Goal: Information Seeking & Learning: Learn about a topic

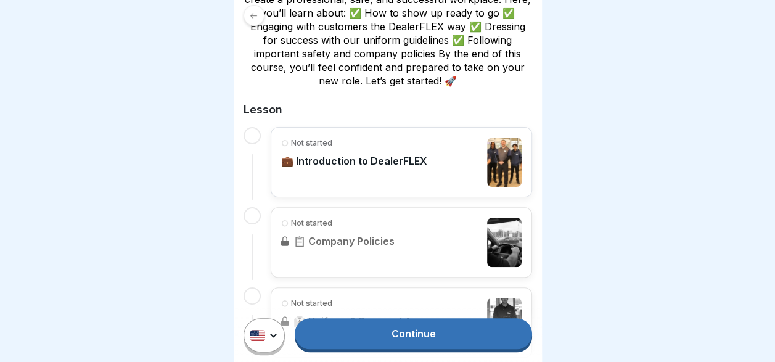
scroll to position [318, 0]
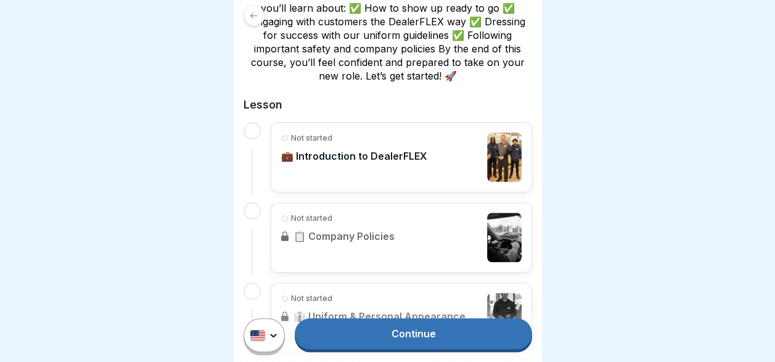
click at [359, 165] on div "Not started 💼 Introduction to DealerFLEX" at bounding box center [354, 157] width 146 height 49
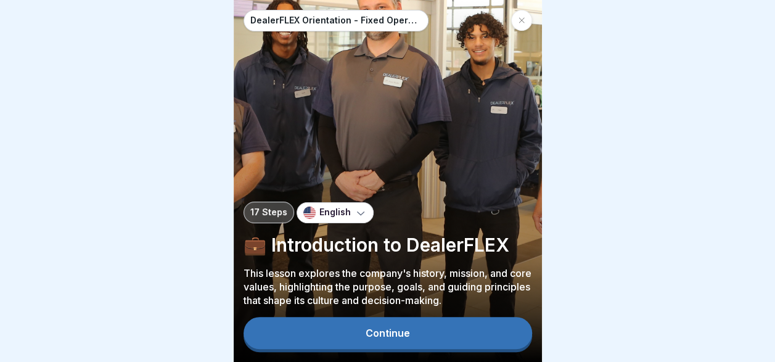
click at [393, 338] on div "Continue" at bounding box center [388, 332] width 44 height 11
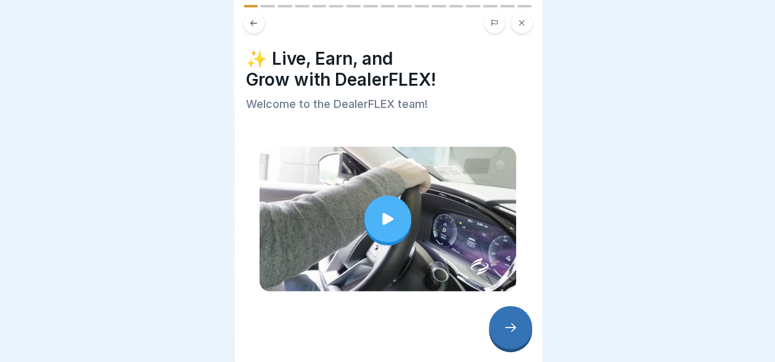
click at [386, 220] on icon at bounding box center [387, 218] width 17 height 17
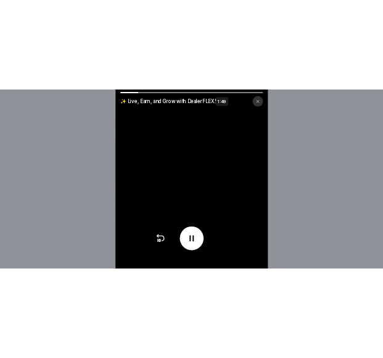
scroll to position [9, 0]
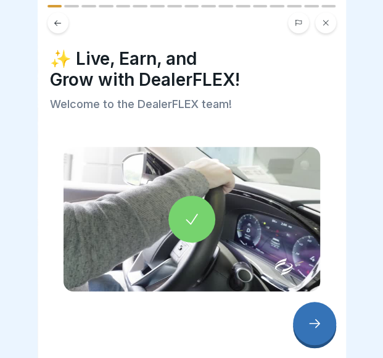
click at [303, 333] on div at bounding box center [314, 322] width 43 height 43
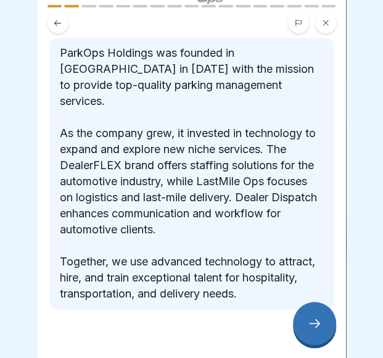
scroll to position [200, 0]
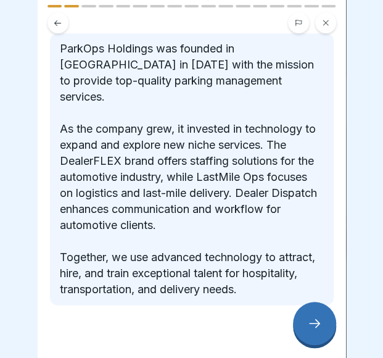
click at [308, 329] on icon at bounding box center [314, 323] width 15 height 15
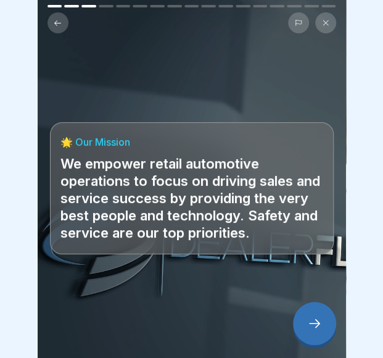
click at [309, 332] on div at bounding box center [314, 322] width 43 height 43
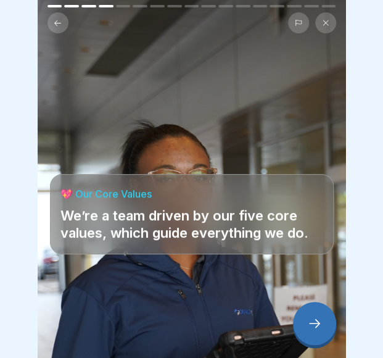
click at [309, 332] on div at bounding box center [314, 322] width 43 height 43
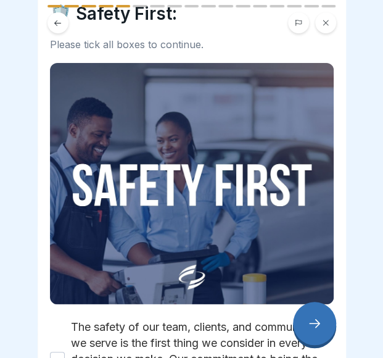
scroll to position [0, 0]
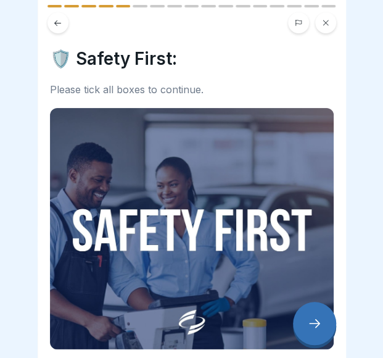
click at [59, 18] on icon at bounding box center [57, 22] width 9 height 9
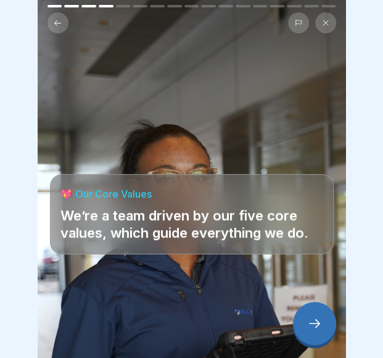
click at [306, 324] on div at bounding box center [314, 322] width 43 height 43
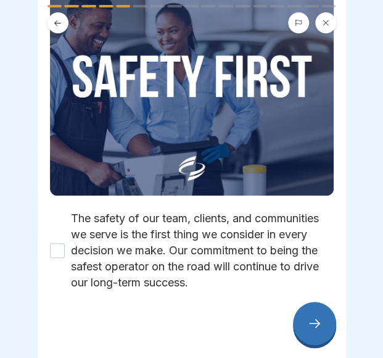
scroll to position [168, 0]
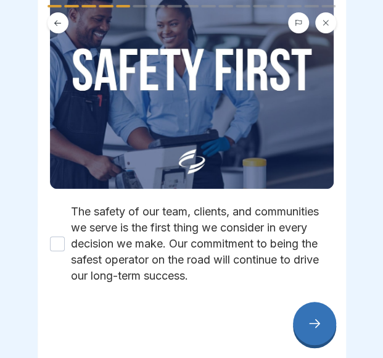
click at [52, 236] on button "The safety of our team, clients, and communities we serve is the first thing we…" at bounding box center [57, 243] width 15 height 15
click at [309, 328] on icon at bounding box center [314, 323] width 15 height 15
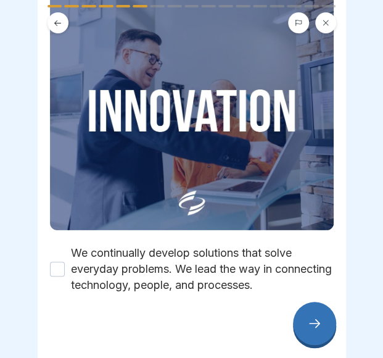
scroll to position [120, 0]
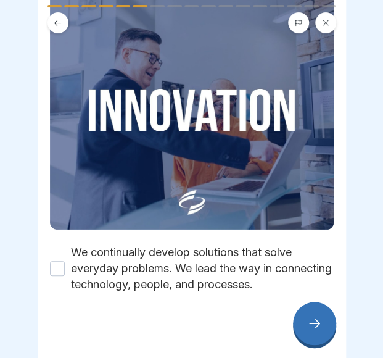
click at [58, 261] on button "We continually develop solutions that solve everyday problems. We lead the way …" at bounding box center [57, 268] width 15 height 15
click at [316, 325] on icon at bounding box center [314, 323] width 11 height 9
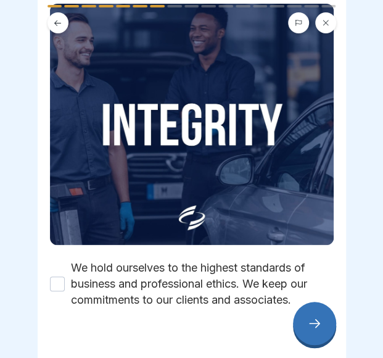
scroll to position [105, 0]
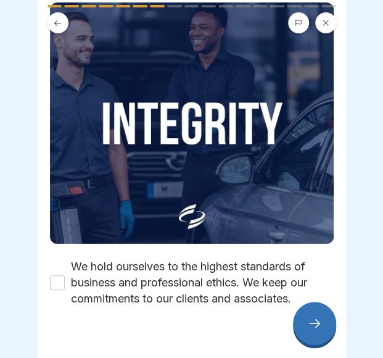
click at [60, 258] on div "We hold ourselves to the highest standards of business and professional ethics.…" at bounding box center [192, 282] width 284 height 48
click at [57, 275] on button "We hold ourselves to the highest standards of business and professional ethics.…" at bounding box center [57, 282] width 15 height 15
click at [63, 12] on button at bounding box center [57, 22] width 21 height 21
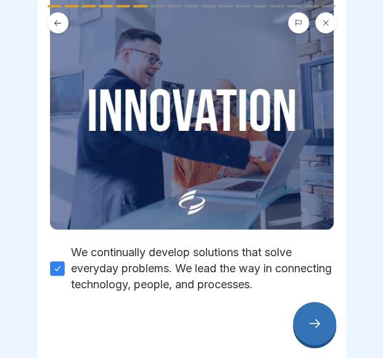
click at [63, 12] on button at bounding box center [57, 22] width 21 height 21
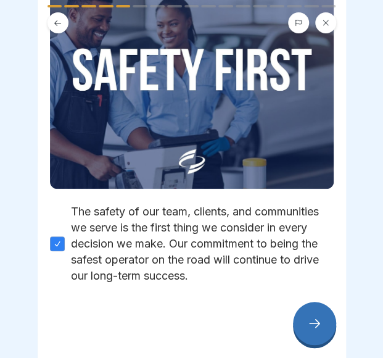
click at [314, 317] on div at bounding box center [314, 322] width 43 height 43
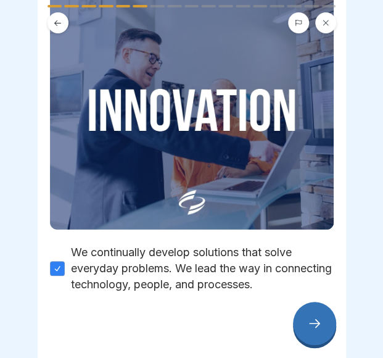
click at [314, 317] on div at bounding box center [314, 322] width 43 height 43
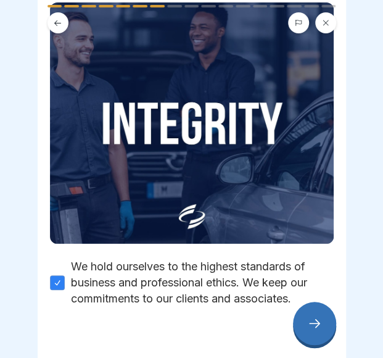
click at [314, 317] on icon at bounding box center [314, 323] width 15 height 15
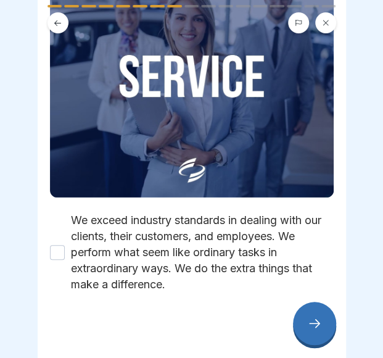
scroll to position [0, 0]
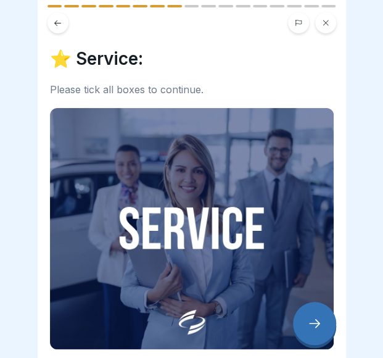
click at [63, 17] on button at bounding box center [57, 22] width 21 height 21
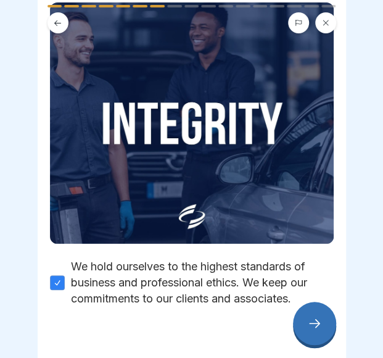
click at [63, 17] on button at bounding box center [57, 22] width 21 height 21
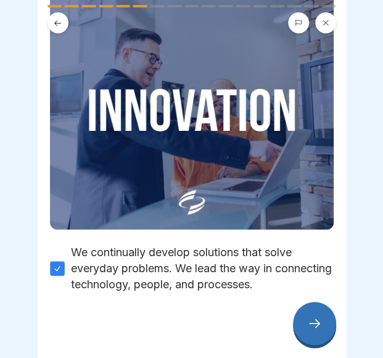
click at [63, 17] on button at bounding box center [57, 22] width 21 height 21
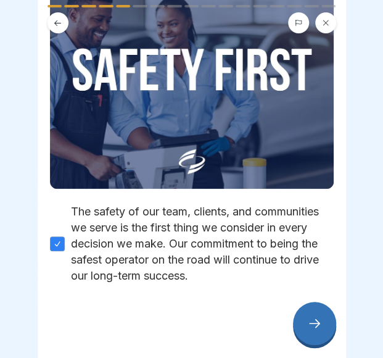
click at [320, 326] on icon at bounding box center [314, 323] width 15 height 15
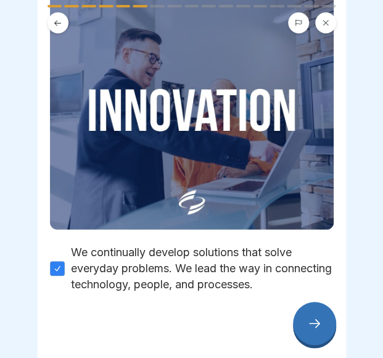
click at [320, 326] on icon at bounding box center [314, 323] width 15 height 15
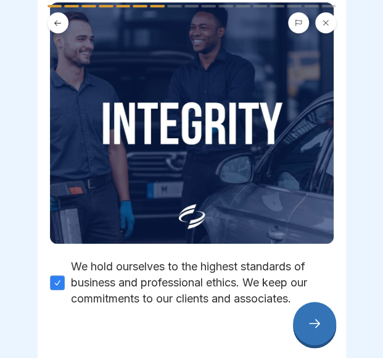
click at [320, 326] on icon at bounding box center [314, 323] width 15 height 15
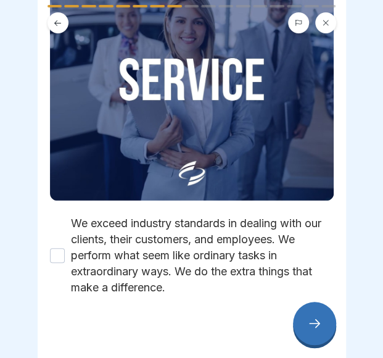
scroll to position [152, 0]
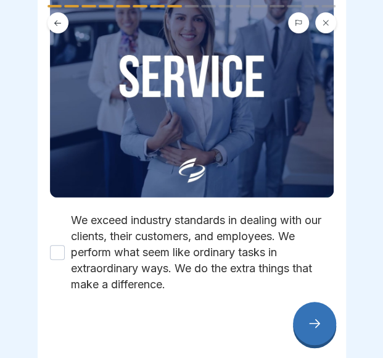
click at [54, 245] on button "We exceed industry standards in dealing with our clients, their customers, and …" at bounding box center [57, 252] width 15 height 15
click at [313, 336] on div at bounding box center [314, 322] width 43 height 43
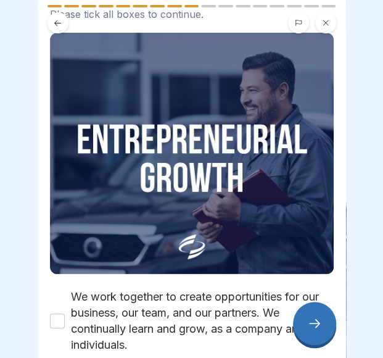
scroll to position [94, 0]
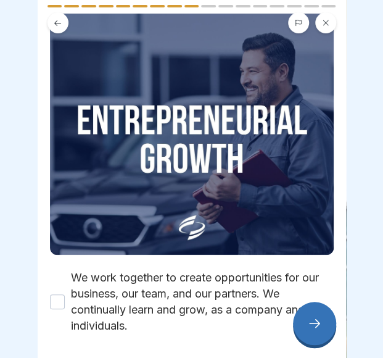
click at [62, 294] on button "We work together to create opportunities for our business, our team, and our pa…" at bounding box center [57, 301] width 15 height 15
click at [316, 319] on icon at bounding box center [314, 323] width 15 height 15
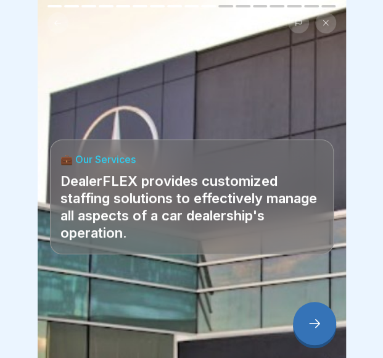
click at [313, 322] on icon at bounding box center [314, 323] width 11 height 9
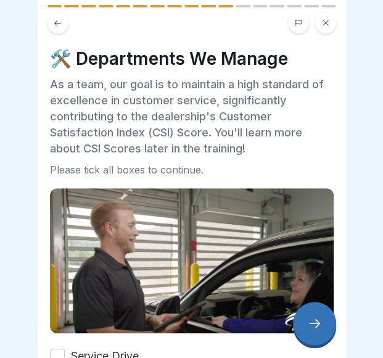
click at [62, 18] on icon at bounding box center [57, 22] width 9 height 9
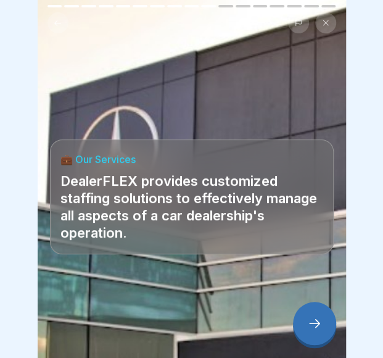
scroll to position [0, 0]
click at [60, 23] on icon at bounding box center [57, 23] width 7 height 6
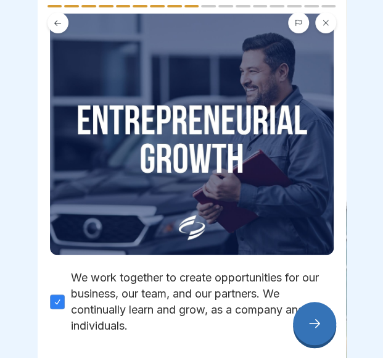
click at [319, 329] on icon at bounding box center [314, 323] width 15 height 15
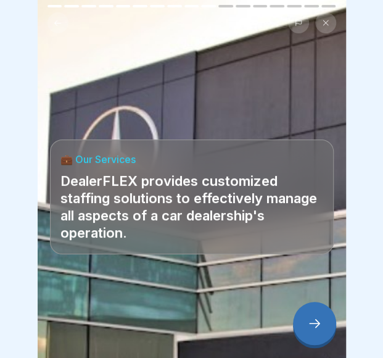
click at [319, 327] on icon at bounding box center [314, 323] width 15 height 15
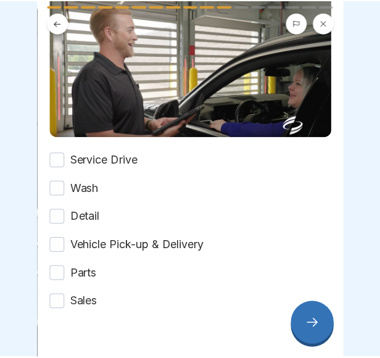
scroll to position [205, 0]
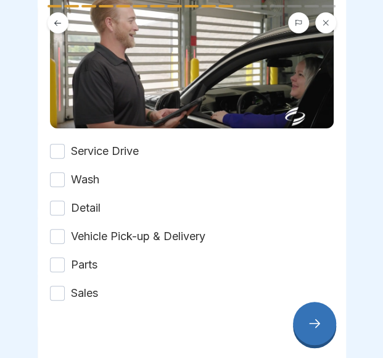
click at [308, 329] on icon at bounding box center [314, 323] width 15 height 15
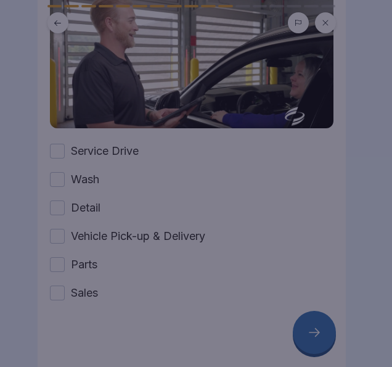
click at [60, 153] on div at bounding box center [196, 183] width 392 height 367
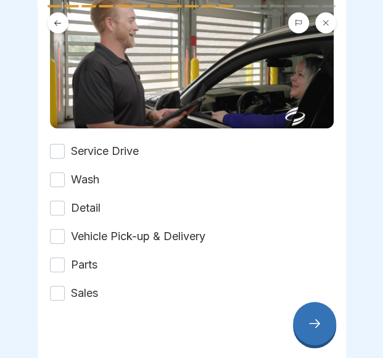
click at [60, 152] on button "Service Drive" at bounding box center [57, 151] width 15 height 15
click at [62, 175] on button "Wash" at bounding box center [57, 179] width 15 height 15
click at [58, 211] on div "Detail" at bounding box center [75, 208] width 51 height 16
click at [60, 200] on button "Detail" at bounding box center [57, 207] width 15 height 15
click at [64, 230] on div "Vehicle Pick-up & Delivery" at bounding box center [127, 236] width 155 height 16
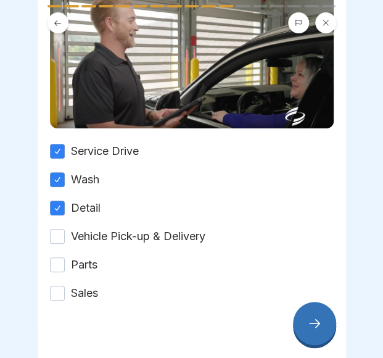
click at [64, 235] on button "Vehicle Pick-up & Delivery" at bounding box center [57, 236] width 15 height 15
click at [50, 263] on button "Parts" at bounding box center [57, 264] width 15 height 15
click at [55, 289] on button "Sales" at bounding box center [57, 292] width 15 height 15
click at [323, 345] on div at bounding box center [314, 322] width 43 height 43
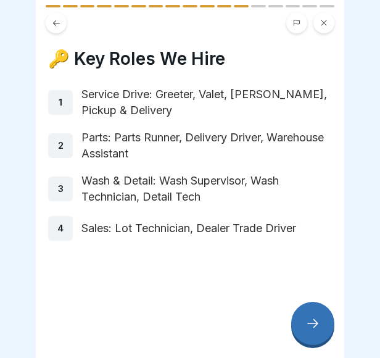
click at [321, 329] on div at bounding box center [312, 322] width 43 height 43
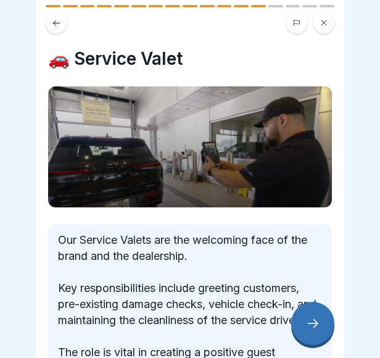
click at [55, 25] on icon at bounding box center [56, 23] width 7 height 6
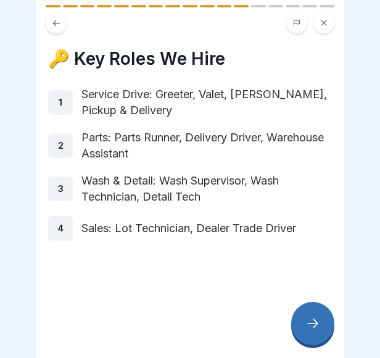
click at [309, 345] on div at bounding box center [312, 322] width 43 height 43
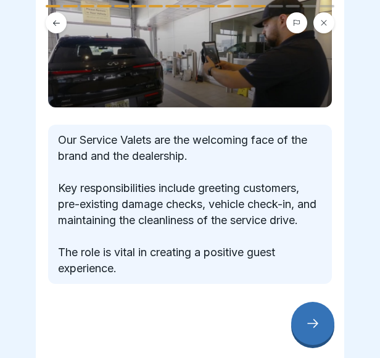
scroll to position [111, 0]
click at [312, 324] on div at bounding box center [312, 322] width 43 height 43
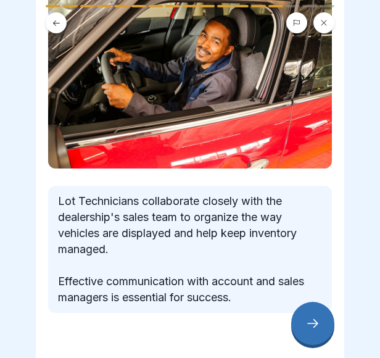
scroll to position [110, 0]
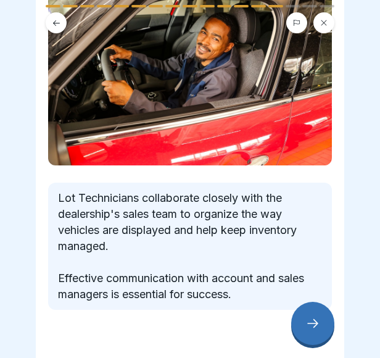
click at [320, 337] on div at bounding box center [312, 322] width 43 height 43
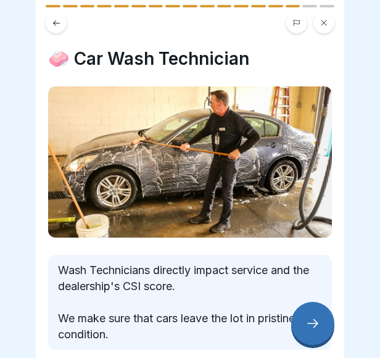
click at [313, 330] on icon at bounding box center [312, 323] width 15 height 15
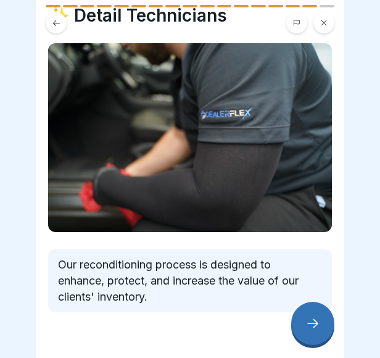
scroll to position [43, 0]
click at [315, 340] on div at bounding box center [312, 322] width 43 height 43
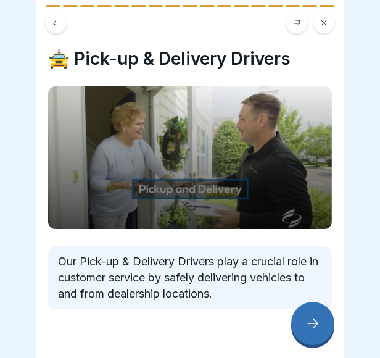
click at [313, 327] on icon at bounding box center [312, 323] width 15 height 15
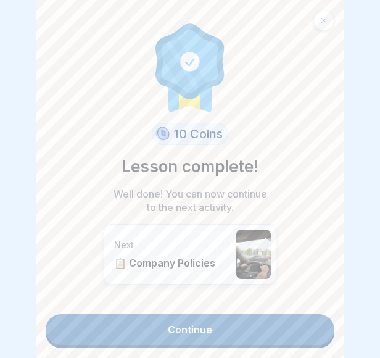
click at [162, 330] on link "Continue" at bounding box center [190, 329] width 288 height 31
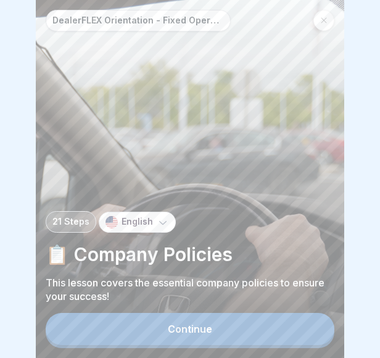
click at [189, 334] on div "Continue" at bounding box center [190, 328] width 44 height 11
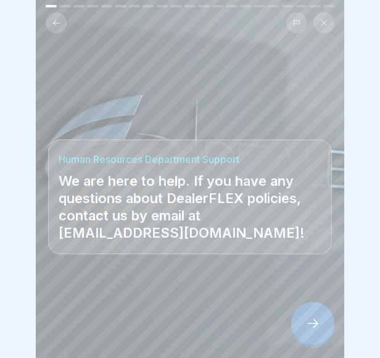
click at [309, 330] on icon at bounding box center [312, 323] width 15 height 15
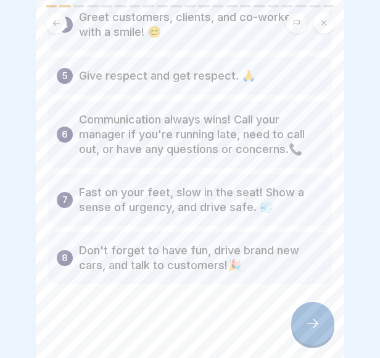
scroll to position [269, 0]
click at [305, 327] on icon at bounding box center [312, 323] width 15 height 15
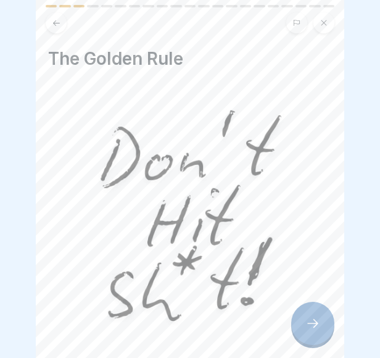
click at [308, 327] on icon at bounding box center [312, 323] width 15 height 15
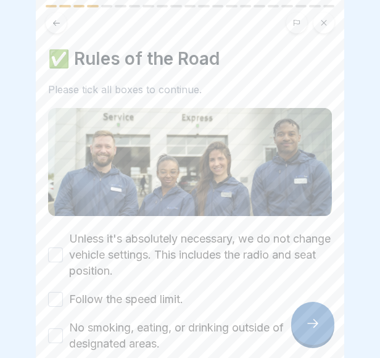
click at [53, 250] on button "Unless it's absolutely necessary, we do not change vehicle settings. This inclu…" at bounding box center [55, 254] width 15 height 15
click at [52, 297] on button "Follow the speed limit." at bounding box center [55, 299] width 15 height 15
click at [58, 341] on div "No smoking, eating, or drinking outside of designated areas." at bounding box center [190, 335] width 284 height 32
click at [62, 330] on button "No smoking, eating, or drinking outside of designated areas." at bounding box center [55, 335] width 15 height 15
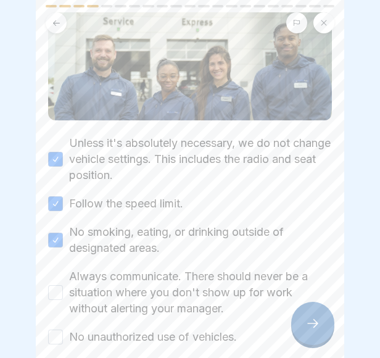
scroll to position [100, 0]
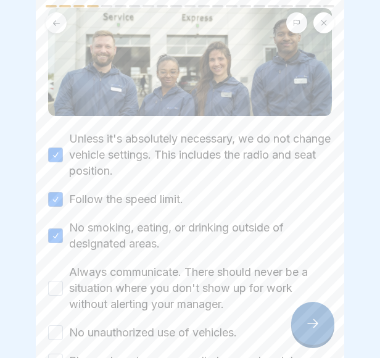
click at [54, 285] on button "Always communicate. There should never be a situation where you don't show up f…" at bounding box center [55, 287] width 15 height 15
click at [64, 326] on div "No unauthorized use of vehicles." at bounding box center [142, 332] width 189 height 16
click at [60, 328] on button "No unauthorized use of vehicles." at bounding box center [55, 332] width 15 height 15
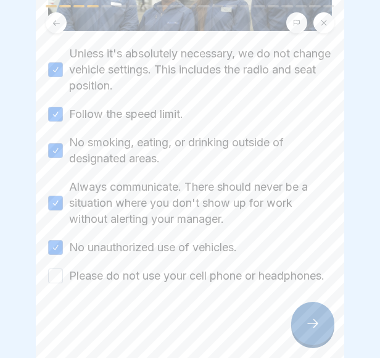
scroll to position [195, 0]
click at [66, 268] on div "Please do not use your cell phone or headphones." at bounding box center [186, 276] width 276 height 16
click at [53, 272] on button "Please do not use your cell phone or headphones." at bounding box center [55, 275] width 15 height 15
click at [305, 329] on div at bounding box center [312, 322] width 43 height 43
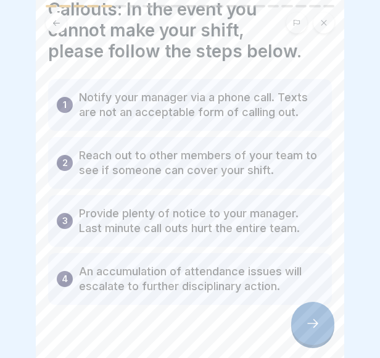
scroll to position [70, 0]
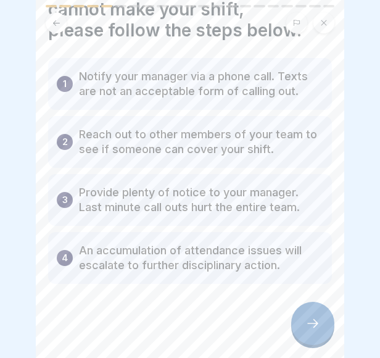
click at [302, 335] on div at bounding box center [312, 322] width 43 height 43
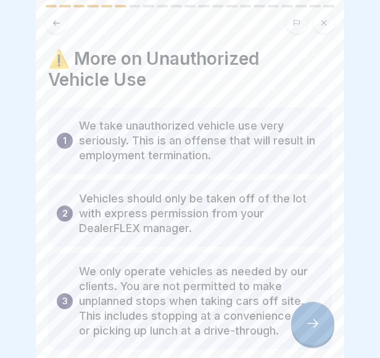
click at [61, 20] on button at bounding box center [56, 22] width 21 height 21
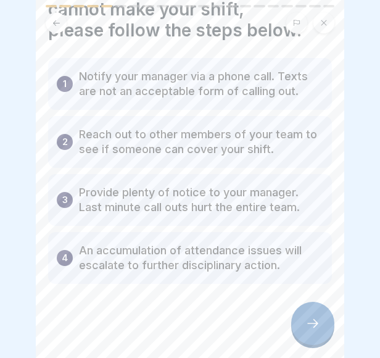
click at [313, 330] on icon at bounding box center [312, 323] width 15 height 15
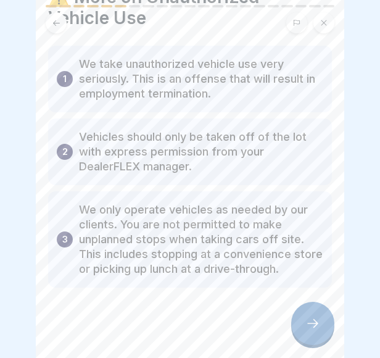
scroll to position [62, 0]
click at [311, 329] on icon at bounding box center [312, 323] width 15 height 15
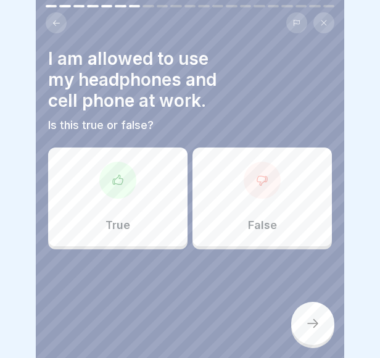
click at [272, 171] on div "False" at bounding box center [261, 196] width 139 height 99
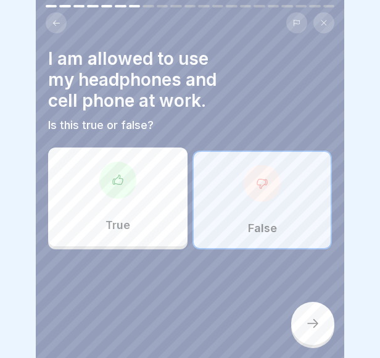
click at [77, 177] on div "True" at bounding box center [117, 196] width 139 height 99
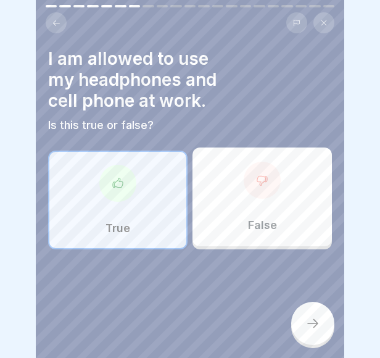
click at [312, 330] on icon at bounding box center [312, 323] width 15 height 15
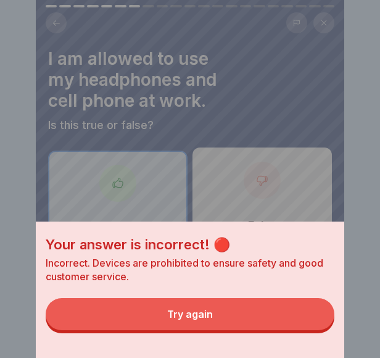
click at [243, 178] on div "Your answer is incorrect! 🔴 Incorrect. Devices are prohibited to ensure safety …" at bounding box center [190, 179] width 308 height 358
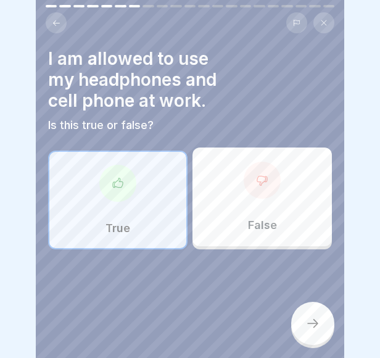
click at [240, 205] on div "False" at bounding box center [261, 196] width 139 height 99
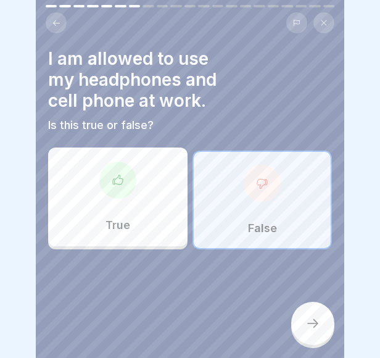
click at [305, 339] on div at bounding box center [312, 322] width 43 height 43
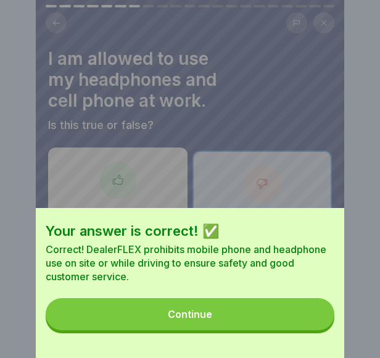
click at [200, 311] on button "Continue" at bounding box center [190, 314] width 288 height 32
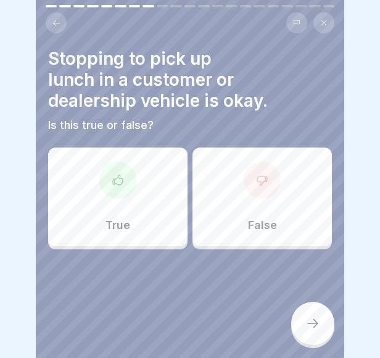
click at [267, 191] on div at bounding box center [261, 180] width 37 height 37
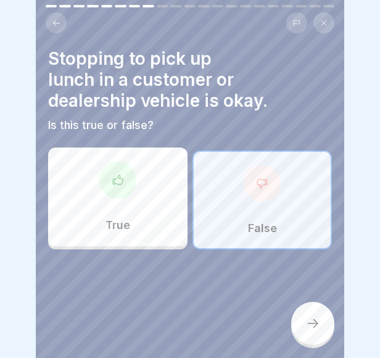
click at [305, 330] on icon at bounding box center [312, 323] width 15 height 15
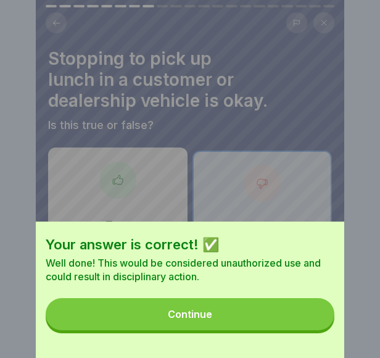
click at [181, 330] on button "Continue" at bounding box center [190, 314] width 288 height 32
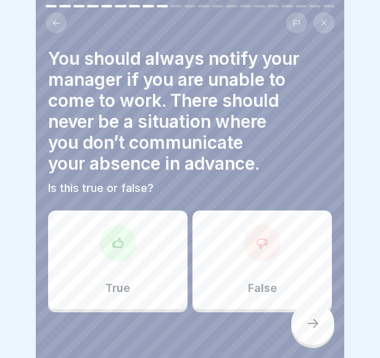
click at [116, 260] on div at bounding box center [117, 242] width 37 height 37
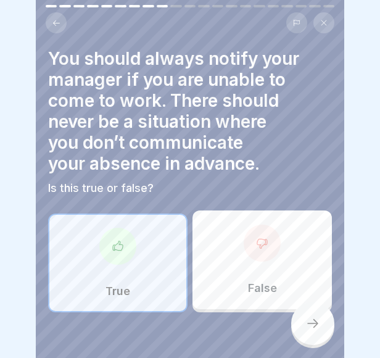
click at [307, 330] on icon at bounding box center [312, 323] width 15 height 15
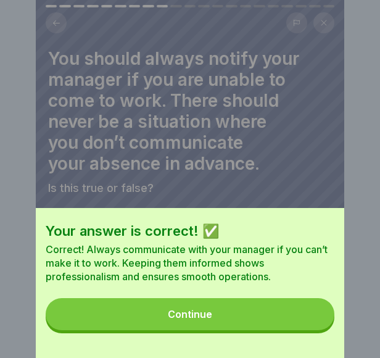
click at [192, 319] on div "Continue" at bounding box center [190, 313] width 44 height 11
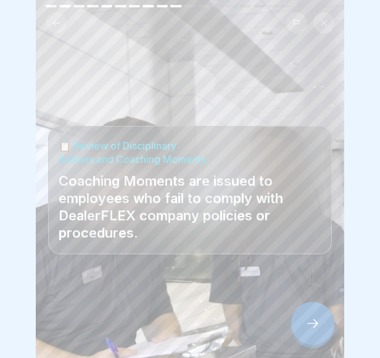
click at [311, 325] on div at bounding box center [312, 322] width 43 height 43
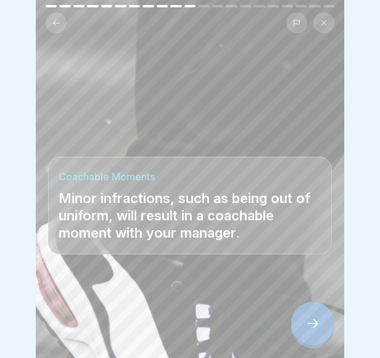
click at [301, 325] on div at bounding box center [312, 322] width 43 height 43
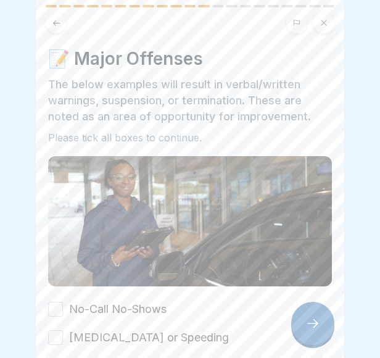
click at [52, 301] on button "No-Call No-Shows" at bounding box center [55, 308] width 15 height 15
click at [53, 330] on button "[MEDICAL_DATA] or Speeding" at bounding box center [55, 337] width 15 height 15
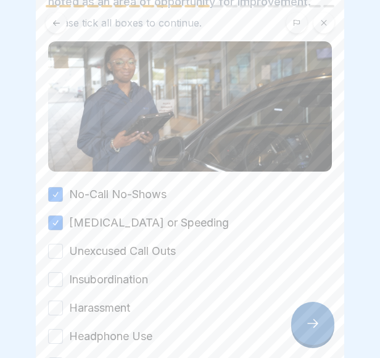
scroll to position [116, 0]
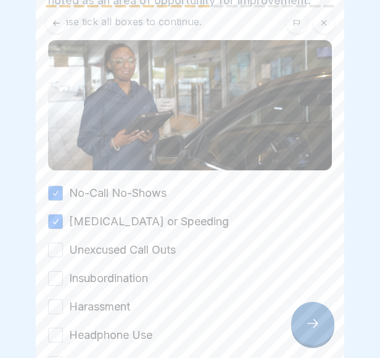
click at [52, 242] on button "Unexcused Call Outs" at bounding box center [55, 249] width 15 height 15
click at [54, 274] on button "Insubordination" at bounding box center [55, 278] width 15 height 15
click at [54, 302] on button "Harassment" at bounding box center [55, 306] width 15 height 15
click at [55, 329] on button "Headphone Use" at bounding box center [55, 334] width 15 height 15
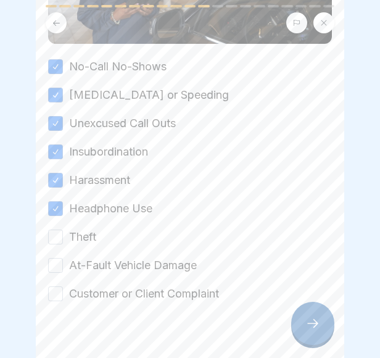
scroll to position [243, 0]
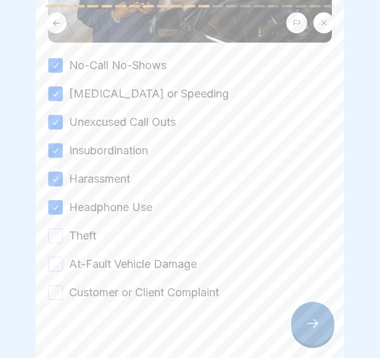
click at [51, 232] on button "Theft" at bounding box center [55, 235] width 15 height 15
click at [56, 256] on button "At-Fault Vehicle Damage" at bounding box center [55, 263] width 15 height 15
click at [60, 288] on button "Customer or Client Complaint" at bounding box center [55, 292] width 15 height 15
click at [307, 330] on icon at bounding box center [312, 323] width 15 height 15
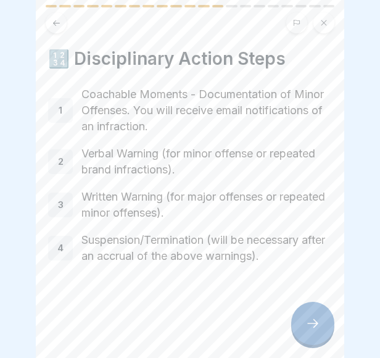
click at [311, 329] on icon at bounding box center [312, 323] width 15 height 15
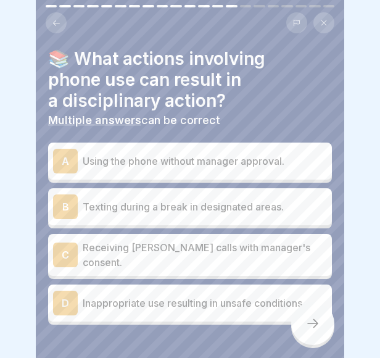
click at [215, 163] on p "Using the phone without manager approval." at bounding box center [205, 160] width 244 height 15
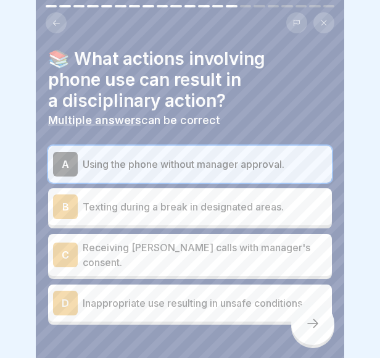
click at [158, 298] on p "Inappropriate use resulting in unsafe conditions." at bounding box center [205, 302] width 244 height 15
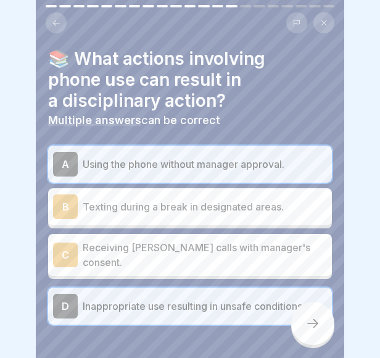
click at [305, 341] on div at bounding box center [312, 322] width 43 height 43
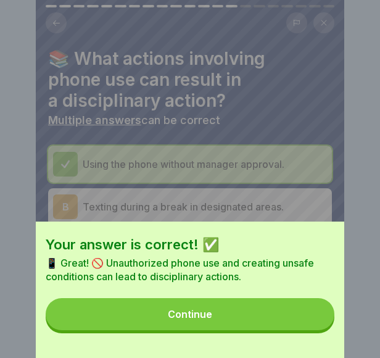
click at [201, 319] on div "Continue" at bounding box center [190, 313] width 44 height 11
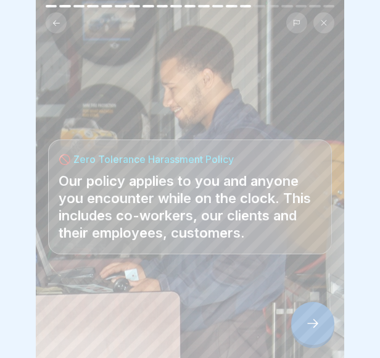
click at [314, 330] on icon at bounding box center [312, 323] width 15 height 15
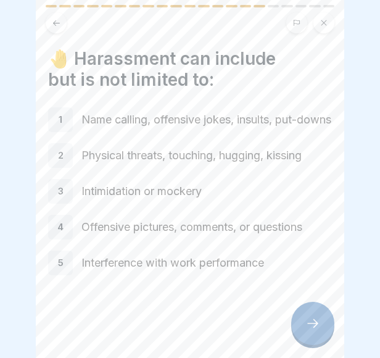
click at [312, 327] on icon at bounding box center [312, 323] width 15 height 15
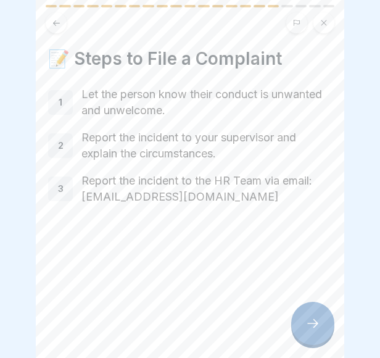
click at [314, 324] on div at bounding box center [312, 322] width 43 height 43
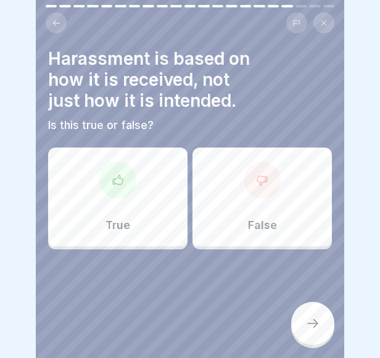
click at [250, 210] on div "False" at bounding box center [261, 196] width 139 height 99
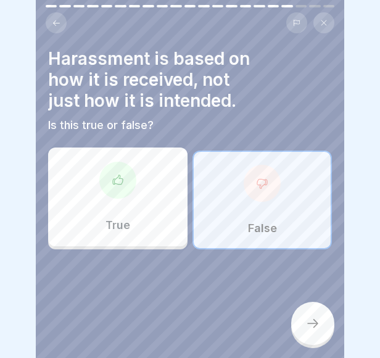
click at [89, 165] on div "True" at bounding box center [117, 196] width 139 height 99
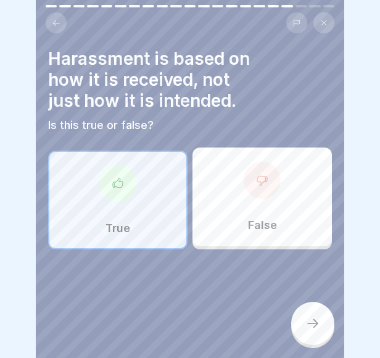
click at [318, 330] on icon at bounding box center [312, 323] width 15 height 15
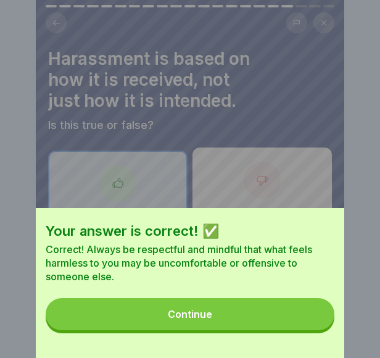
click at [178, 319] on div "Continue" at bounding box center [190, 313] width 44 height 11
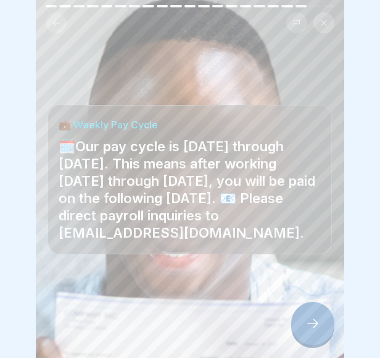
click at [298, 335] on div at bounding box center [312, 322] width 43 height 43
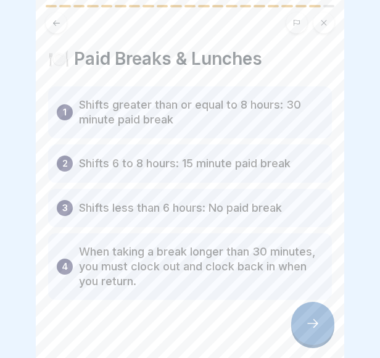
click at [317, 330] on icon at bounding box center [312, 323] width 15 height 15
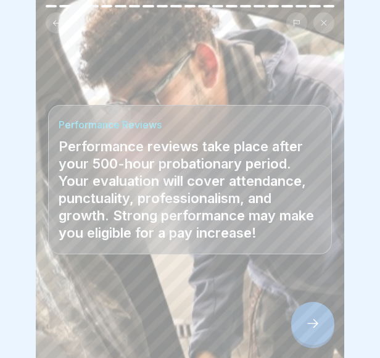
click at [309, 330] on icon at bounding box center [312, 323] width 15 height 15
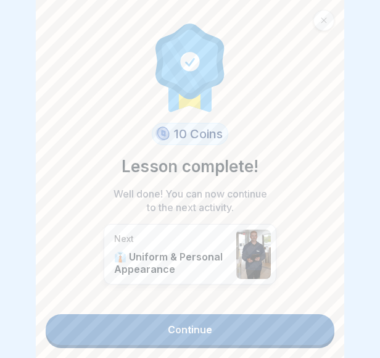
click at [211, 330] on link "Continue" at bounding box center [190, 329] width 288 height 31
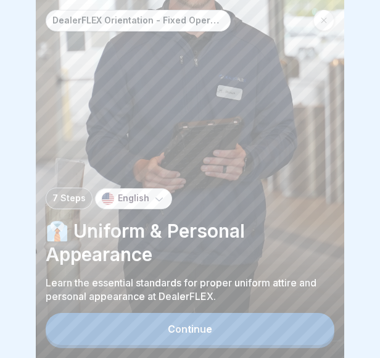
click at [188, 345] on button "Continue" at bounding box center [190, 329] width 288 height 32
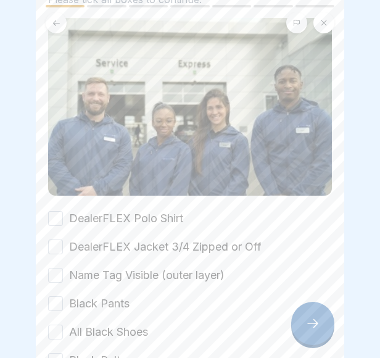
scroll to position [93, 0]
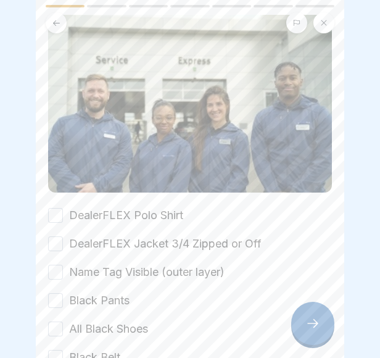
click at [51, 208] on button "DealerFLEX Polo Shirt" at bounding box center [55, 215] width 15 height 15
click at [57, 229] on div "DealerFLEX Polo Shirt DealerFLEX Jacket 3/4 Zipped or Off Name Tag Visible (out…" at bounding box center [190, 286] width 284 height 158
click at [57, 242] on button "DealerFLEX Jacket 3/4 Zipped or Off" at bounding box center [55, 243] width 15 height 15
click at [68, 278] on div "DealerFLEX Polo Shirt DealerFLEX Jacket 3/4 Zipped or Off Name Tag Visible (out…" at bounding box center [190, 286] width 284 height 158
click at [50, 276] on div "DealerFLEX Polo Shirt DealerFLEX Jacket 3/4 Zipped or Off Name Tag Visible (out…" at bounding box center [190, 286] width 284 height 158
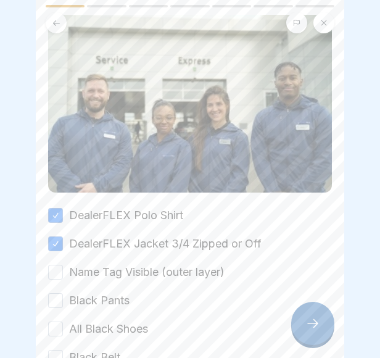
click at [64, 264] on div "Name Tag Visible (outer layer)" at bounding box center [136, 272] width 176 height 16
click at [49, 266] on button "Name Tag Visible (outer layer)" at bounding box center [55, 271] width 15 height 15
click at [54, 295] on button "Black Pants" at bounding box center [55, 300] width 15 height 15
click at [58, 327] on button "All Black Shoes" at bounding box center [55, 328] width 15 height 15
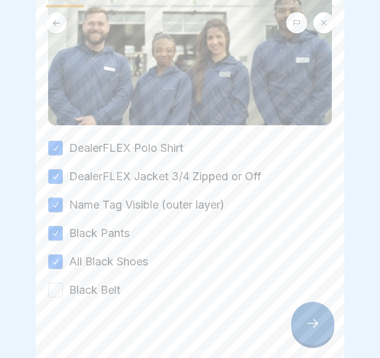
scroll to position [162, 0]
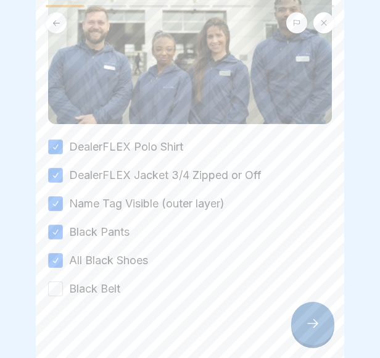
click at [53, 281] on button "Black Belt" at bounding box center [55, 288] width 15 height 15
click at [311, 330] on icon at bounding box center [312, 323] width 15 height 15
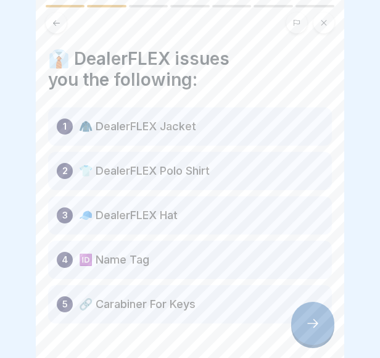
click at [317, 330] on icon at bounding box center [312, 323] width 15 height 15
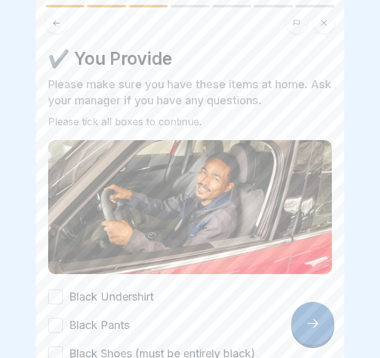
click at [51, 290] on button "Black Undershirt" at bounding box center [55, 296] width 15 height 15
click at [59, 317] on button "Black Pants" at bounding box center [55, 324] width 15 height 15
click at [63, 345] on div "Black Shoes (must be entirely black)" at bounding box center [151, 353] width 207 height 16
click at [59, 346] on button "Black Shoes (must be entirely black)" at bounding box center [55, 353] width 15 height 15
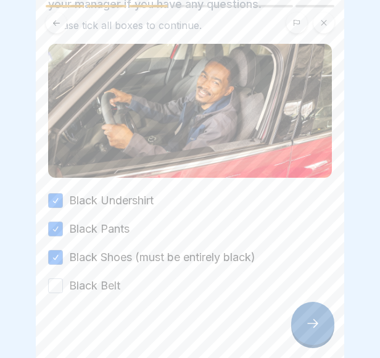
scroll to position [97, 0]
click at [59, 279] on button "Black Belt" at bounding box center [55, 284] width 15 height 15
click at [305, 342] on div at bounding box center [312, 322] width 43 height 43
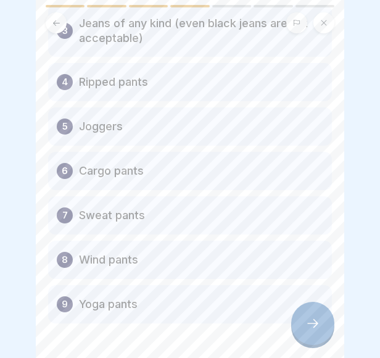
scroll to position [231, 0]
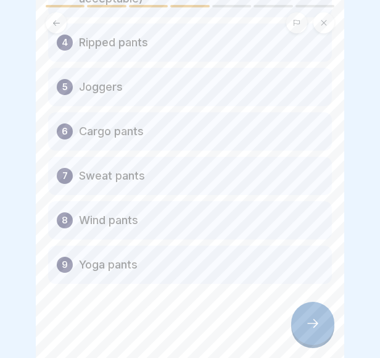
click at [321, 340] on div at bounding box center [312, 322] width 43 height 43
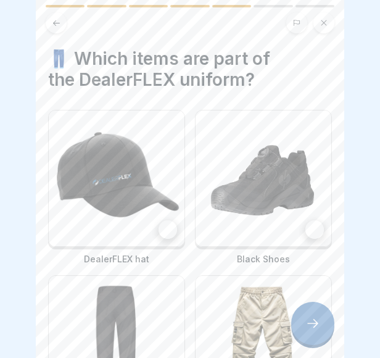
click at [156, 232] on img at bounding box center [117, 178] width 136 height 136
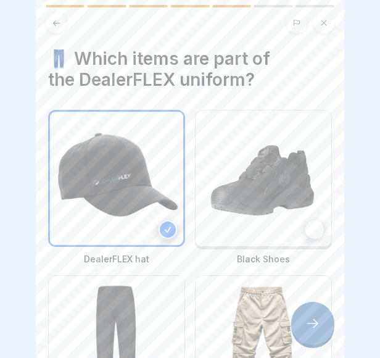
click at [309, 227] on div at bounding box center [314, 229] width 18 height 18
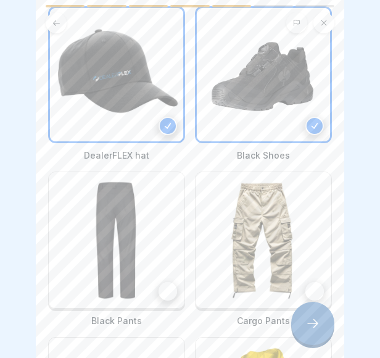
scroll to position [102, 0]
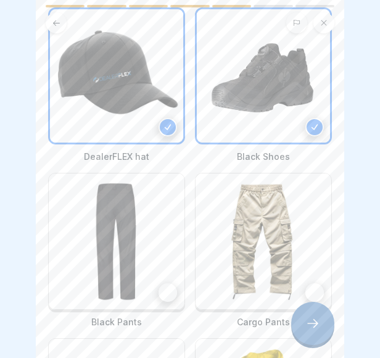
click at [166, 292] on div at bounding box center [167, 292] width 18 height 18
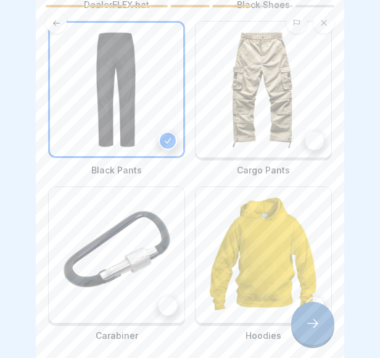
scroll to position [256, 0]
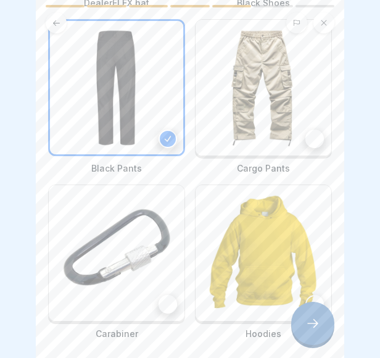
click at [166, 295] on div at bounding box center [167, 304] width 18 height 18
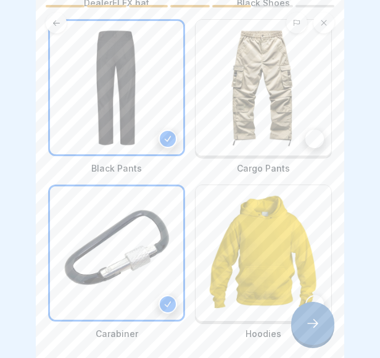
click at [307, 330] on icon at bounding box center [312, 323] width 15 height 15
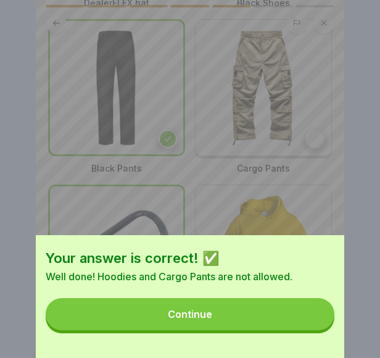
click at [221, 313] on button "Continue" at bounding box center [190, 314] width 288 height 32
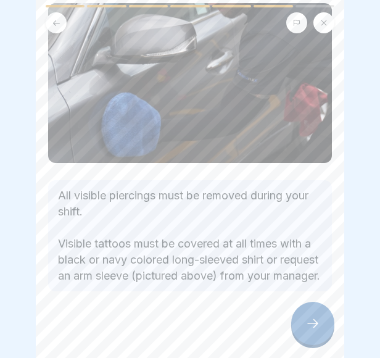
scroll to position [101, 0]
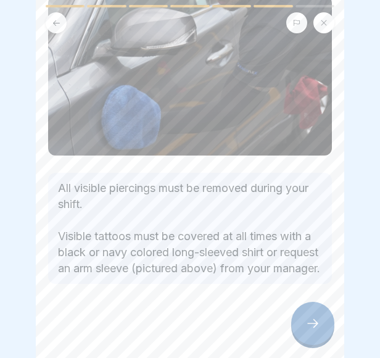
click at [314, 340] on div at bounding box center [312, 322] width 43 height 43
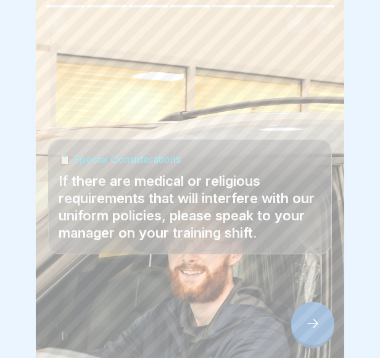
click at [54, 18] on icon at bounding box center [56, 22] width 9 height 9
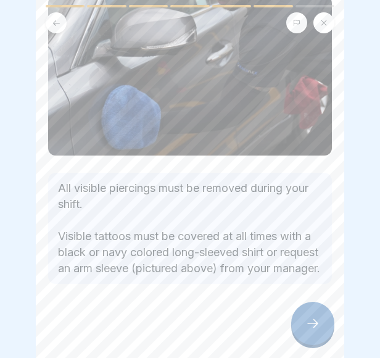
click at [314, 329] on icon at bounding box center [312, 323] width 15 height 15
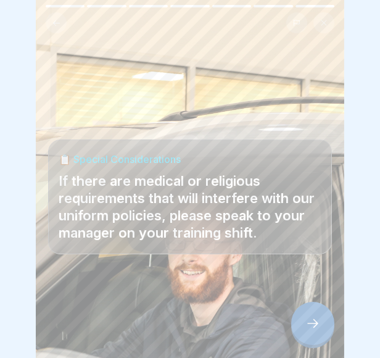
click at [322, 330] on div at bounding box center [312, 322] width 43 height 43
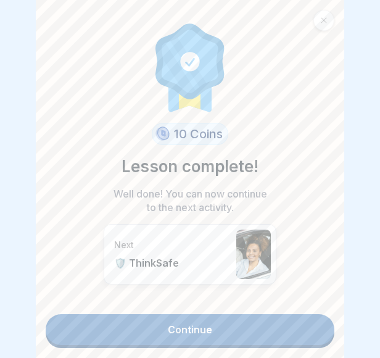
click at [201, 329] on link "Continue" at bounding box center [190, 329] width 288 height 31
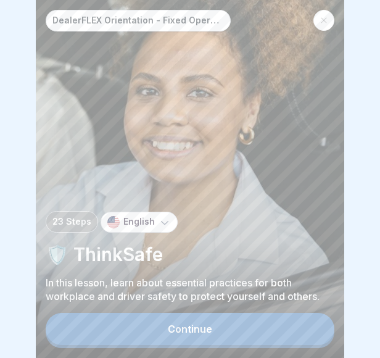
scroll to position [9, 0]
click at [173, 335] on button "Continue" at bounding box center [190, 329] width 288 height 32
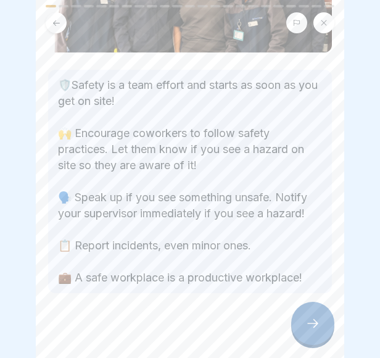
scroll to position [179, 0]
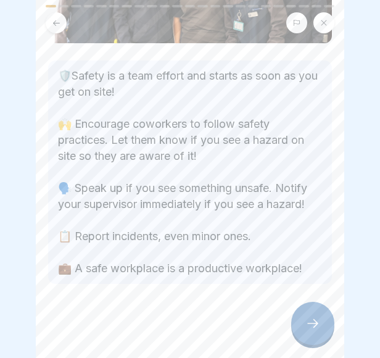
click at [298, 321] on div at bounding box center [312, 322] width 43 height 43
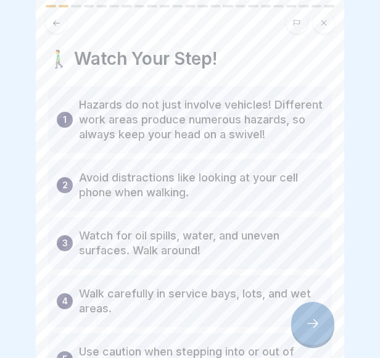
click at [307, 328] on icon at bounding box center [312, 323] width 15 height 15
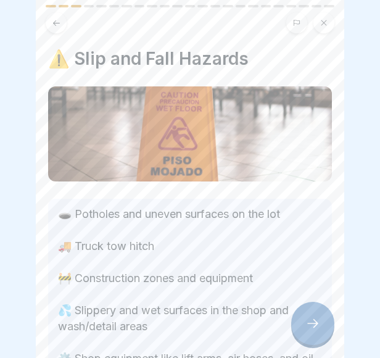
click at [307, 328] on icon at bounding box center [312, 323] width 15 height 15
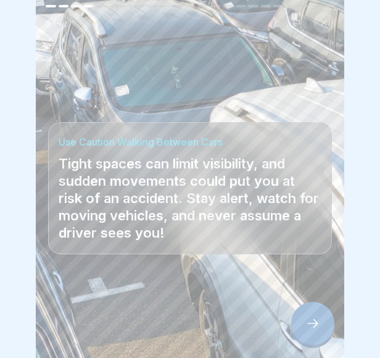
click at [54, 18] on icon at bounding box center [56, 22] width 9 height 9
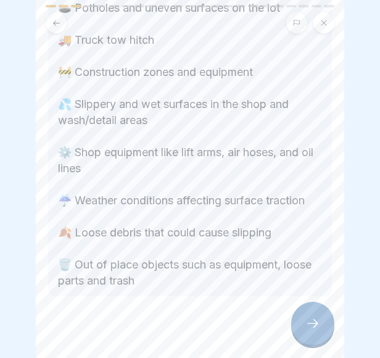
scroll to position [208, 0]
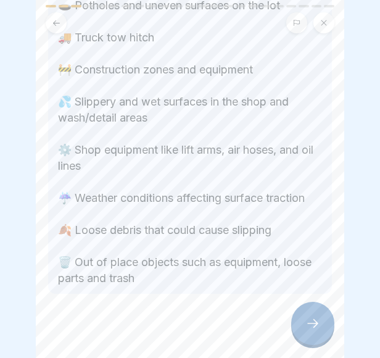
click at [316, 325] on icon at bounding box center [312, 323] width 15 height 15
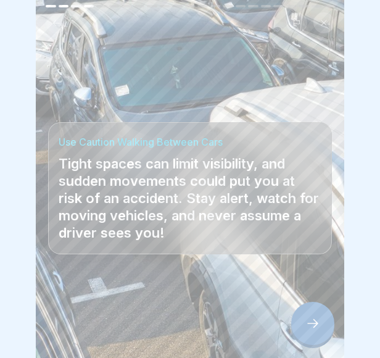
click at [316, 325] on icon at bounding box center [312, 323] width 15 height 15
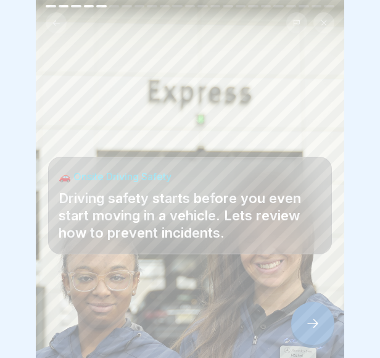
click at [313, 325] on icon at bounding box center [312, 323] width 15 height 15
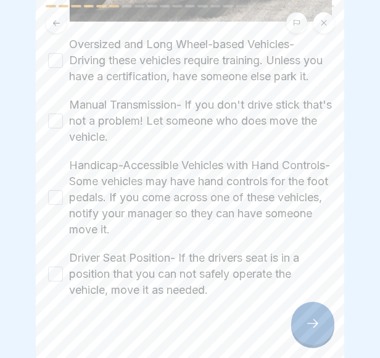
scroll to position [343, 0]
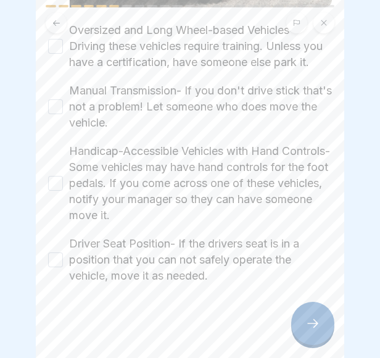
click at [60, 254] on button "Driver Seat Position- If the drivers seat is in a position that you can not saf…" at bounding box center [55, 259] width 15 height 15
click at [57, 176] on button "Handicap-Accessible Vehicles with Hand Controls- Some vehicles may have hand co…" at bounding box center [55, 183] width 15 height 15
click at [52, 100] on button "Manual Transmission- If you don't drive stick that's not a problem! Let someone…" at bounding box center [55, 106] width 15 height 15
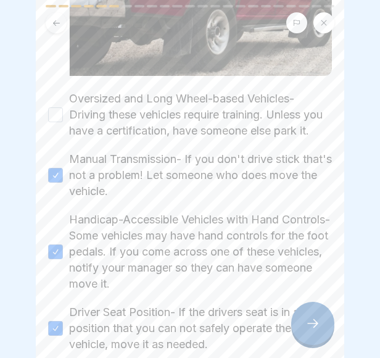
scroll to position [264, 0]
click at [52, 108] on button "Oversized and Long Wheel-based Vehicles- Driving these vehicles require trainin…" at bounding box center [55, 114] width 15 height 15
click at [319, 328] on icon at bounding box center [312, 323] width 15 height 15
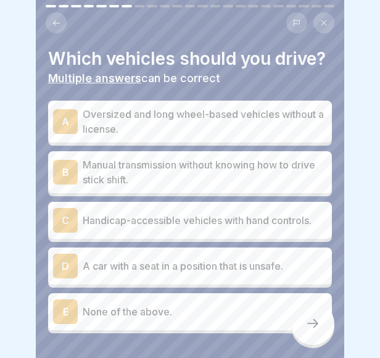
click at [62, 12] on button at bounding box center [56, 22] width 21 height 21
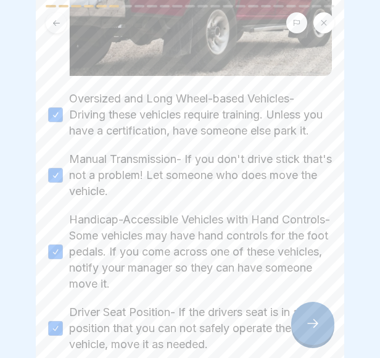
click at [317, 321] on icon at bounding box center [312, 323] width 15 height 15
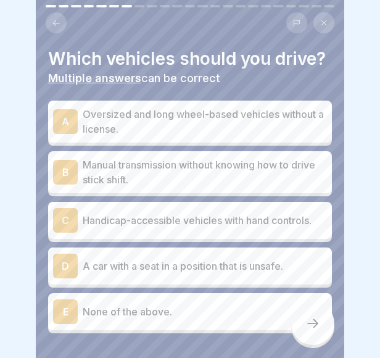
click at [200, 319] on p "None of the above." at bounding box center [205, 311] width 244 height 15
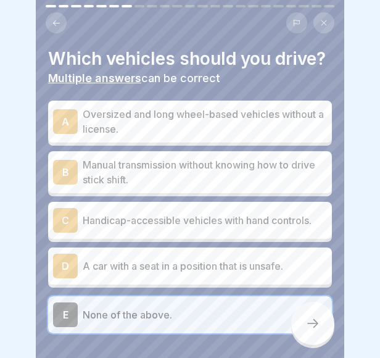
click at [200, 322] on p "None of the above." at bounding box center [205, 314] width 244 height 15
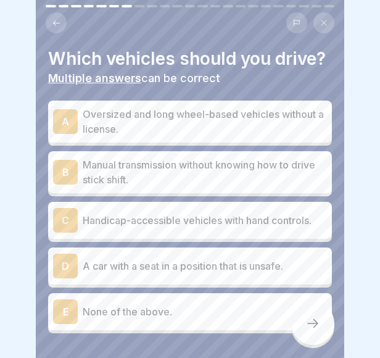
click at [148, 319] on p "None of the above." at bounding box center [205, 311] width 244 height 15
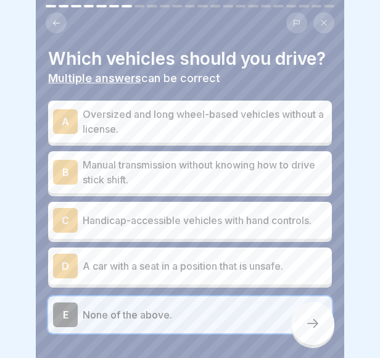
click at [308, 313] on div at bounding box center [312, 322] width 43 height 43
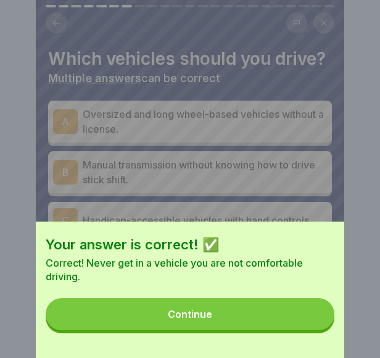
click at [268, 327] on button "Continue" at bounding box center [190, 314] width 288 height 32
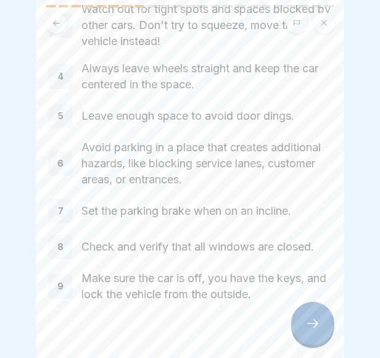
scroll to position [158, 0]
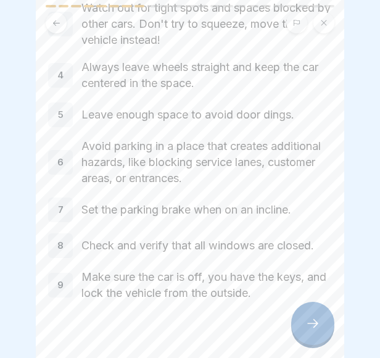
click at [316, 340] on div at bounding box center [312, 322] width 43 height 43
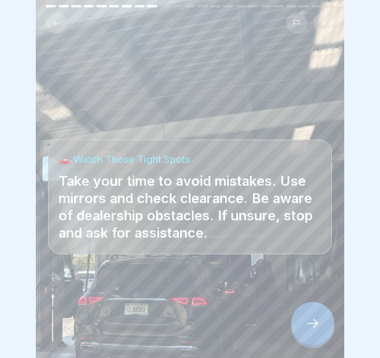
click at [316, 340] on div at bounding box center [312, 322] width 43 height 43
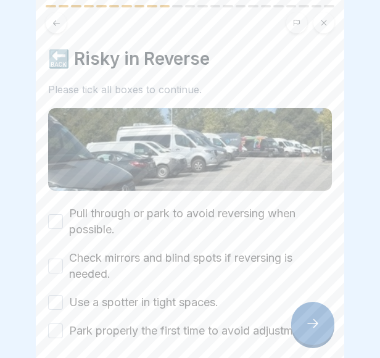
click at [52, 214] on button "Pull through or park to avoid reversing when possible." at bounding box center [55, 221] width 15 height 15
click at [57, 258] on button "Check mirrors and blind spots if reversing is needed." at bounding box center [55, 265] width 15 height 15
click at [57, 295] on button "Use a spotter in tight spaces." at bounding box center [55, 302] width 15 height 15
click at [59, 324] on button "Park properly the first time to avoid adjustments." at bounding box center [55, 330] width 15 height 15
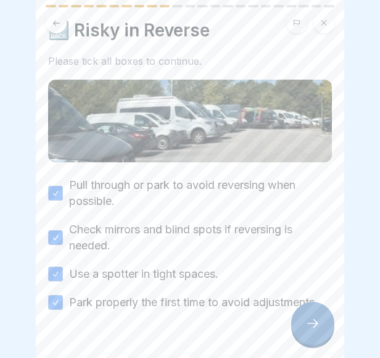
scroll to position [68, 0]
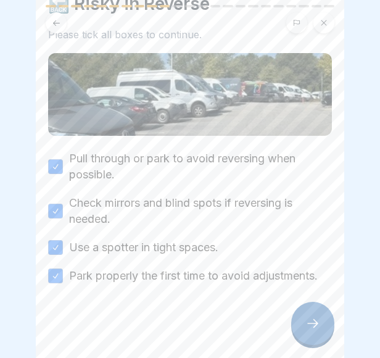
click at [311, 319] on icon at bounding box center [312, 323] width 15 height 15
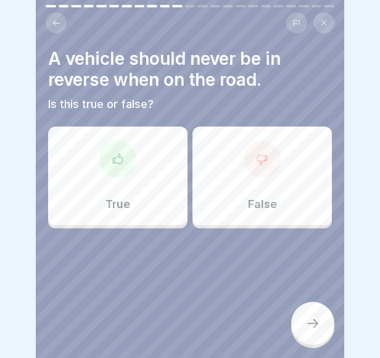
click at [134, 142] on div "True" at bounding box center [117, 175] width 139 height 99
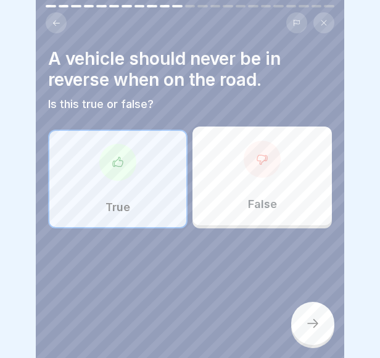
click at [293, 342] on div "A vehicle should never be in reverse when on the road. Is this true or false? T…" at bounding box center [190, 179] width 308 height 358
click at [295, 322] on div at bounding box center [312, 322] width 43 height 43
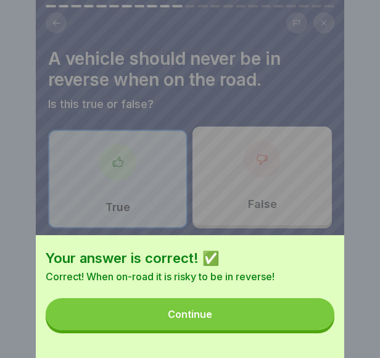
click at [230, 326] on button "Continue" at bounding box center [190, 314] width 288 height 32
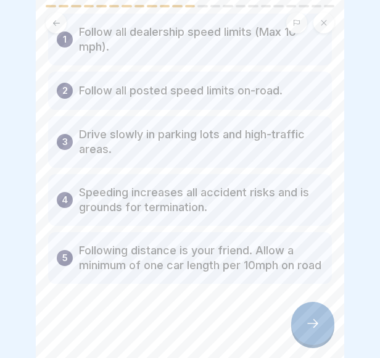
scroll to position [75, 0]
click at [312, 324] on icon at bounding box center [312, 323] width 15 height 15
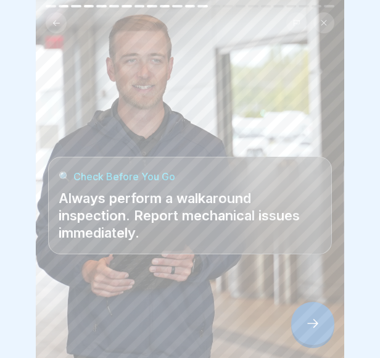
click at [311, 314] on div at bounding box center [312, 322] width 43 height 43
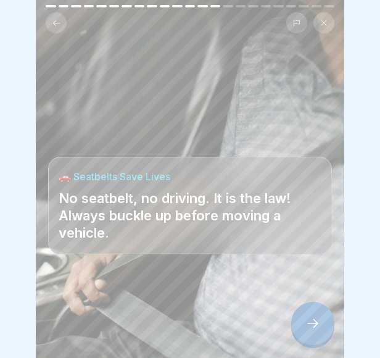
click at [317, 313] on div at bounding box center [312, 322] width 43 height 43
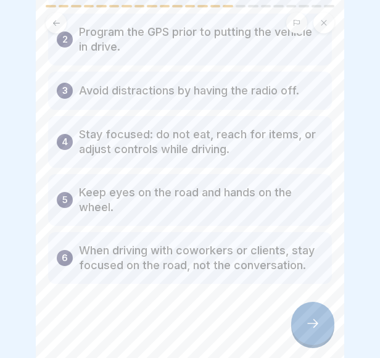
scroll to position [130, 0]
click at [300, 320] on div at bounding box center [312, 322] width 43 height 43
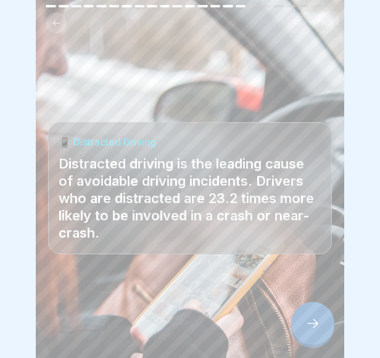
click at [313, 317] on icon at bounding box center [312, 323] width 15 height 15
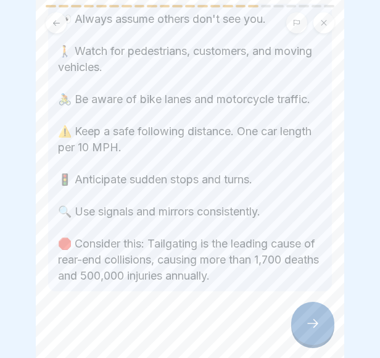
scroll to position [224, 0]
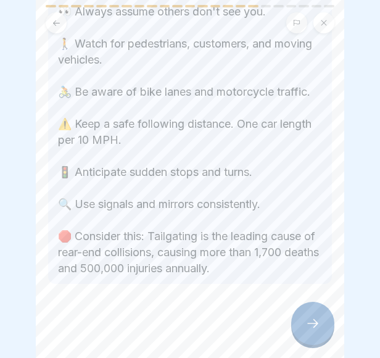
click at [307, 324] on icon at bounding box center [312, 323] width 15 height 15
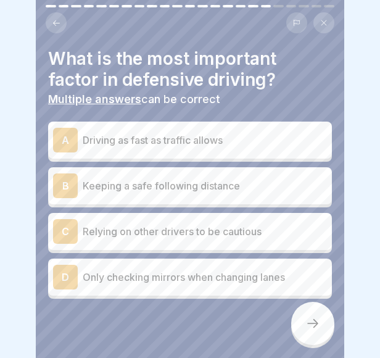
click at [166, 187] on div "B Keeping a safe following distance" at bounding box center [190, 185] width 274 height 25
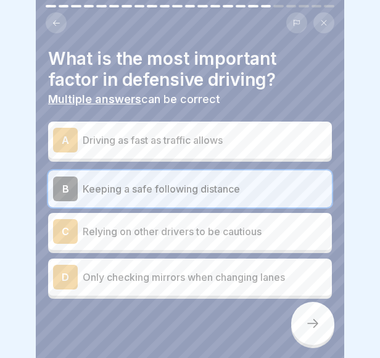
click at [312, 329] on icon at bounding box center [312, 323] width 15 height 15
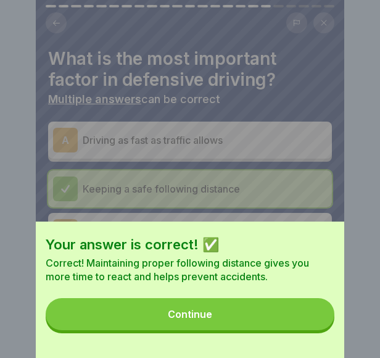
click at [296, 322] on button "Continue" at bounding box center [190, 314] width 288 height 32
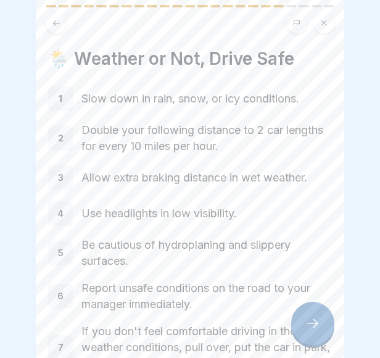
scroll to position [88, 0]
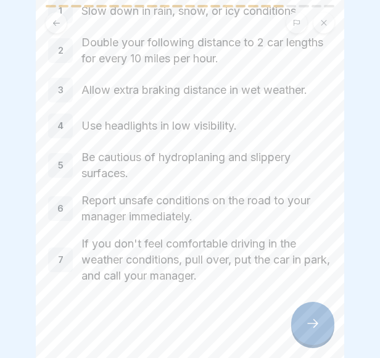
click at [302, 325] on div at bounding box center [312, 322] width 43 height 43
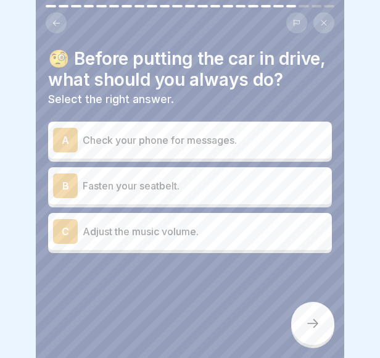
click at [133, 193] on p "Fasten your seatbelt." at bounding box center [205, 185] width 244 height 15
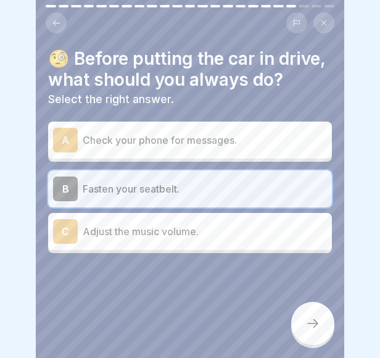
click at [313, 329] on icon at bounding box center [312, 323] width 15 height 15
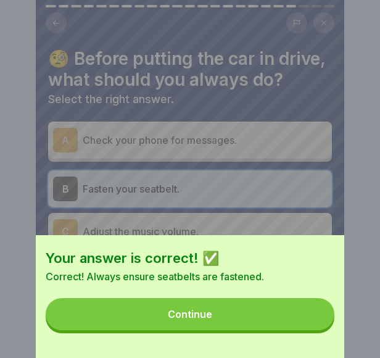
click at [202, 316] on button "Continue" at bounding box center [190, 314] width 288 height 32
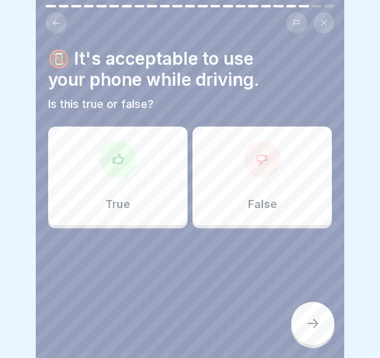
click at [233, 155] on div "False" at bounding box center [261, 175] width 139 height 99
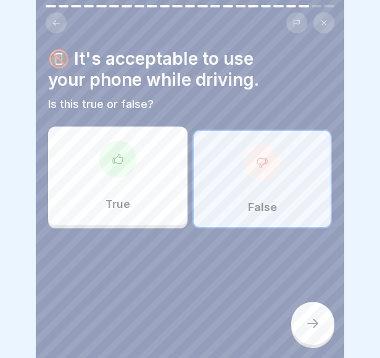
click at [310, 320] on icon at bounding box center [312, 323] width 15 height 15
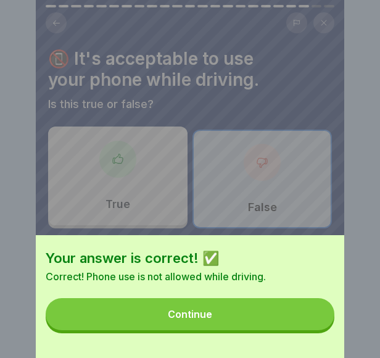
click at [245, 319] on button "Continue" at bounding box center [190, 314] width 288 height 32
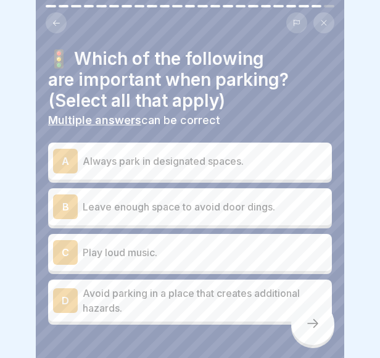
click at [212, 158] on p "Always park in designated spaces." at bounding box center [205, 160] width 244 height 15
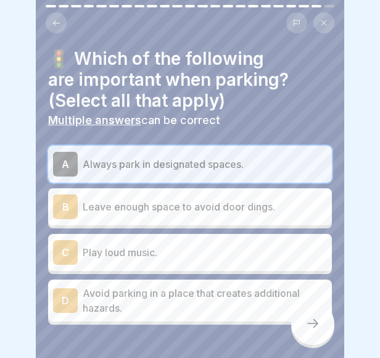
click at [230, 199] on p "Leave enough space to avoid door dings." at bounding box center [205, 206] width 244 height 15
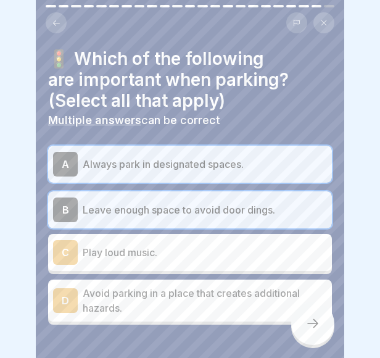
click at [218, 295] on p "Avoid parking in a place that creates additional hazards." at bounding box center [205, 300] width 244 height 30
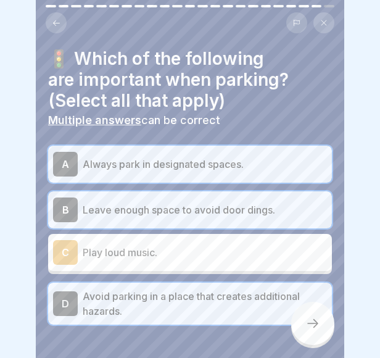
click at [314, 327] on icon at bounding box center [312, 323] width 15 height 15
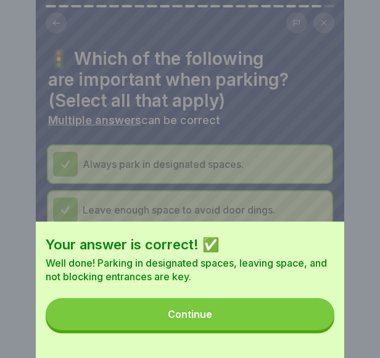
click at [240, 323] on button "Continue" at bounding box center [190, 314] width 288 height 32
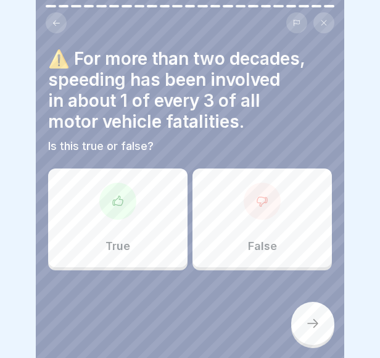
click at [107, 215] on div "True" at bounding box center [117, 217] width 139 height 99
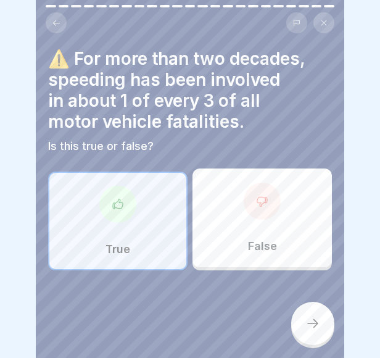
click at [309, 333] on div at bounding box center [312, 322] width 43 height 43
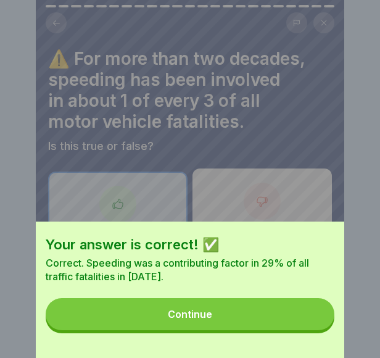
click at [240, 330] on button "Continue" at bounding box center [190, 314] width 288 height 32
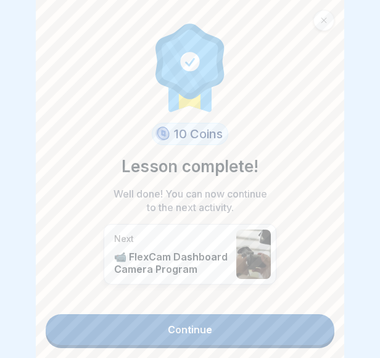
click at [158, 331] on link "Continue" at bounding box center [190, 329] width 288 height 31
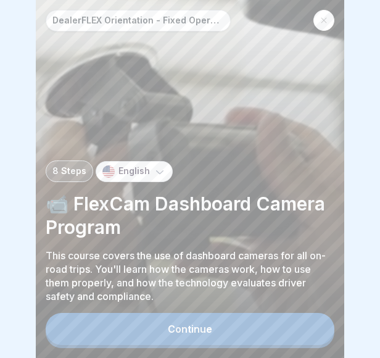
click at [194, 334] on div "Continue" at bounding box center [190, 328] width 44 height 11
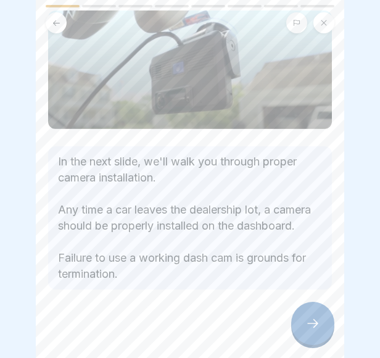
scroll to position [97, 0]
click at [313, 327] on icon at bounding box center [312, 323] width 15 height 15
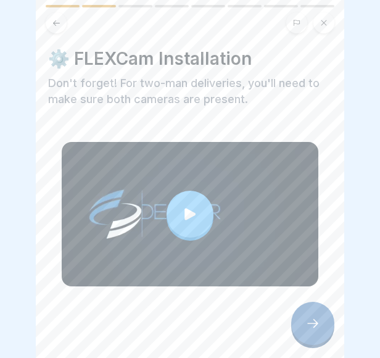
click at [313, 327] on icon at bounding box center [312, 323] width 15 height 15
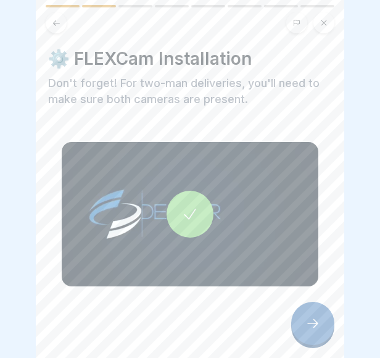
click at [305, 330] on icon at bounding box center [312, 323] width 15 height 15
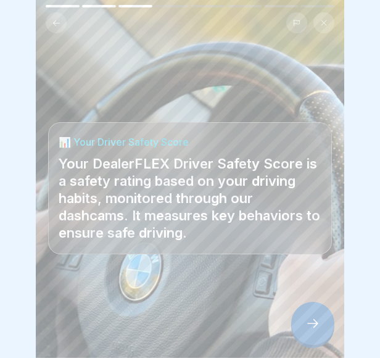
click at [305, 330] on icon at bounding box center [312, 323] width 15 height 15
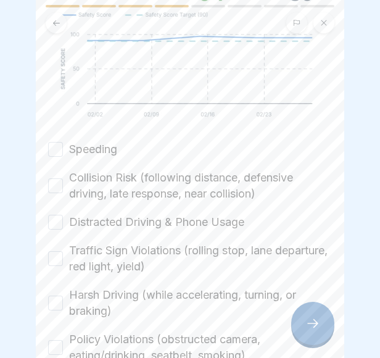
scroll to position [257, 0]
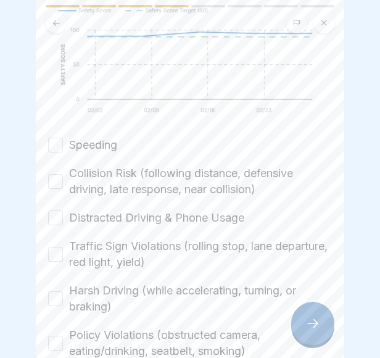
click at [65, 153] on div "Speeding" at bounding box center [82, 145] width 69 height 16
click at [44, 151] on div "✅ How is your Driver Safety Score calculated? The Safety Score is a grade out o…" at bounding box center [190, 179] width 308 height 358
click at [59, 152] on button "Speeding" at bounding box center [55, 144] width 15 height 15
click at [67, 195] on div "Collision Risk (following distance, defensive driving, late response, near coll…" at bounding box center [190, 181] width 284 height 32
click at [55, 189] on button "Collision Risk (following distance, defensive driving, late response, near coll…" at bounding box center [55, 181] width 15 height 15
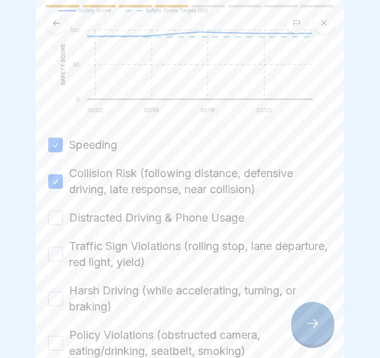
click at [57, 225] on button "Distracted Driving & Phone Usage" at bounding box center [55, 217] width 15 height 15
drag, startPoint x: 61, startPoint y: 262, endPoint x: 55, endPoint y: 309, distance: 47.2
click at [176, 340] on label "Policy Violations (obstructed camera, eating/drinking, seatbelt, smoking)" at bounding box center [200, 343] width 263 height 32
click at [63, 340] on button "Policy Violations (obstructed camera, eating/drinking, seatbelt, smoking)" at bounding box center [55, 342] width 15 height 15
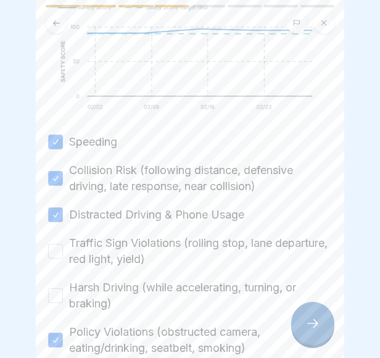
click at [63, 306] on div "Harsh Driving (while accelerating, turning, or braking)" at bounding box center [190, 295] width 284 height 32
click at [57, 303] on button "Harsh Driving (while accelerating, turning, or braking)" at bounding box center [55, 295] width 15 height 15
click at [53, 258] on button "Traffic Sign Violations (rolling stop, lane departure, red light, yield)" at bounding box center [55, 250] width 15 height 15
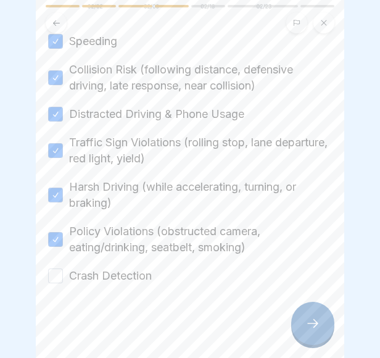
scroll to position [371, 0]
click at [54, 279] on button "Crash Detection" at bounding box center [55, 275] width 15 height 15
click at [314, 330] on icon at bounding box center [312, 323] width 15 height 15
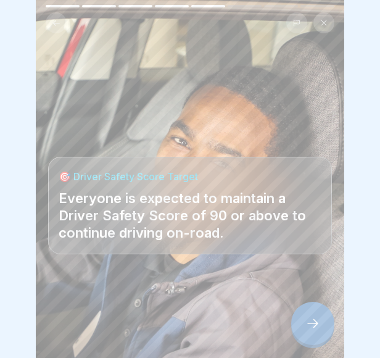
click at [314, 330] on icon at bounding box center [312, 323] width 15 height 15
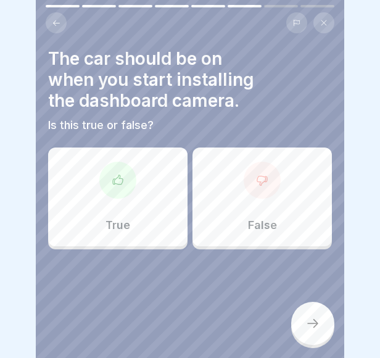
click at [272, 187] on div at bounding box center [261, 180] width 37 height 37
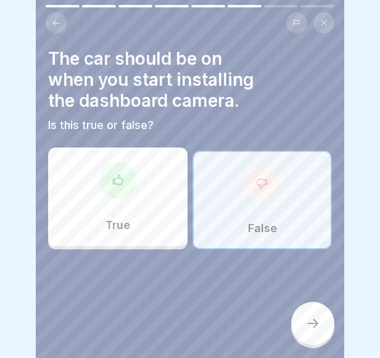
click at [303, 345] on div at bounding box center [312, 322] width 43 height 43
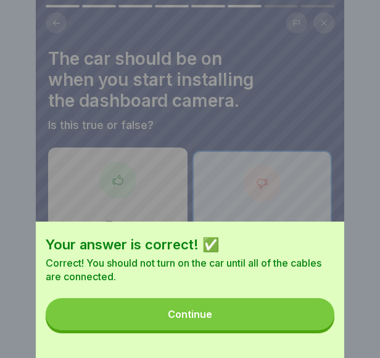
click at [236, 325] on button "Continue" at bounding box center [190, 314] width 288 height 32
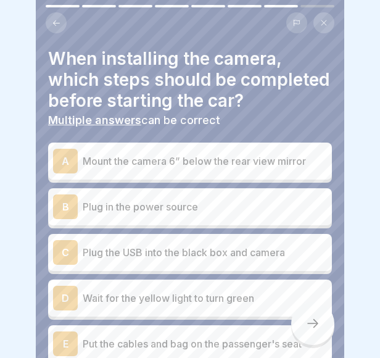
click at [171, 168] on p "Mount the camera 6” below the rear view mirror" at bounding box center [205, 160] width 244 height 15
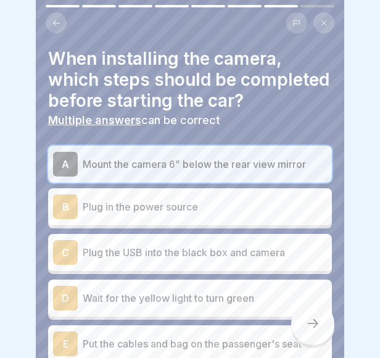
click at [165, 214] on p "Plug in the power source" at bounding box center [205, 206] width 244 height 15
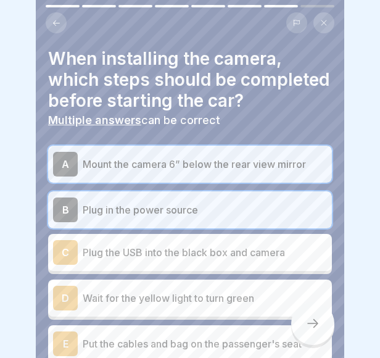
click at [111, 260] on p "Plug the USB into the black box and camera" at bounding box center [205, 252] width 244 height 15
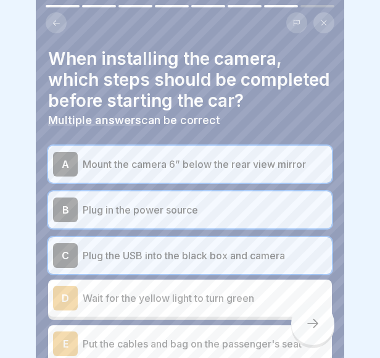
click at [117, 310] on div "D Wait for the yellow light to turn green" at bounding box center [190, 297] width 274 height 25
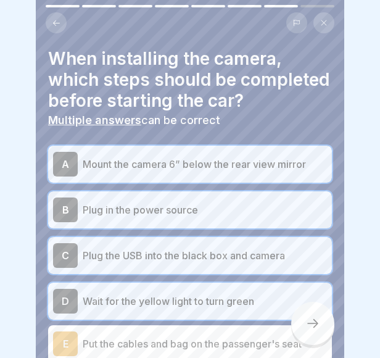
click at [344, 236] on div at bounding box center [190, 179] width 380 height 358
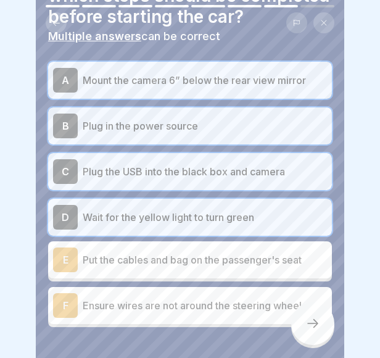
scroll to position [92, 0]
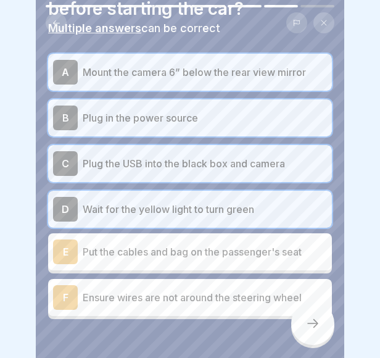
click at [155, 259] on p "Put the cables and bag on the passenger's seat" at bounding box center [205, 251] width 244 height 15
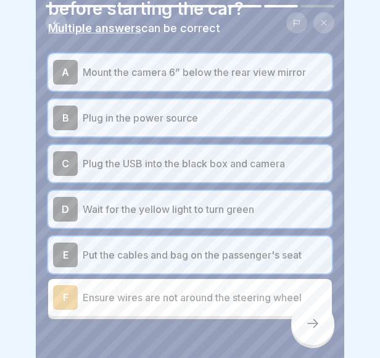
click at [111, 305] on p "Ensure wires are not around the steering wheel" at bounding box center [205, 297] width 244 height 15
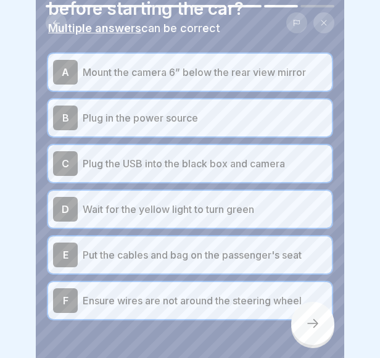
click at [302, 335] on div at bounding box center [312, 322] width 43 height 43
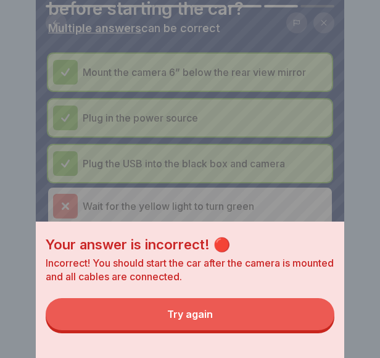
click at [175, 319] on div "Try again" at bounding box center [190, 313] width 46 height 11
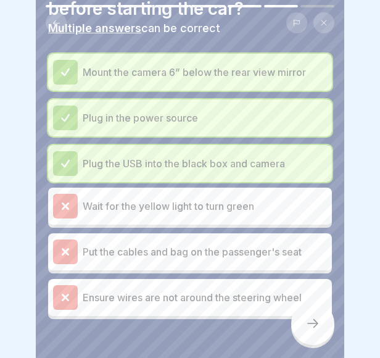
click at [158, 213] on p "Wait for the yellow light to turn green" at bounding box center [205, 205] width 244 height 15
click at [322, 332] on div at bounding box center [312, 322] width 43 height 43
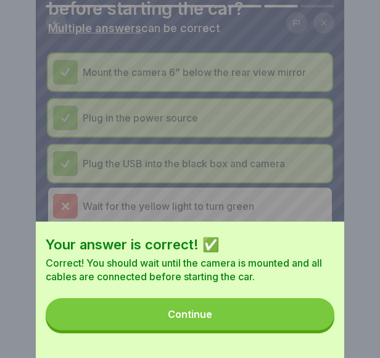
click at [180, 317] on button "Continue" at bounding box center [190, 314] width 288 height 32
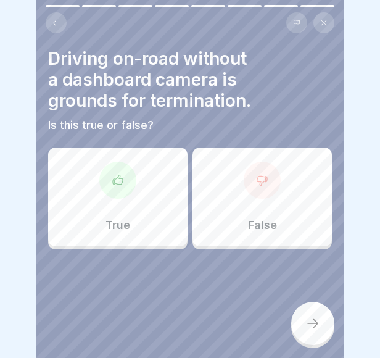
click at [132, 190] on div "True" at bounding box center [117, 196] width 139 height 99
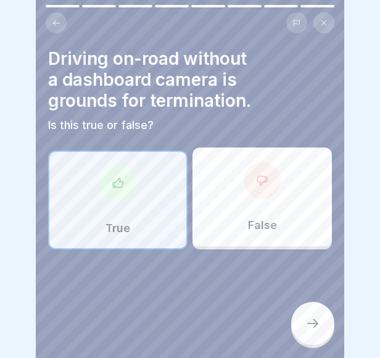
click at [302, 327] on div at bounding box center [312, 322] width 43 height 43
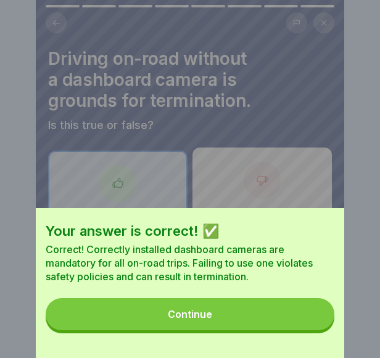
click at [213, 316] on button "Continue" at bounding box center [190, 314] width 288 height 32
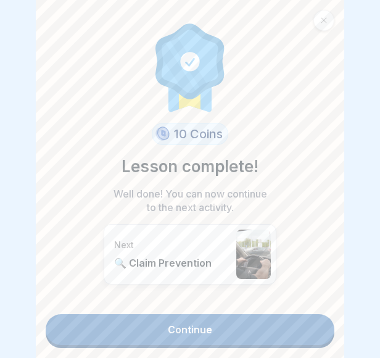
click at [57, 8] on div "10 Coins Lesson complete! Well done! You can now continue to the next activity.…" at bounding box center [190, 179] width 308 height 358
click at [136, 327] on link "Continue" at bounding box center [190, 329] width 288 height 31
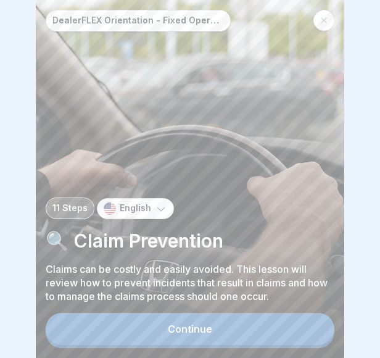
click at [175, 330] on button "Continue" at bounding box center [190, 329] width 288 height 32
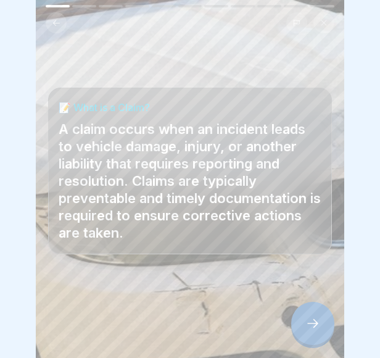
click at [308, 319] on div at bounding box center [312, 322] width 43 height 43
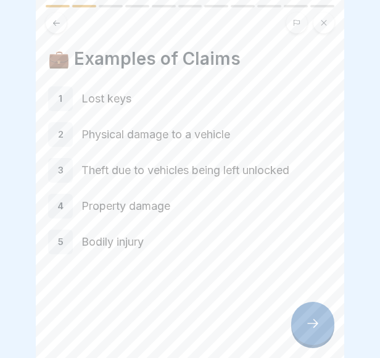
click at [307, 330] on icon at bounding box center [312, 323] width 15 height 15
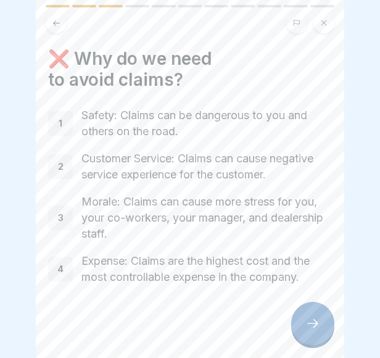
click at [307, 330] on icon at bounding box center [312, 323] width 15 height 15
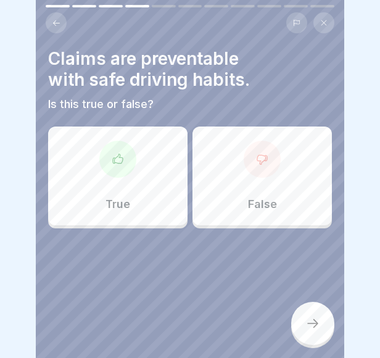
click at [118, 157] on icon at bounding box center [118, 157] width 10 height 9
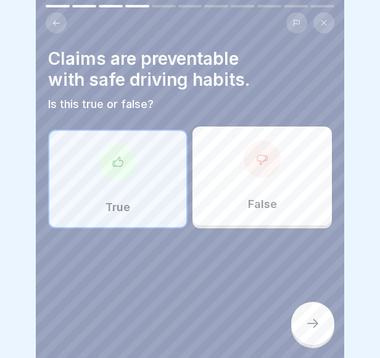
click at [313, 330] on icon at bounding box center [312, 323] width 15 height 15
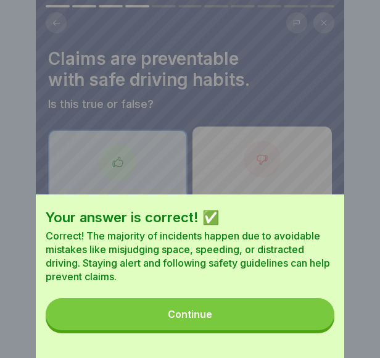
click at [219, 319] on button "Continue" at bounding box center [190, 314] width 288 height 32
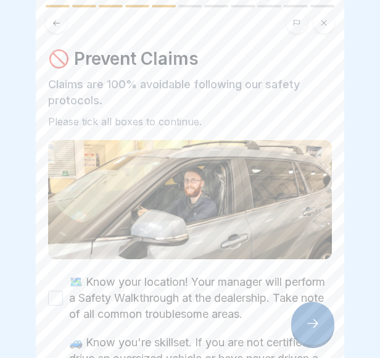
click at [46, 297] on div "🚫 Prevent Claims Claims are 100% avoidable following our safety protocols. Plea…" at bounding box center [190, 179] width 308 height 358
click at [52, 295] on button "🗺️ Know your location! Your manager will perform a Safety Walkthrough at the de…" at bounding box center [55, 297] width 15 height 15
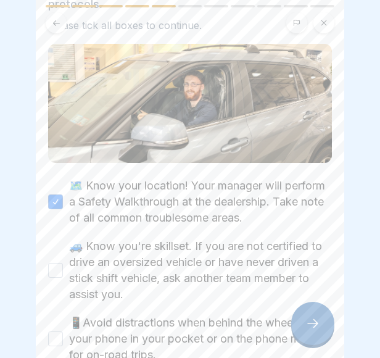
scroll to position [98, 0]
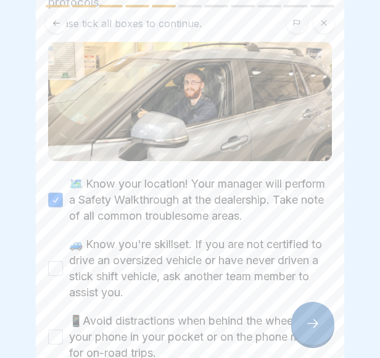
click at [59, 261] on button "🚙 Know you're skillset. If you are not certified to drive an oversized vehicle …" at bounding box center [55, 268] width 15 height 15
click at [59, 330] on button "📱Avoid distractions when behind the wheel. Keep your phone in your pocket or on…" at bounding box center [55, 336] width 15 height 15
click at [311, 345] on div at bounding box center [312, 322] width 43 height 43
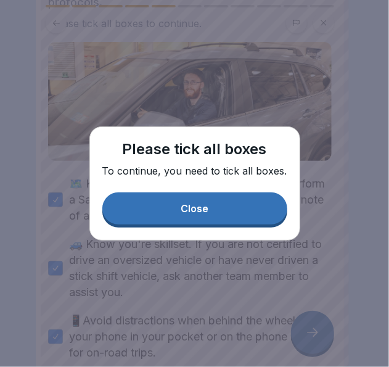
click at [235, 205] on button "Close" at bounding box center [194, 208] width 185 height 32
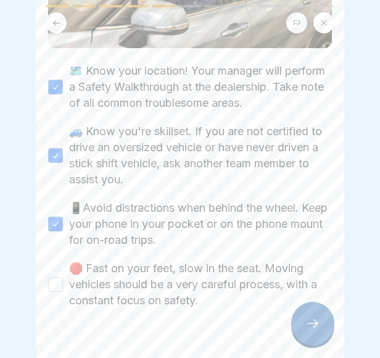
scroll to position [231, 0]
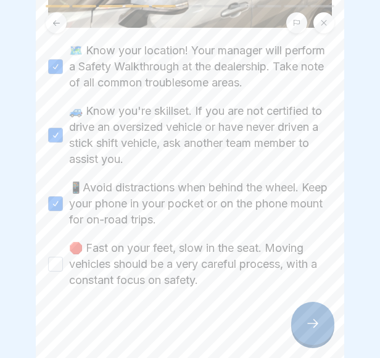
click at [54, 260] on button "🛑 Fast on your feet, slow in the seat. Moving vehicles should be a very careful…" at bounding box center [55, 263] width 15 height 15
click at [297, 330] on div at bounding box center [312, 322] width 43 height 43
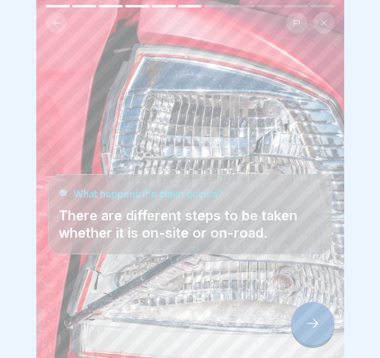
click at [297, 330] on div at bounding box center [312, 322] width 43 height 43
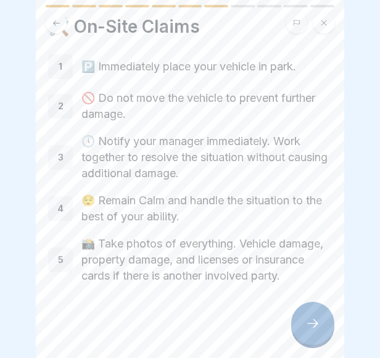
scroll to position [48, 0]
click at [308, 330] on icon at bounding box center [312, 323] width 15 height 15
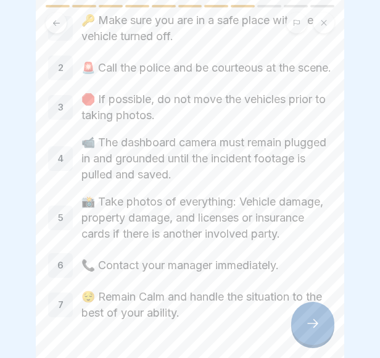
scroll to position [134, 0]
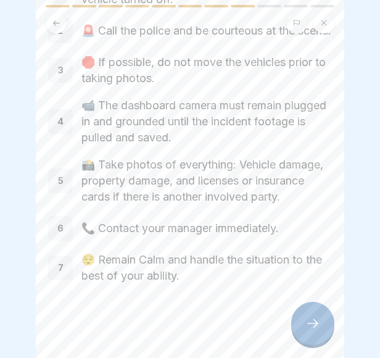
click at [314, 330] on icon at bounding box center [312, 323] width 15 height 15
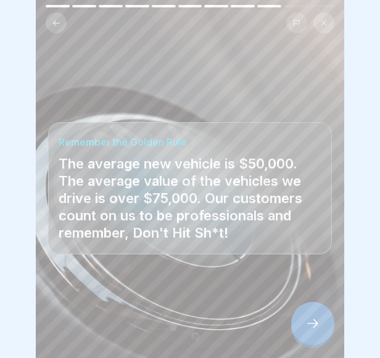
click at [314, 330] on icon at bounding box center [312, 323] width 15 height 15
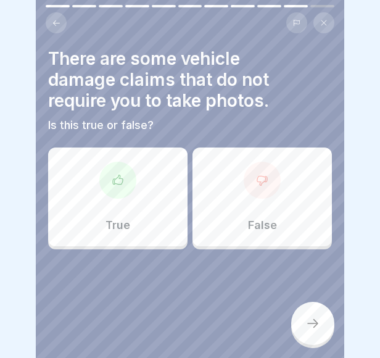
click at [269, 194] on div "False" at bounding box center [261, 196] width 139 height 99
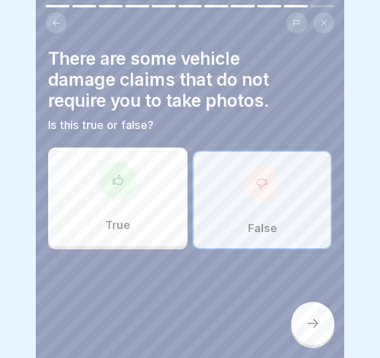
click at [319, 343] on div at bounding box center [312, 322] width 43 height 43
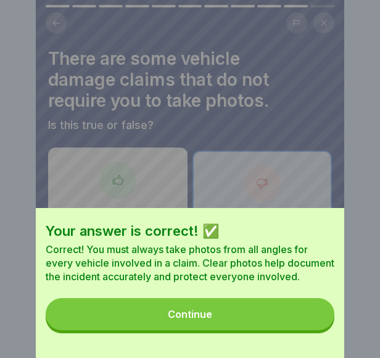
click at [240, 321] on button "Continue" at bounding box center [190, 314] width 288 height 32
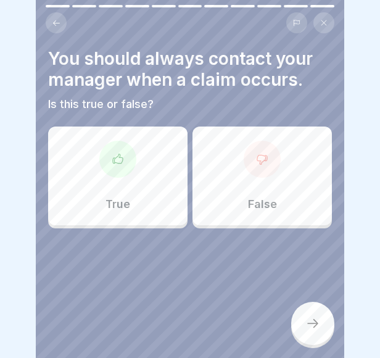
click at [101, 173] on div "True" at bounding box center [117, 175] width 139 height 99
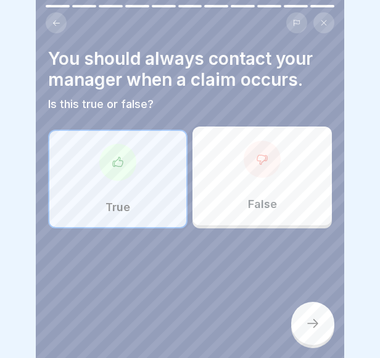
click at [305, 344] on div at bounding box center [312, 322] width 43 height 43
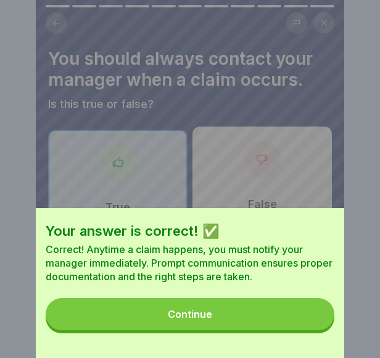
click at [216, 321] on button "Continue" at bounding box center [190, 314] width 288 height 32
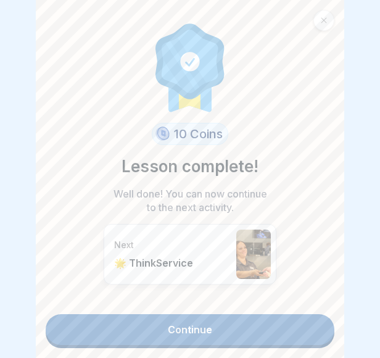
click at [173, 327] on link "Continue" at bounding box center [190, 329] width 288 height 31
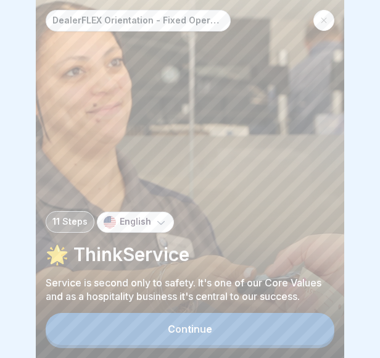
click at [170, 329] on button "Continue" at bounding box center [190, 329] width 288 height 32
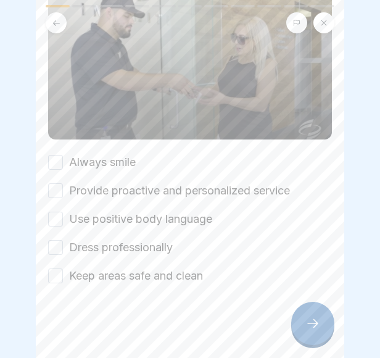
scroll to position [181, 0]
click at [54, 162] on button "Always smile" at bounding box center [55, 162] width 15 height 15
click at [58, 190] on button "Provide proactive and personalized service" at bounding box center [55, 190] width 15 height 15
click at [62, 216] on button "Use positive body language" at bounding box center [55, 218] width 15 height 15
click at [49, 253] on button "Dress professionally" at bounding box center [55, 247] width 15 height 15
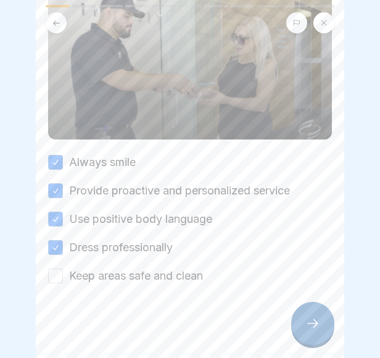
click at [57, 278] on button "Keep areas safe and clean" at bounding box center [55, 275] width 15 height 15
click at [316, 330] on icon at bounding box center [312, 323] width 15 height 15
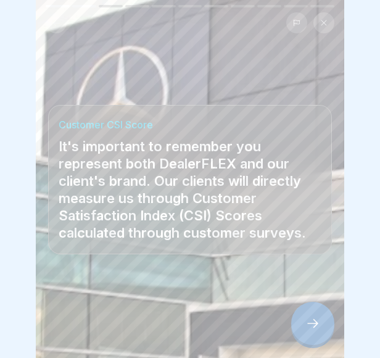
click at [309, 330] on icon at bounding box center [312, 323] width 15 height 15
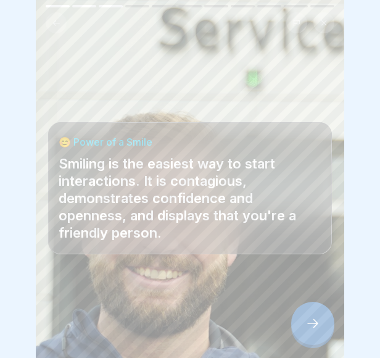
click at [309, 330] on icon at bounding box center [312, 323] width 15 height 15
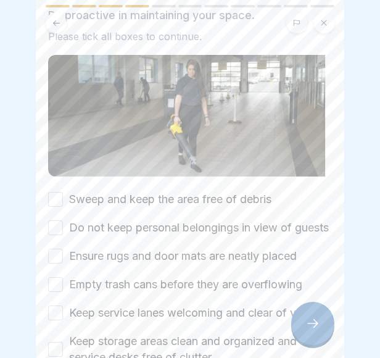
scroll to position [97, 0]
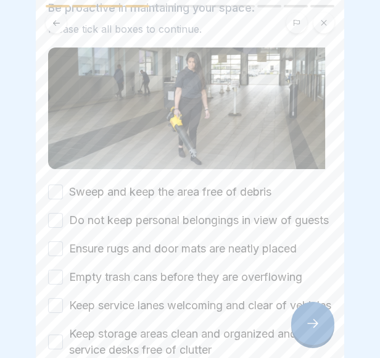
click at [54, 184] on button "Sweep and keep the area free of debris" at bounding box center [55, 191] width 15 height 15
click at [62, 221] on button "Do not keep personal belongings in view of guests" at bounding box center [55, 220] width 15 height 15
click at [59, 256] on button "Ensure rugs and door mats are neatly placed" at bounding box center [55, 248] width 15 height 15
click at [59, 283] on button "Empty trash cans before they are overflowing" at bounding box center [55, 276] width 15 height 15
click at [59, 313] on button "Keep service lanes welcoming and clear of vehicles" at bounding box center [55, 305] width 15 height 15
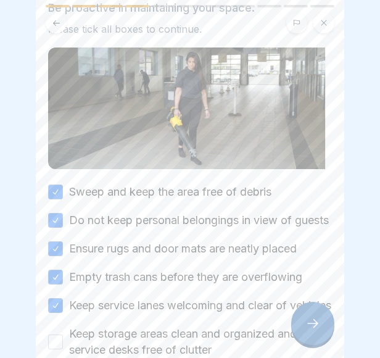
click at [348, 348] on div at bounding box center [190, 179] width 380 height 358
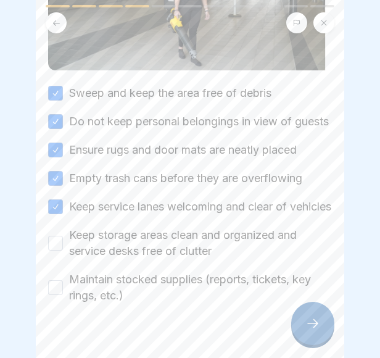
scroll to position [221, 0]
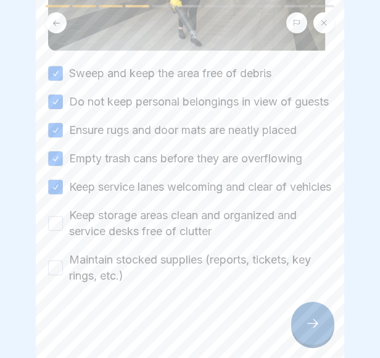
click at [55, 231] on button "Keep storage areas clean and organized and service desks free of clutter" at bounding box center [55, 223] width 15 height 15
click at [56, 275] on button "Maintain stocked supplies (reports, tickets, key rings, etc.)" at bounding box center [55, 267] width 15 height 15
click at [316, 328] on icon at bounding box center [312, 323] width 15 height 15
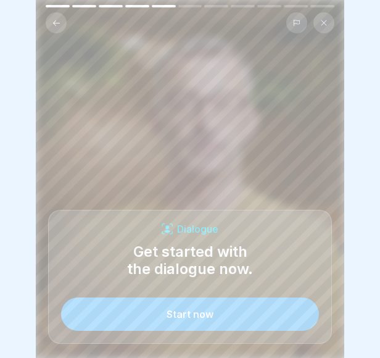
click at [143, 329] on button "Start now" at bounding box center [190, 313] width 258 height 33
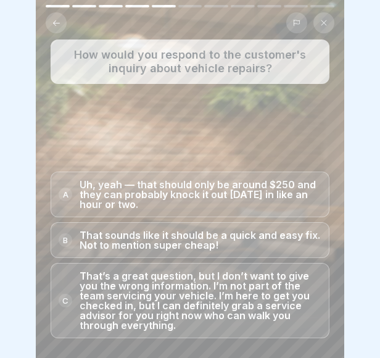
click at [166, 297] on p "That’s a great question, but I don’t want to give you the wrong information. I’…" at bounding box center [201, 300] width 242 height 59
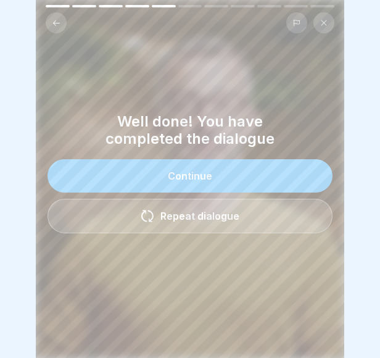
drag, startPoint x: 153, startPoint y: 184, endPoint x: 136, endPoint y: 178, distance: 18.9
click at [136, 178] on button "Continue" at bounding box center [189, 175] width 285 height 33
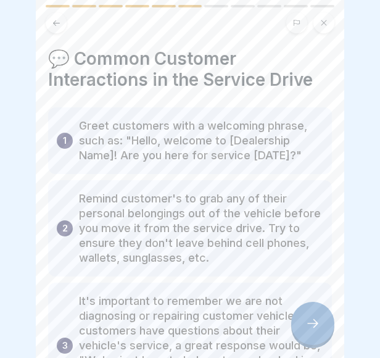
click at [285, 35] on div "💬 Common Customer Interactions in the Service Drive 1 Greet customers with a we…" at bounding box center [190, 179] width 308 height 358
click at [332, 142] on div "💬 Common Customer Interactions in the Service Drive 1 Greet customers with a we…" at bounding box center [190, 179] width 308 height 358
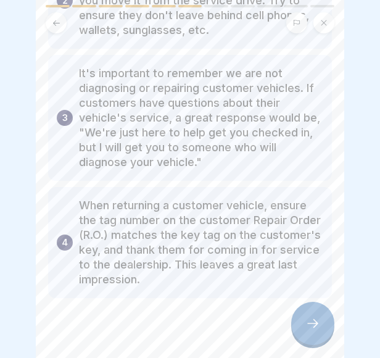
scroll to position [242, 0]
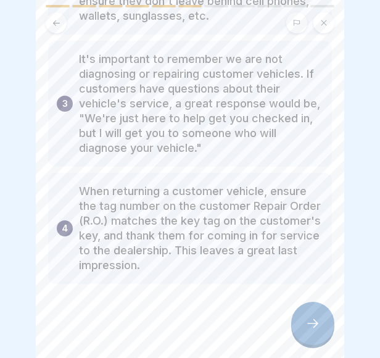
click at [311, 329] on icon at bounding box center [312, 323] width 15 height 15
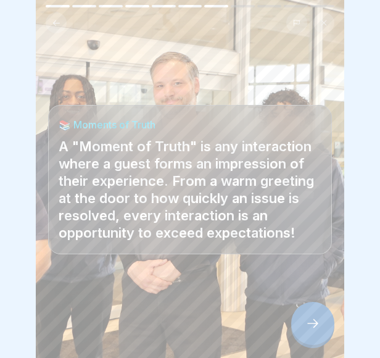
click at [309, 321] on div at bounding box center [312, 322] width 43 height 43
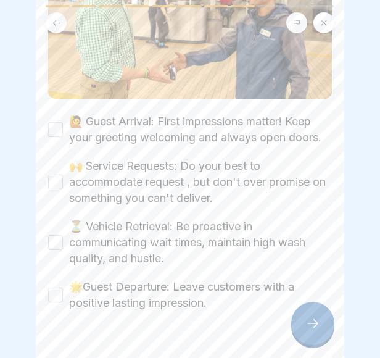
scroll to position [268, 0]
click at [52, 128] on button "🙋 Guest Arrival: First impressions matter! Keep your greeting welcoming and alw…" at bounding box center [55, 128] width 15 height 15
click at [60, 186] on button "🙌 Service Requests: Do your best to accommodate request , but don't over promis…" at bounding box center [55, 181] width 15 height 15
click at [56, 249] on button "⏳ Vehicle Retrieval: Be proactive in communicating wait times, maintain high wa…" at bounding box center [55, 241] width 15 height 15
click at [55, 298] on button "🌟Guest Departure: Leave customers with a positive lasting impression." at bounding box center [55, 294] width 15 height 15
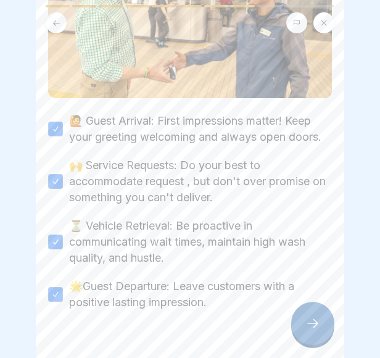
click at [314, 330] on icon at bounding box center [312, 323] width 15 height 15
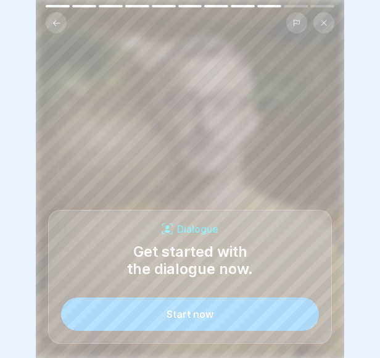
click at [190, 318] on button "Start now" at bounding box center [190, 313] width 258 height 33
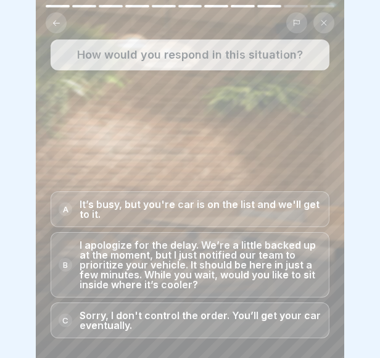
click at [107, 272] on p "I apologize for the delay. We’re a little backed up at the moment, but I just n…" at bounding box center [201, 264] width 242 height 49
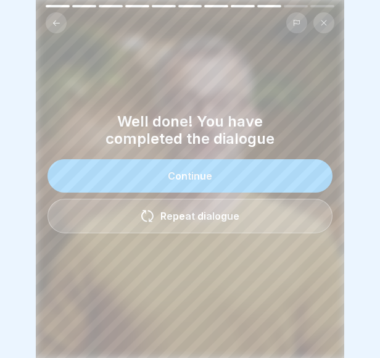
click at [182, 187] on button "Continue" at bounding box center [189, 175] width 285 height 33
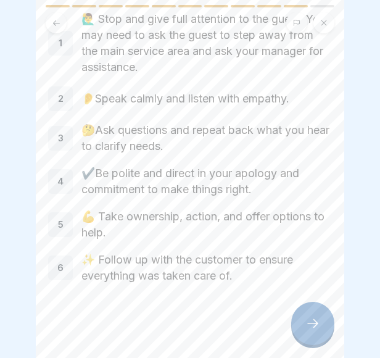
scroll to position [75, 0]
click at [317, 330] on icon at bounding box center [312, 323] width 15 height 15
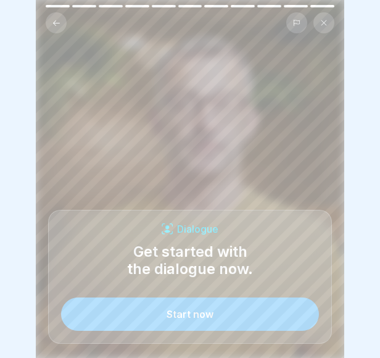
click at [184, 317] on button "Start now" at bounding box center [190, 313] width 258 height 33
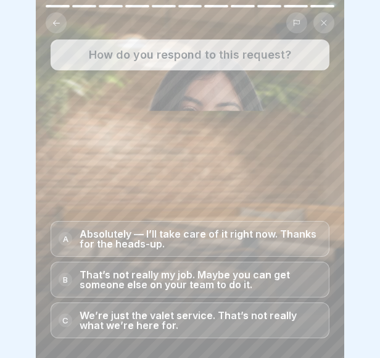
click at [113, 248] on p "Absolutely — I’ll take care of it right now. Thanks for the heads-up." at bounding box center [201, 239] width 242 height 20
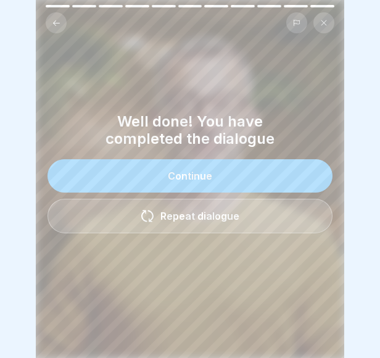
click at [180, 187] on button "Continue" at bounding box center [189, 175] width 285 height 33
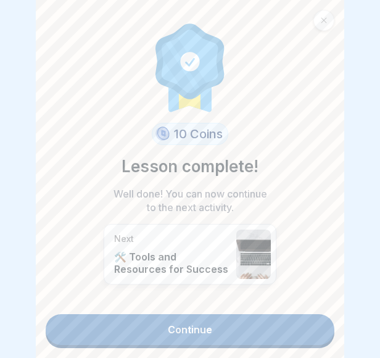
click at [158, 337] on link "Continue" at bounding box center [190, 329] width 288 height 31
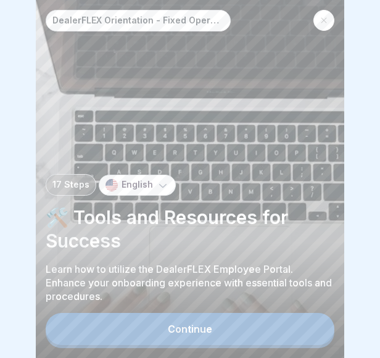
click at [176, 332] on button "Continue" at bounding box center [190, 329] width 288 height 32
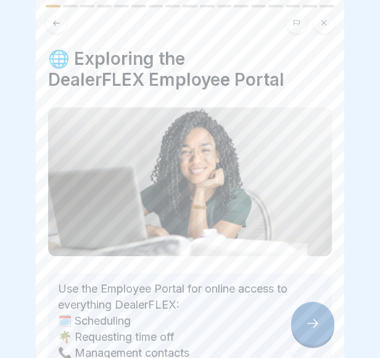
click at [308, 330] on icon at bounding box center [312, 323] width 15 height 15
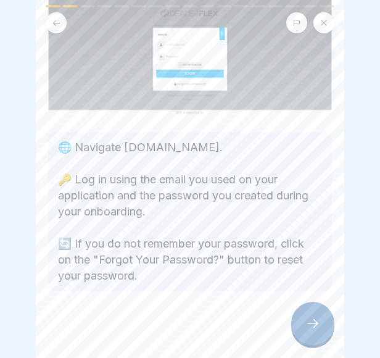
scroll to position [117, 0]
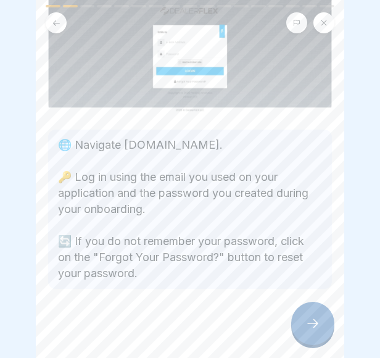
click at [316, 327] on icon at bounding box center [312, 323] width 11 height 9
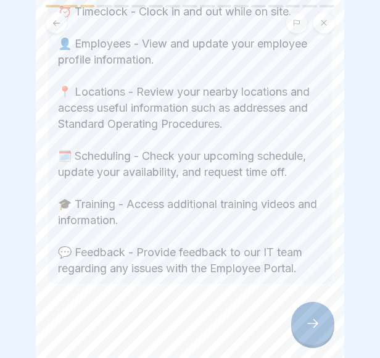
scroll to position [428, 0]
click at [305, 329] on icon at bounding box center [312, 323] width 15 height 15
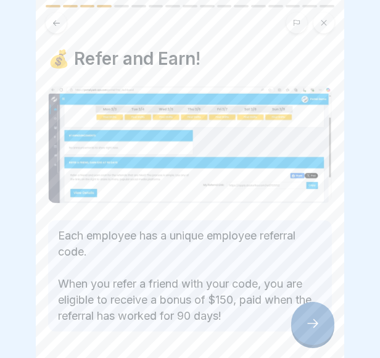
click at [305, 329] on icon at bounding box center [312, 323] width 15 height 15
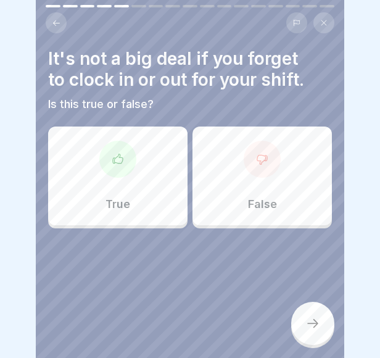
click at [272, 163] on div "False" at bounding box center [261, 175] width 139 height 99
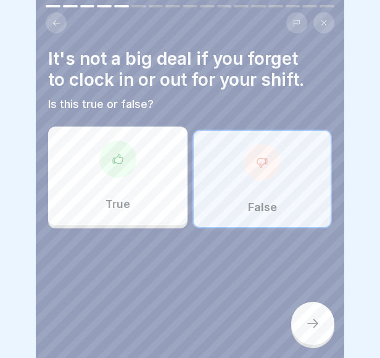
click at [302, 345] on div at bounding box center [312, 322] width 43 height 43
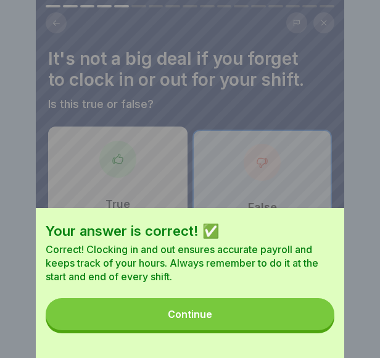
click at [211, 319] on div "Continue" at bounding box center [190, 313] width 44 height 11
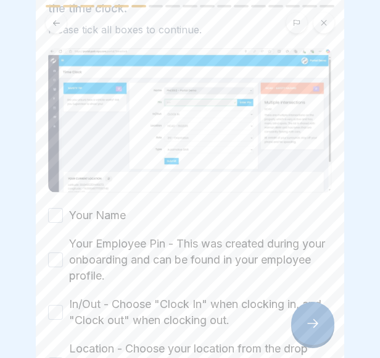
scroll to position [115, 0]
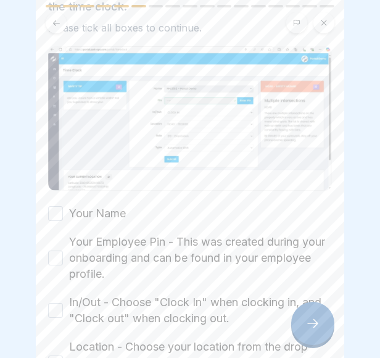
click at [47, 204] on div "🕒 Using the Employee Time Clock You will enter the following information when u…" at bounding box center [190, 179] width 308 height 358
click at [55, 208] on button "Your Name" at bounding box center [55, 213] width 15 height 15
click at [62, 253] on button "Your Employee Pin - This was created during your onboarding and can be found in…" at bounding box center [55, 257] width 15 height 15
click at [57, 305] on button "In/Out - Choose "Clock In" when clocking in, and "Clock out" when clocking out." at bounding box center [55, 310] width 15 height 15
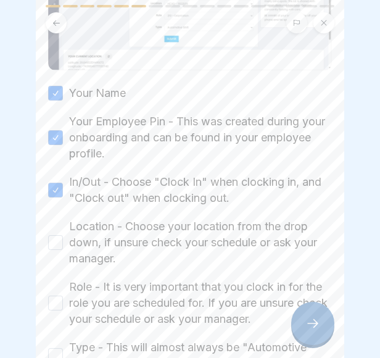
scroll to position [227, 0]
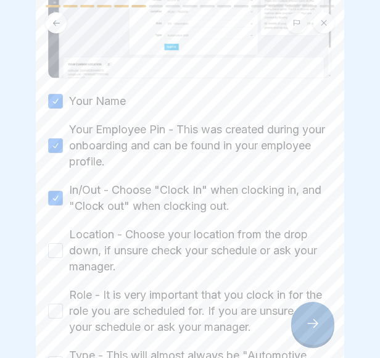
click at [52, 247] on button "Location - Choose your location from the drop down, if unsure check your schedu…" at bounding box center [55, 250] width 15 height 15
click at [62, 305] on button "Role - It is very important that you clock in for the role you are scheduled fo…" at bounding box center [55, 310] width 15 height 15
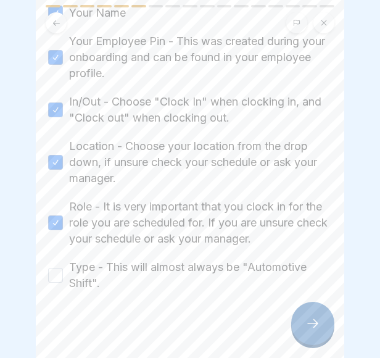
scroll to position [317, 0]
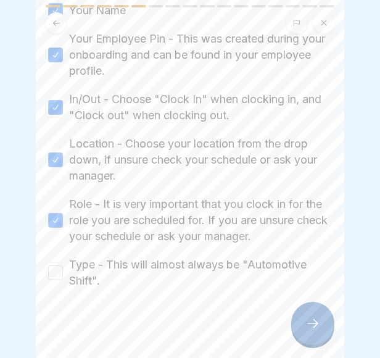
click at [55, 270] on button "Type - This will almost always be "Automotive Shift"." at bounding box center [55, 272] width 15 height 15
click at [311, 327] on icon at bounding box center [312, 323] width 15 height 15
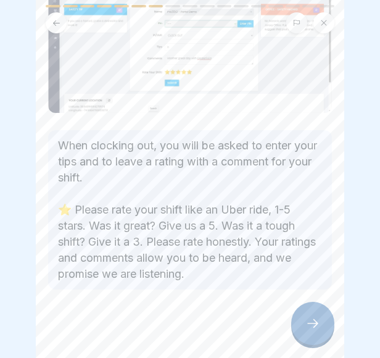
scroll to position [111, 0]
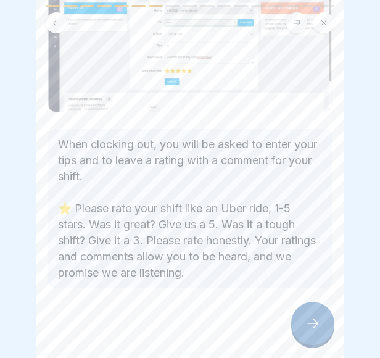
click at [318, 329] on icon at bounding box center [312, 323] width 15 height 15
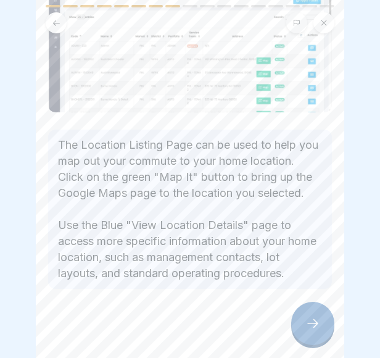
scroll to position [142, 0]
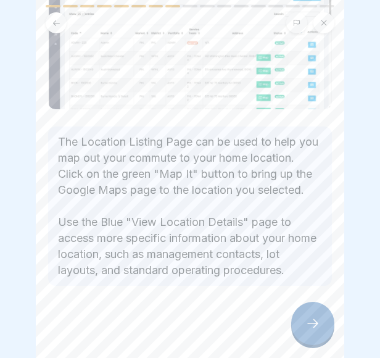
click at [313, 329] on icon at bounding box center [312, 323] width 15 height 15
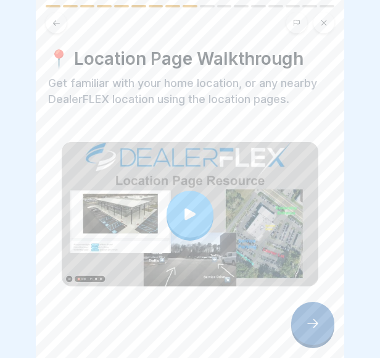
click at [188, 204] on div at bounding box center [189, 213] width 47 height 47
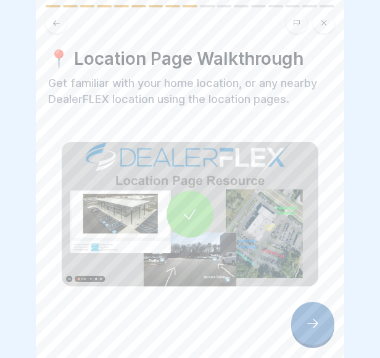
click at [307, 340] on div at bounding box center [312, 322] width 43 height 43
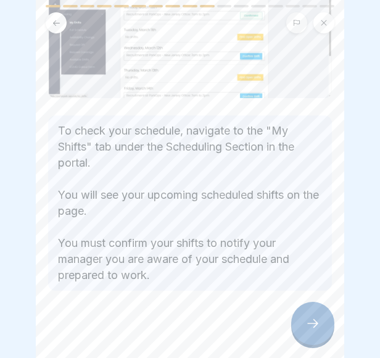
scroll to position [154, 0]
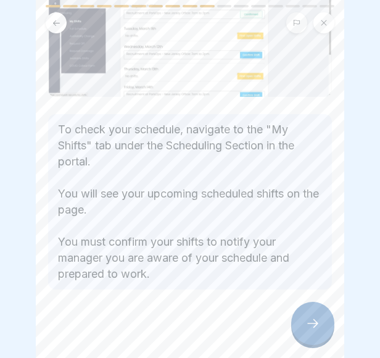
click at [312, 314] on div at bounding box center [312, 322] width 43 height 43
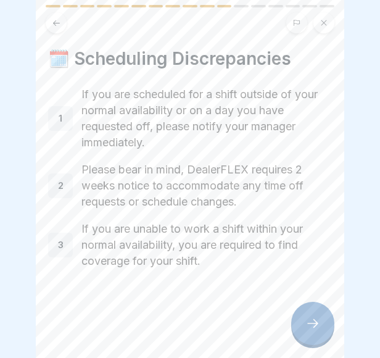
click at [313, 327] on icon at bounding box center [312, 323] width 15 height 15
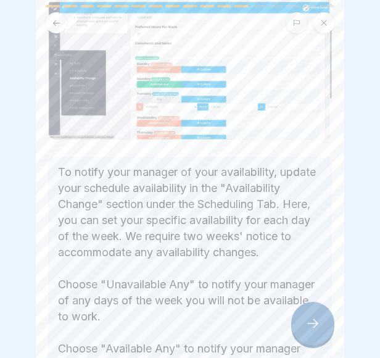
scroll to position [92, 0]
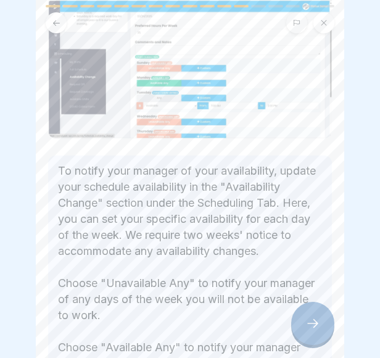
drag, startPoint x: 347, startPoint y: 240, endPoint x: 349, endPoint y: 260, distance: 20.4
click at [349, 260] on div at bounding box center [190, 179] width 380 height 358
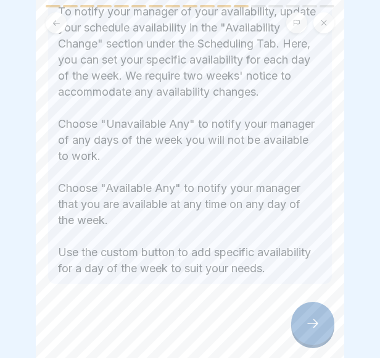
scroll to position [279, 0]
click at [311, 330] on icon at bounding box center [312, 323] width 15 height 15
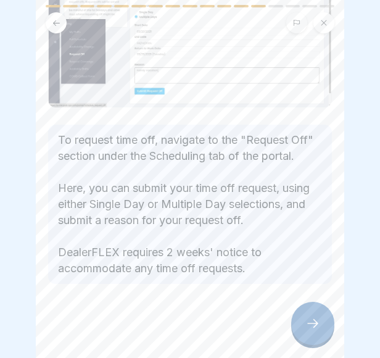
scroll to position [149, 0]
click at [311, 330] on icon at bounding box center [312, 323] width 15 height 15
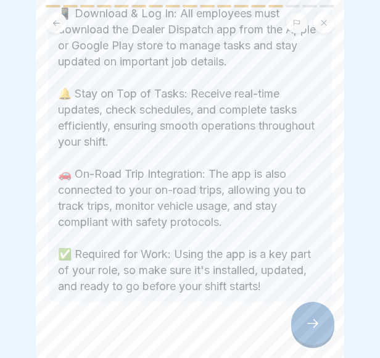
scroll to position [200, 0]
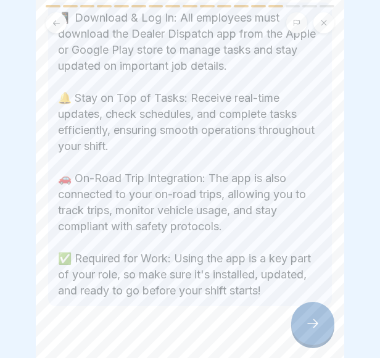
click at [312, 345] on div at bounding box center [312, 322] width 43 height 43
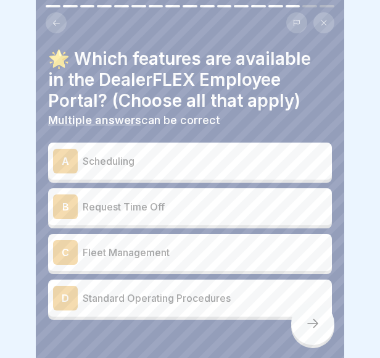
click at [162, 172] on div "A Scheduling" at bounding box center [190, 161] width 274 height 25
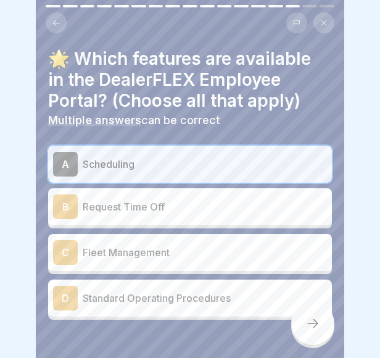
click at [161, 204] on p "Request Time Off" at bounding box center [205, 206] width 244 height 15
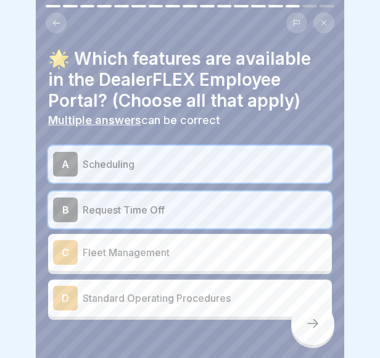
click at [53, 28] on button at bounding box center [56, 22] width 21 height 21
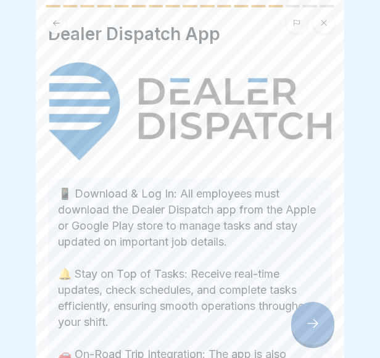
scroll to position [0, 0]
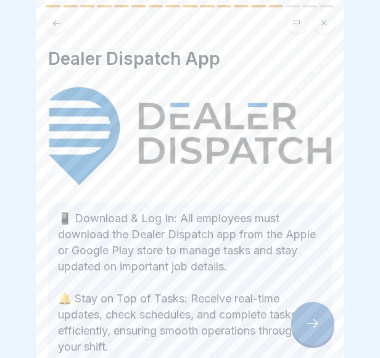
click at [51, 14] on button at bounding box center [56, 22] width 21 height 21
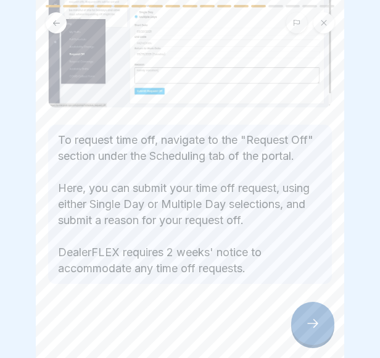
click at [51, 14] on button at bounding box center [56, 22] width 21 height 21
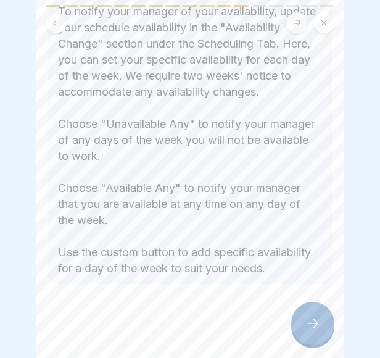
click at [52, 15] on button at bounding box center [56, 22] width 21 height 21
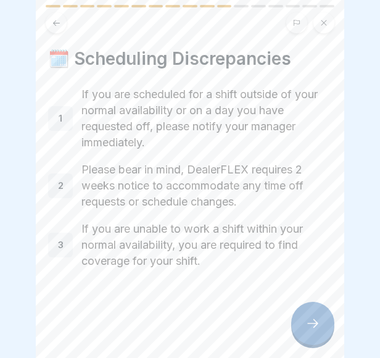
click at [52, 15] on button at bounding box center [56, 22] width 21 height 21
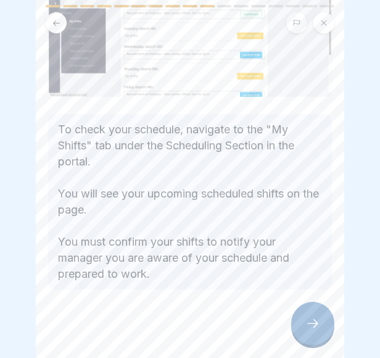
click at [52, 15] on button at bounding box center [56, 22] width 21 height 21
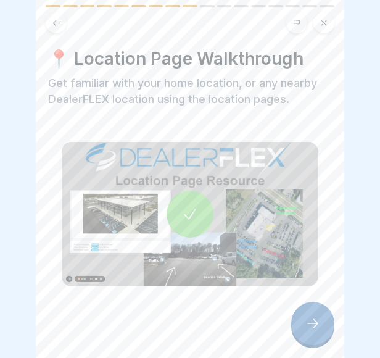
click at [312, 330] on icon at bounding box center [312, 323] width 15 height 15
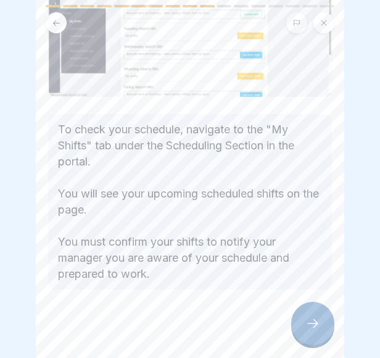
click at [312, 330] on icon at bounding box center [312, 323] width 15 height 15
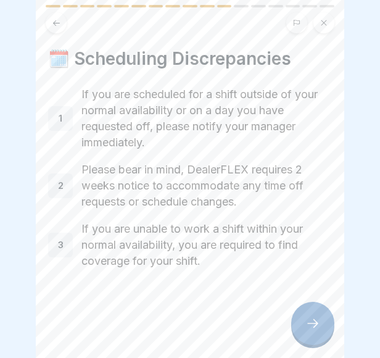
click at [312, 330] on icon at bounding box center [312, 323] width 15 height 15
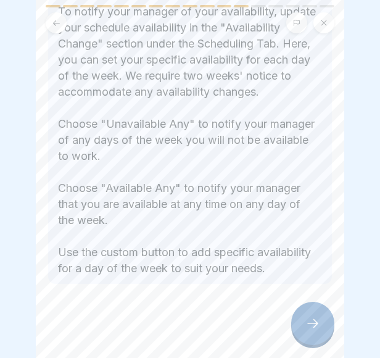
click at [312, 330] on icon at bounding box center [312, 323] width 15 height 15
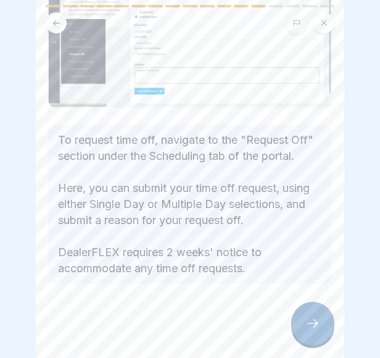
click at [312, 330] on icon at bounding box center [312, 323] width 15 height 15
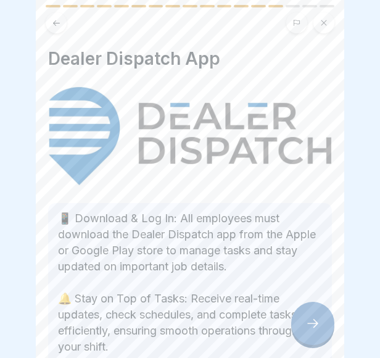
click at [312, 330] on icon at bounding box center [312, 323] width 15 height 15
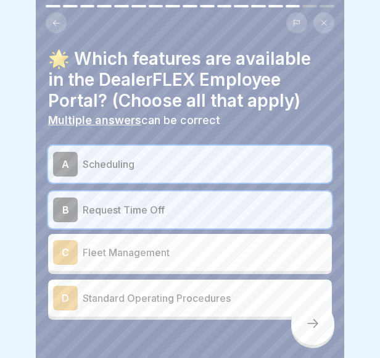
scroll to position [35, 0]
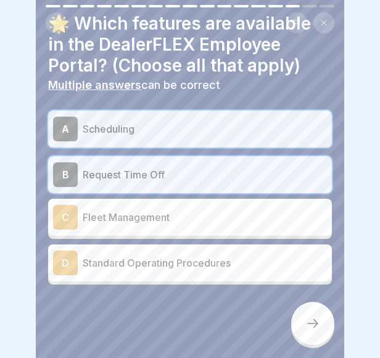
click at [313, 330] on icon at bounding box center [312, 323] width 15 height 15
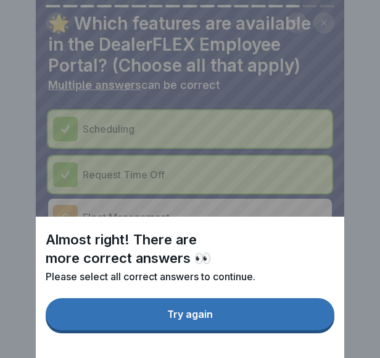
click at [197, 319] on div "Try again" at bounding box center [190, 313] width 46 height 11
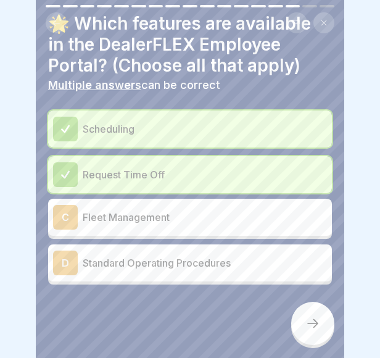
click at [168, 256] on p "Standard Operating Procedures" at bounding box center [205, 262] width 244 height 15
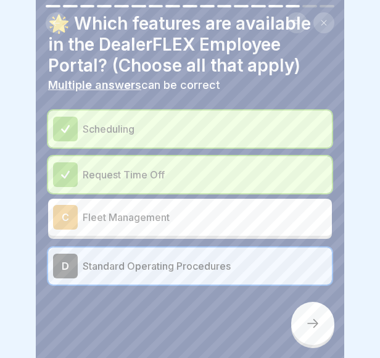
click at [313, 330] on icon at bounding box center [312, 323] width 15 height 15
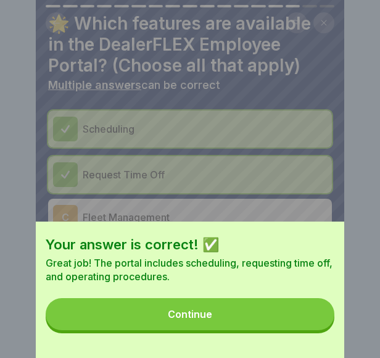
click at [166, 330] on button "Continue" at bounding box center [190, 314] width 288 height 32
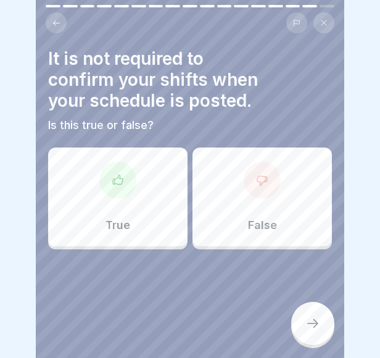
click at [245, 183] on div at bounding box center [261, 180] width 37 height 37
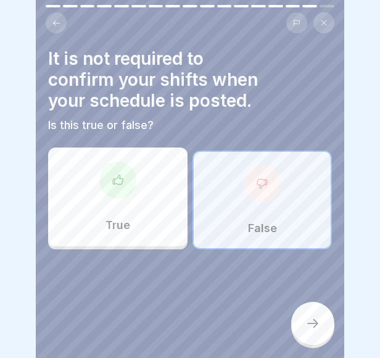
click at [314, 330] on icon at bounding box center [312, 323] width 15 height 15
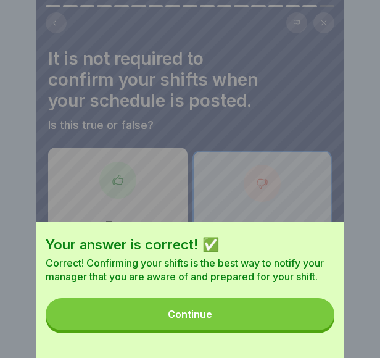
click at [202, 319] on div "Continue" at bounding box center [190, 313] width 44 height 11
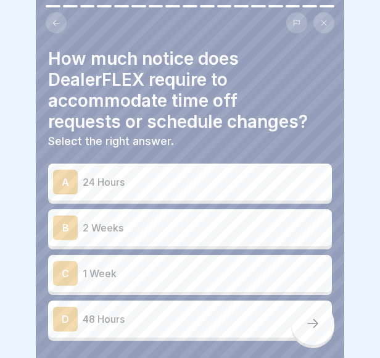
click at [120, 224] on p "2 Weeks" at bounding box center [205, 227] width 244 height 15
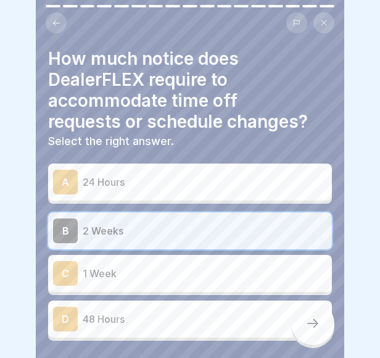
click at [308, 345] on div at bounding box center [312, 322] width 43 height 43
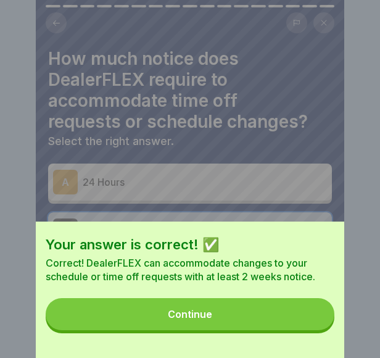
click at [234, 324] on button "Continue" at bounding box center [190, 314] width 288 height 32
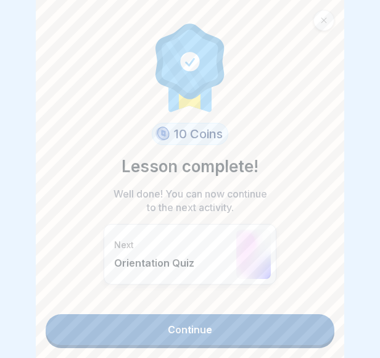
click at [170, 333] on link "Continue" at bounding box center [190, 329] width 288 height 31
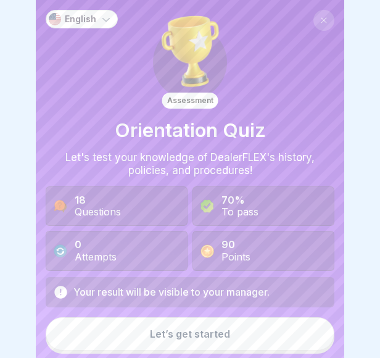
click at [132, 338] on button "Let’s get started" at bounding box center [190, 333] width 288 height 33
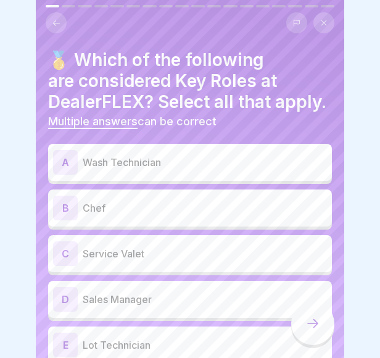
click at [146, 170] on p "Wash Technician" at bounding box center [205, 162] width 244 height 15
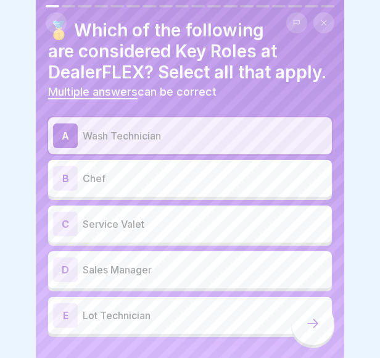
scroll to position [31, 0]
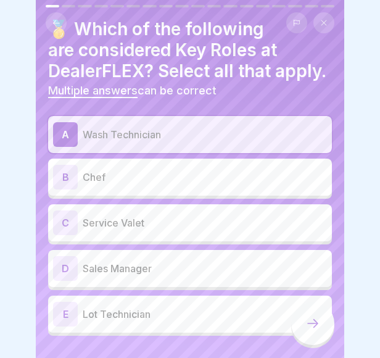
click at [96, 230] on p "Service Valet" at bounding box center [205, 222] width 244 height 15
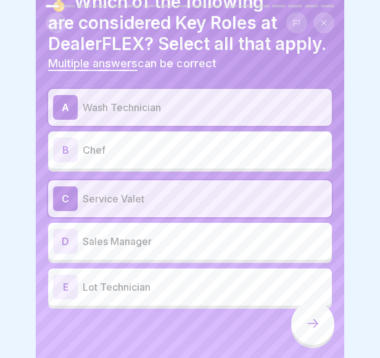
scroll to position [72, 0]
click at [105, 288] on p "Lot Technician" at bounding box center [205, 286] width 244 height 15
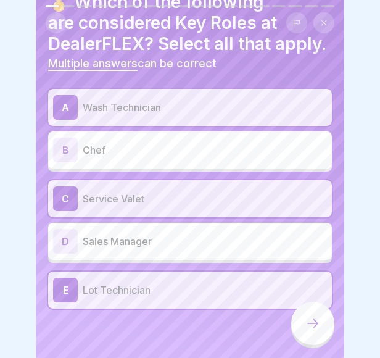
click at [313, 330] on icon at bounding box center [312, 323] width 15 height 15
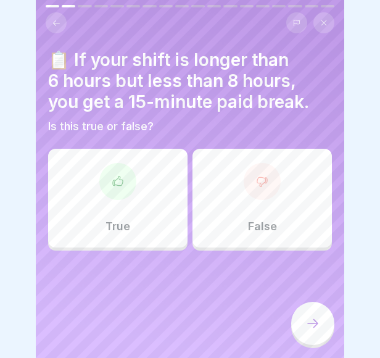
click at [102, 167] on div "True" at bounding box center [117, 198] width 139 height 99
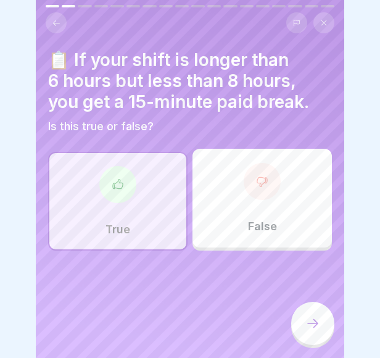
click at [316, 340] on div at bounding box center [312, 322] width 43 height 43
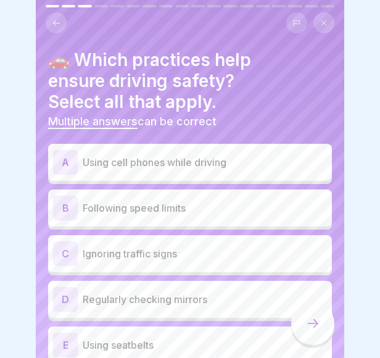
click at [204, 204] on p "Following speed limits" at bounding box center [205, 207] width 244 height 15
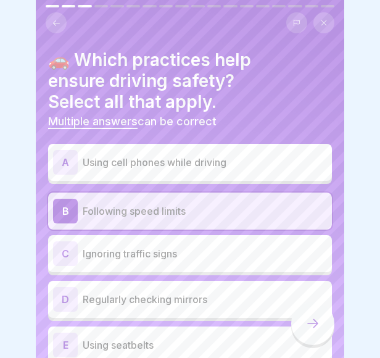
click at [180, 297] on p "Regularly checking mirrors" at bounding box center [205, 299] width 244 height 15
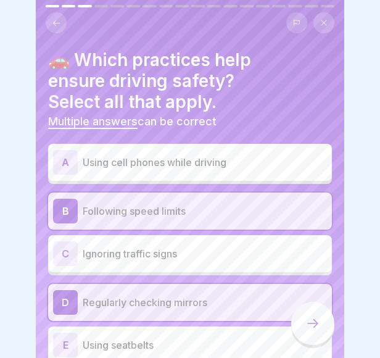
click at [165, 337] on p "Using seatbelts" at bounding box center [205, 344] width 244 height 15
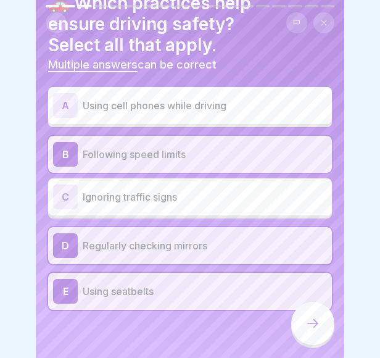
scroll to position [57, 0]
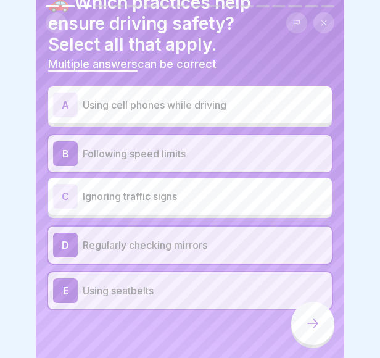
click at [313, 325] on div at bounding box center [312, 322] width 43 height 43
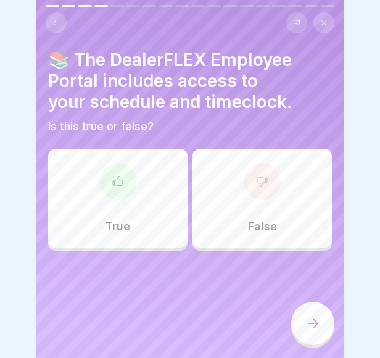
click at [129, 181] on div at bounding box center [117, 181] width 37 height 37
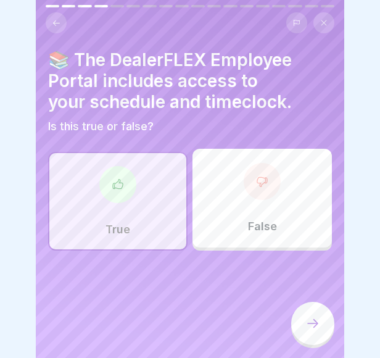
click at [318, 330] on icon at bounding box center [312, 323] width 15 height 15
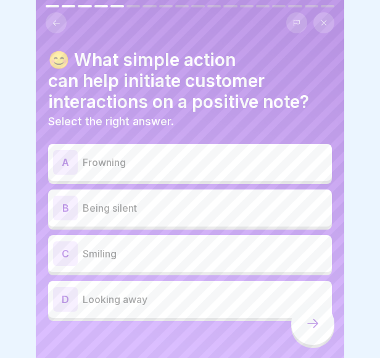
click at [150, 246] on p "Smiling" at bounding box center [205, 253] width 244 height 15
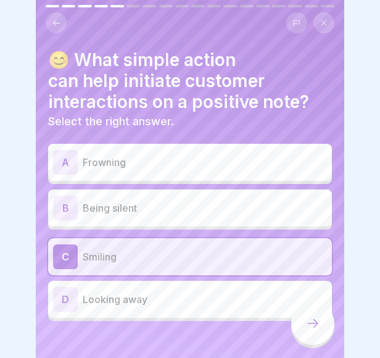
click at [311, 324] on div at bounding box center [312, 322] width 43 height 43
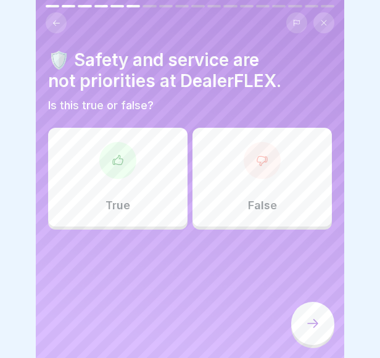
click at [245, 170] on div at bounding box center [261, 160] width 37 height 37
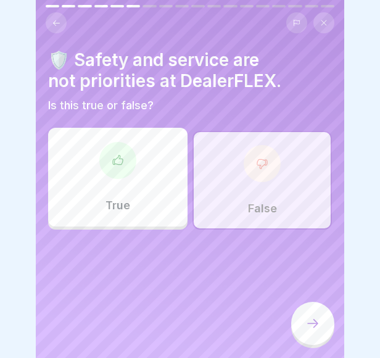
click at [319, 330] on icon at bounding box center [312, 323] width 15 height 15
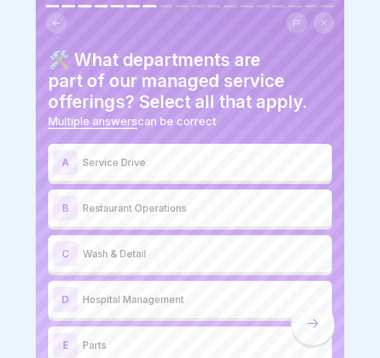
click at [190, 164] on p "Service Drive" at bounding box center [205, 162] width 244 height 15
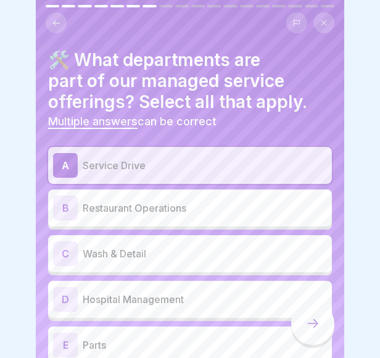
click at [157, 247] on p "Wash & Detail" at bounding box center [205, 253] width 244 height 15
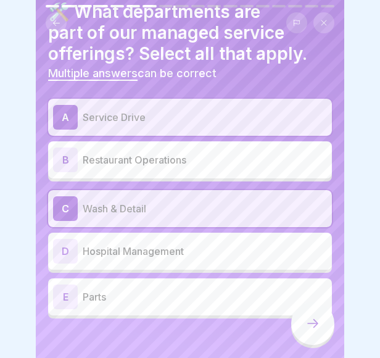
scroll to position [49, 0]
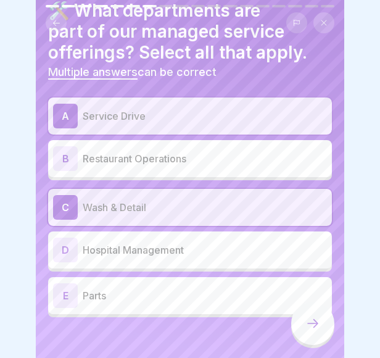
click at [97, 301] on p "Parts" at bounding box center [205, 295] width 244 height 15
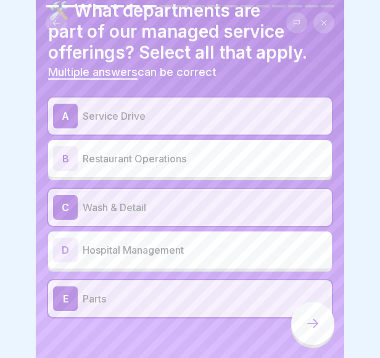
click at [308, 330] on icon at bounding box center [312, 323] width 15 height 15
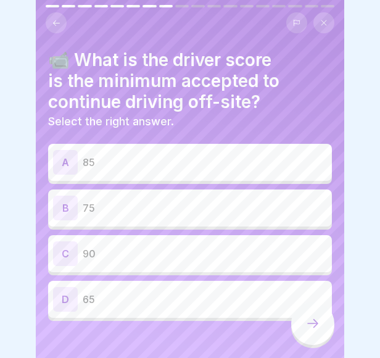
click at [163, 241] on div "C 90" at bounding box center [190, 253] width 274 height 25
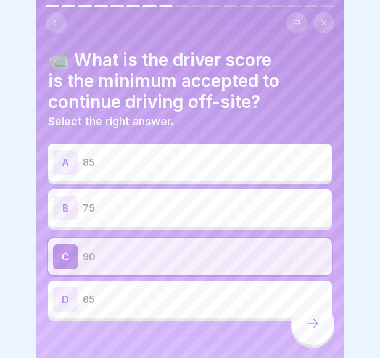
click at [318, 330] on icon at bounding box center [312, 323] width 15 height 15
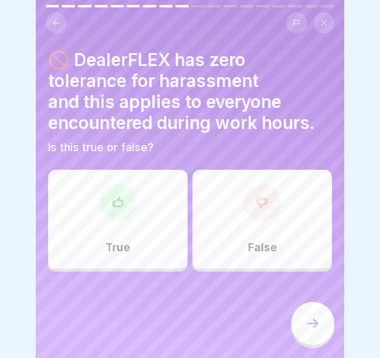
click at [152, 213] on div "True" at bounding box center [117, 219] width 139 height 99
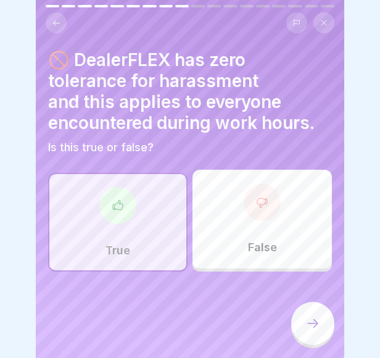
click at [306, 330] on icon at bounding box center [312, 323] width 15 height 15
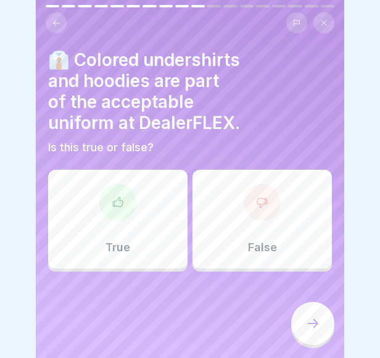
click at [258, 232] on div "False" at bounding box center [261, 219] width 139 height 99
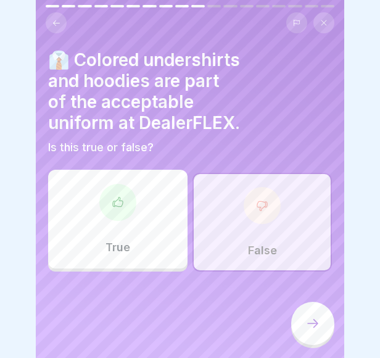
click at [308, 321] on div at bounding box center [312, 322] width 43 height 43
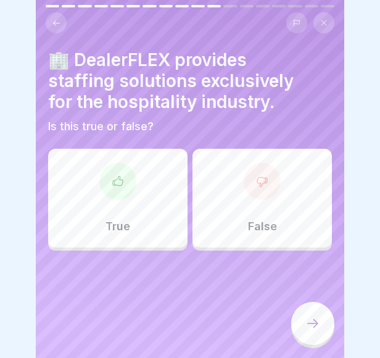
click at [260, 210] on div "False" at bounding box center [261, 198] width 139 height 99
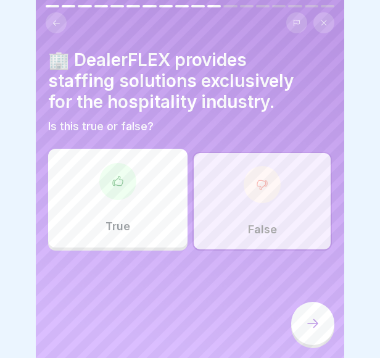
click at [309, 330] on icon at bounding box center [312, 323] width 15 height 15
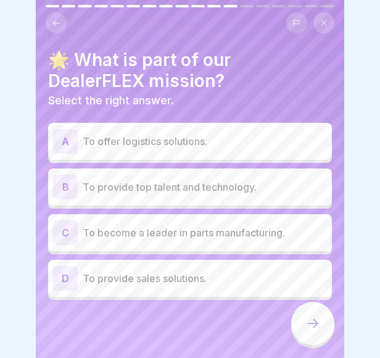
click at [224, 145] on p "To offer logistics solutions." at bounding box center [205, 141] width 244 height 15
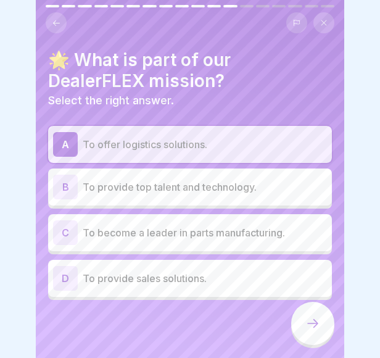
click at [132, 182] on p "To provide top talent and technology." at bounding box center [205, 186] width 244 height 15
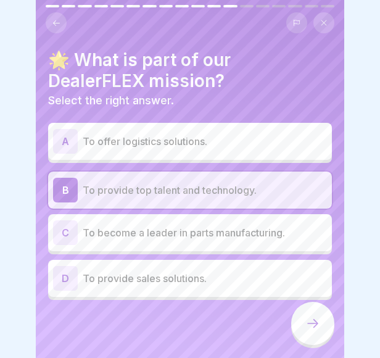
click at [302, 337] on div at bounding box center [312, 322] width 43 height 43
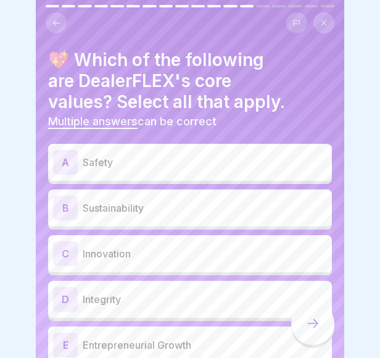
click at [268, 161] on p "Safety" at bounding box center [205, 162] width 244 height 15
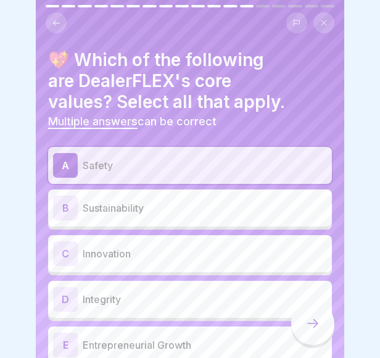
click at [191, 254] on p "Innovation" at bounding box center [205, 253] width 244 height 15
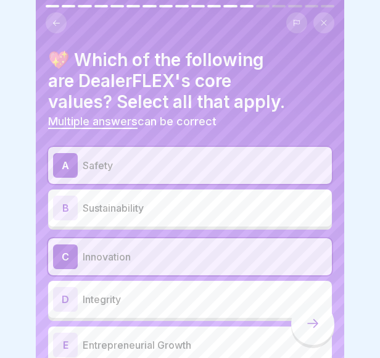
click at [169, 301] on p "Integrity" at bounding box center [205, 299] width 244 height 15
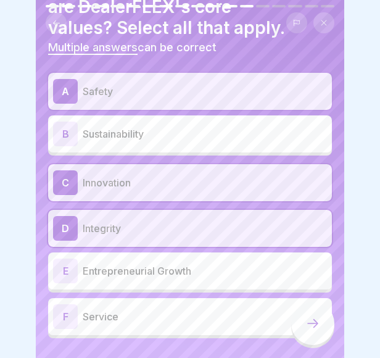
scroll to position [73, 0]
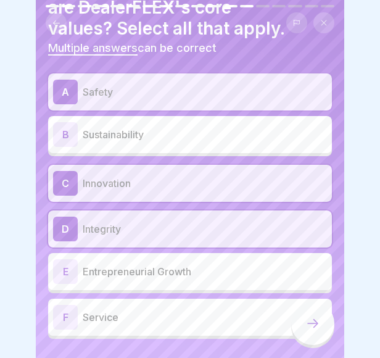
click at [139, 270] on p "Entrepreneurial Growth" at bounding box center [205, 271] width 244 height 15
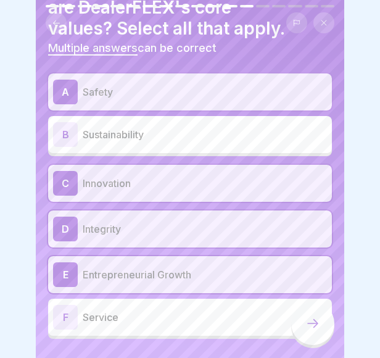
click at [133, 319] on p "Service" at bounding box center [205, 316] width 244 height 15
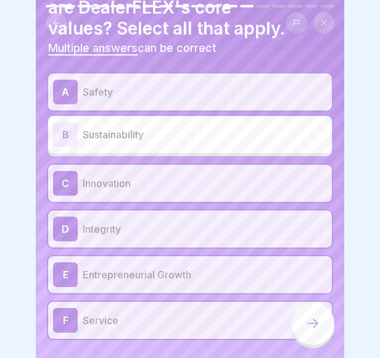
click at [320, 338] on div at bounding box center [312, 322] width 43 height 43
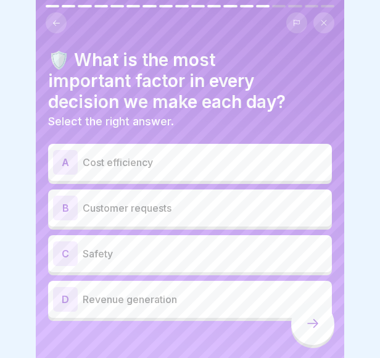
click at [158, 258] on p "Safety" at bounding box center [205, 253] width 244 height 15
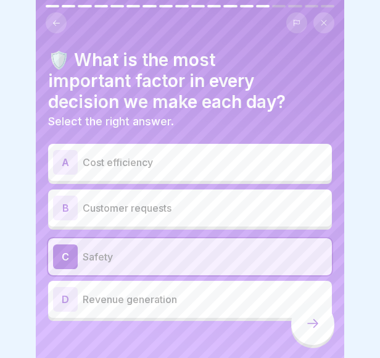
click at [305, 328] on div at bounding box center [312, 322] width 43 height 43
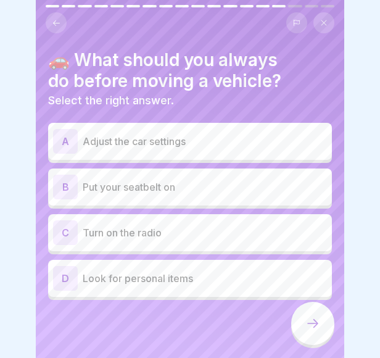
click at [243, 187] on p "Put your seatbelt on" at bounding box center [205, 186] width 244 height 15
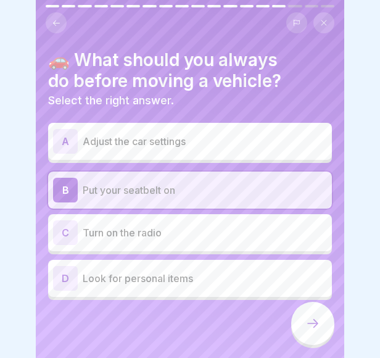
click at [311, 341] on div at bounding box center [312, 322] width 43 height 43
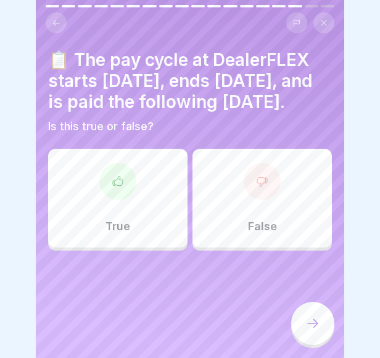
click at [130, 224] on div "True" at bounding box center [117, 198] width 139 height 99
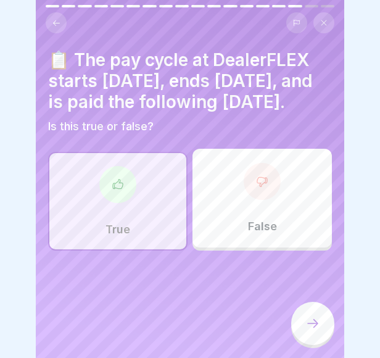
click at [300, 333] on div at bounding box center [312, 322] width 43 height 43
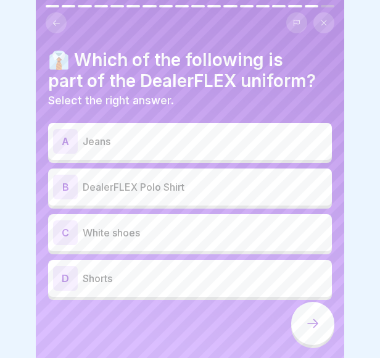
click at [198, 183] on p "DealerFLEX Polo Shirt" at bounding box center [205, 186] width 244 height 15
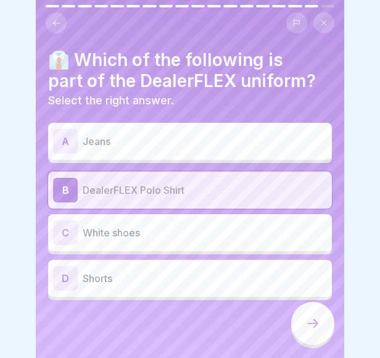
click at [312, 330] on icon at bounding box center [312, 323] width 15 height 15
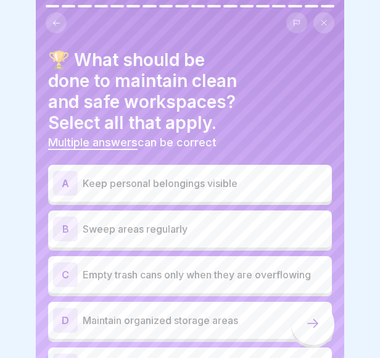
click at [221, 236] on div "B Sweep areas regularly" at bounding box center [190, 228] width 274 height 25
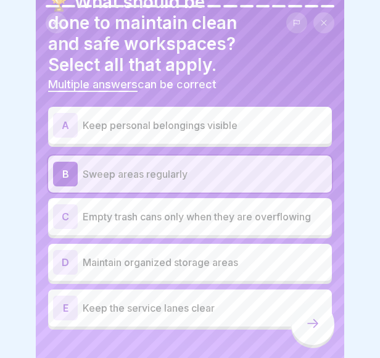
scroll to position [63, 0]
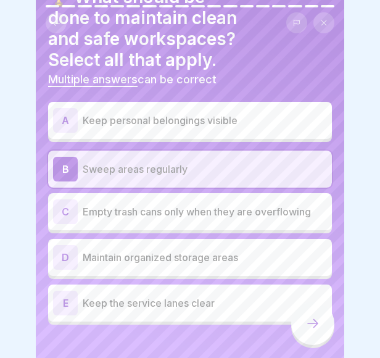
click at [150, 261] on p "Maintain organized storage areas" at bounding box center [205, 257] width 244 height 15
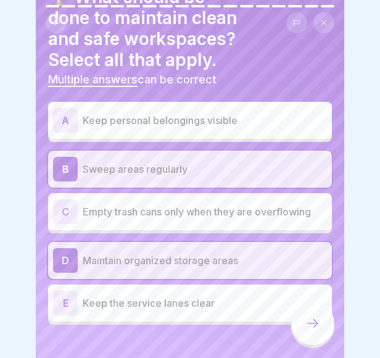
click at [143, 293] on div "E Keep the service lanes clear" at bounding box center [190, 302] width 274 height 25
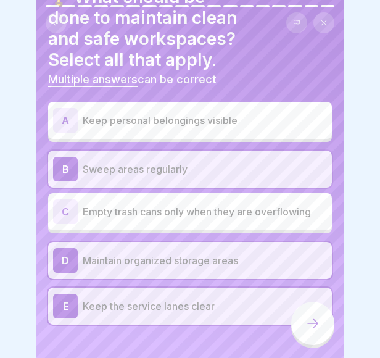
click at [302, 337] on div at bounding box center [312, 322] width 43 height 43
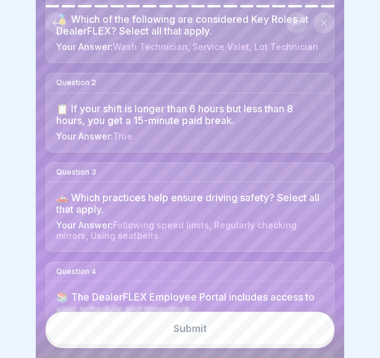
scroll to position [159, 0]
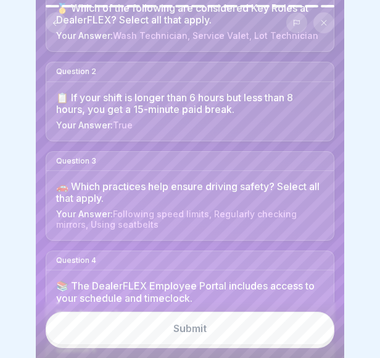
click at [173, 333] on div "Submit" at bounding box center [189, 327] width 33 height 11
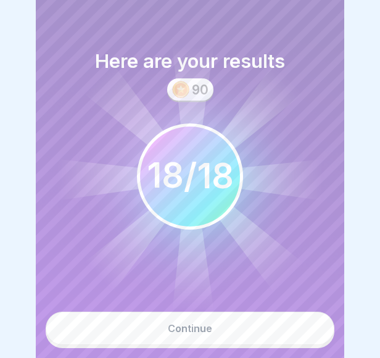
click at [173, 333] on div "Continue" at bounding box center [190, 327] width 44 height 11
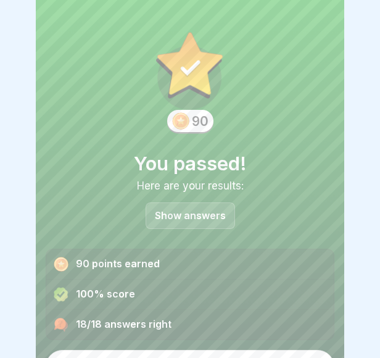
scroll to position [27, 0]
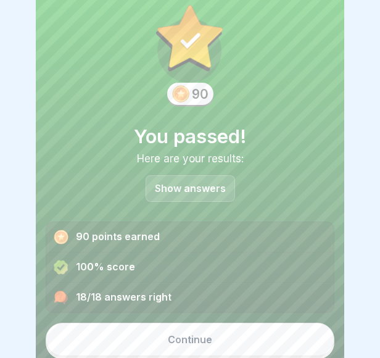
click at [192, 338] on div "Continue" at bounding box center [190, 338] width 44 height 11
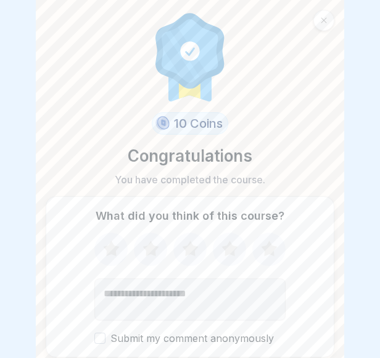
click at [264, 252] on icon at bounding box center [269, 247] width 16 height 15
click at [100, 336] on button "Submit my comment anonymously" at bounding box center [99, 337] width 11 height 11
click at [157, 305] on textarea "Add comment (optional)" at bounding box center [189, 299] width 191 height 42
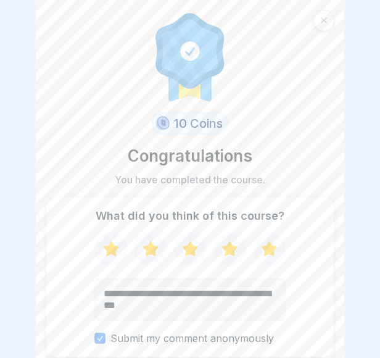
type textarea "**********"
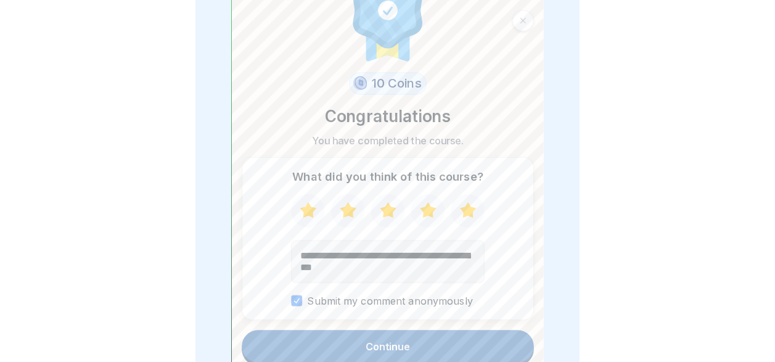
scroll to position [41, 0]
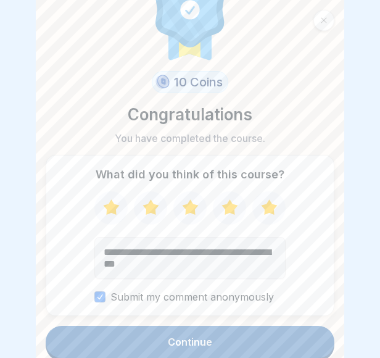
click at [200, 333] on button "Continue" at bounding box center [190, 341] width 288 height 32
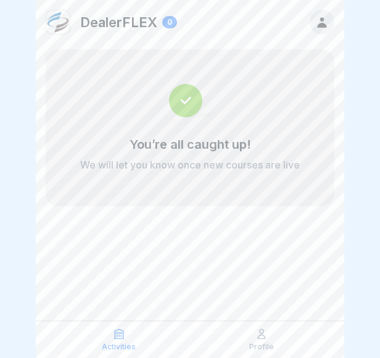
click at [119, 333] on icon at bounding box center [119, 333] width 12 height 12
click at [113, 338] on icon at bounding box center [119, 333] width 12 height 12
click at [121, 337] on icon at bounding box center [119, 333] width 12 height 12
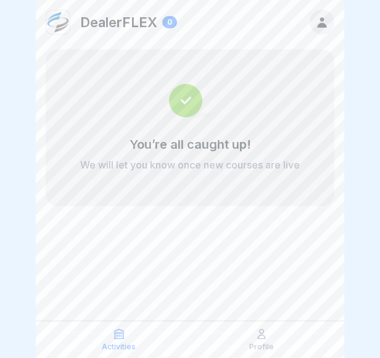
click at [121, 337] on icon at bounding box center [119, 333] width 12 height 12
click at [322, 20] on icon at bounding box center [321, 22] width 9 height 10
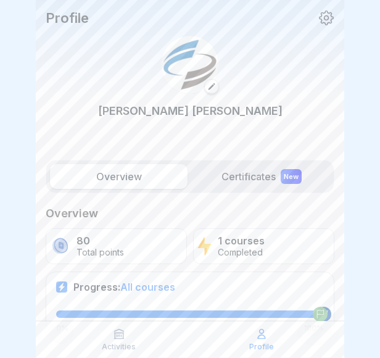
click at [288, 171] on div "New" at bounding box center [290, 176] width 21 height 15
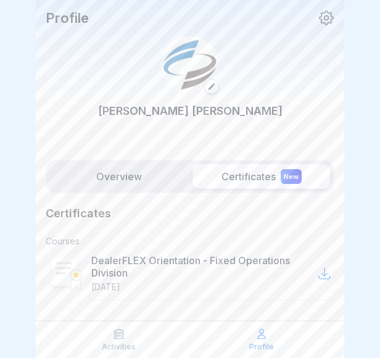
click at [101, 173] on label "Overview" at bounding box center [118, 176] width 137 height 25
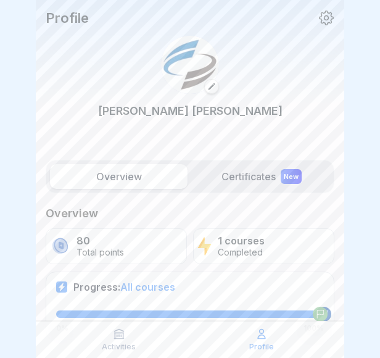
click at [255, 340] on div "Profile" at bounding box center [261, 338] width 136 height 23
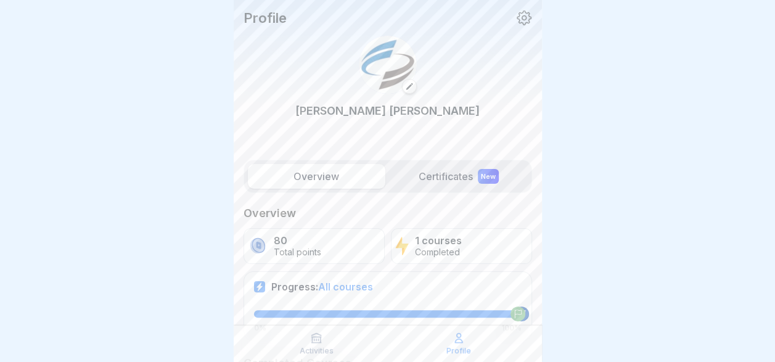
click at [456, 179] on label "Certificates New" at bounding box center [458, 176] width 137 height 25
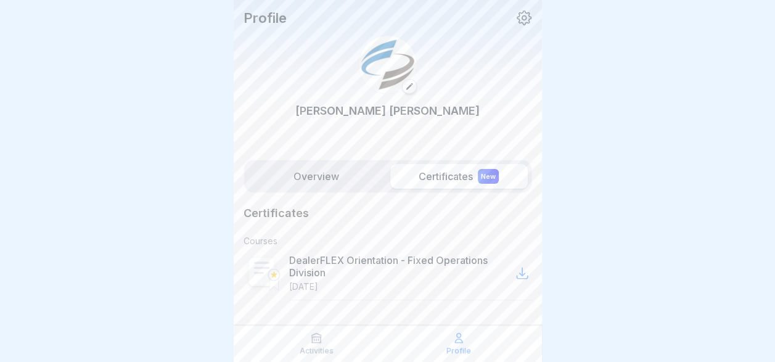
click at [318, 277] on p "DealerFLEX Orientation - Fixed Operations Division" at bounding box center [400, 266] width 223 height 25
click at [515, 275] on icon at bounding box center [522, 273] width 15 height 15
click at [517, 273] on icon at bounding box center [522, 273] width 10 height 10
